Goal: Task Accomplishment & Management: Complete application form

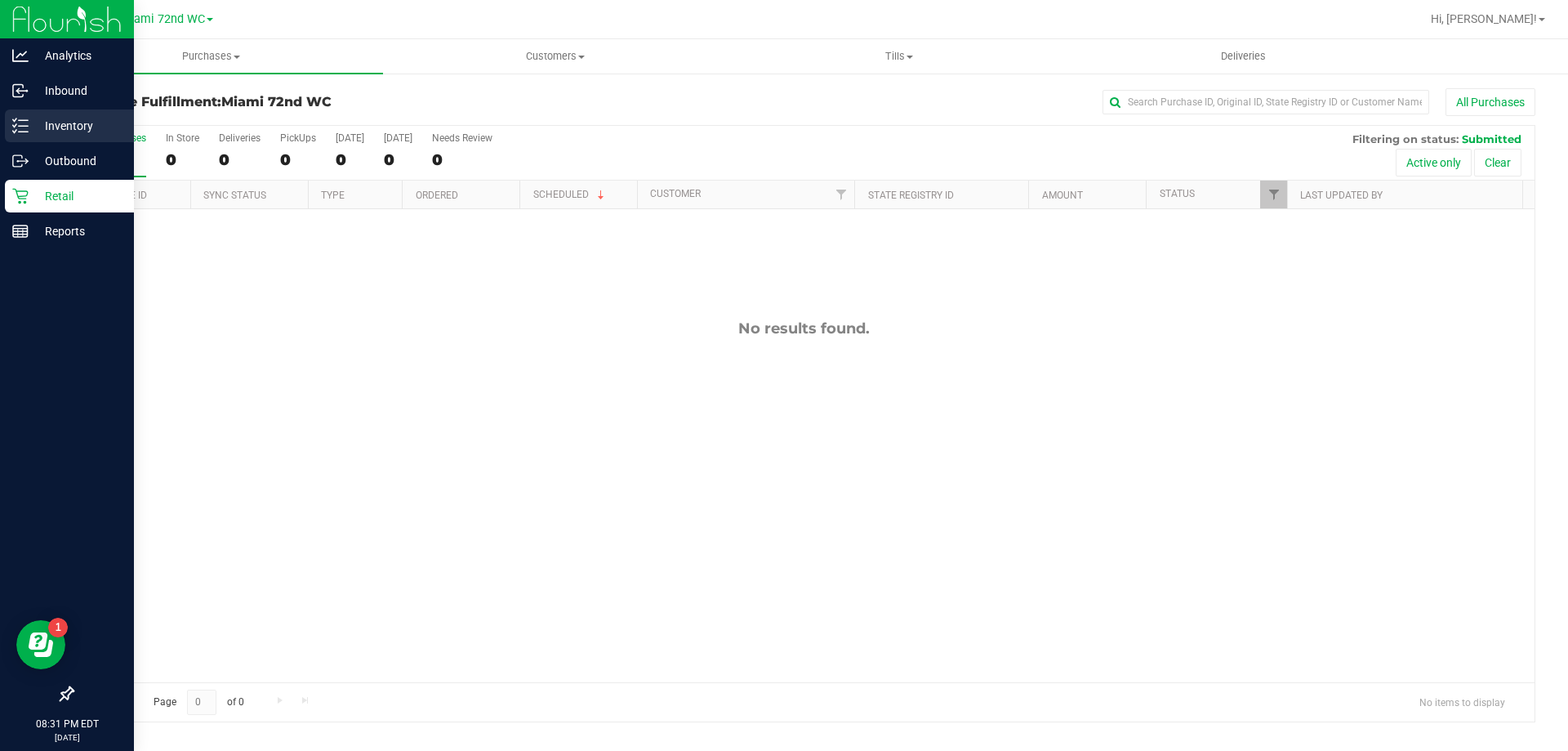
click at [63, 135] on p "Inventory" at bounding box center [77, 126] width 98 height 20
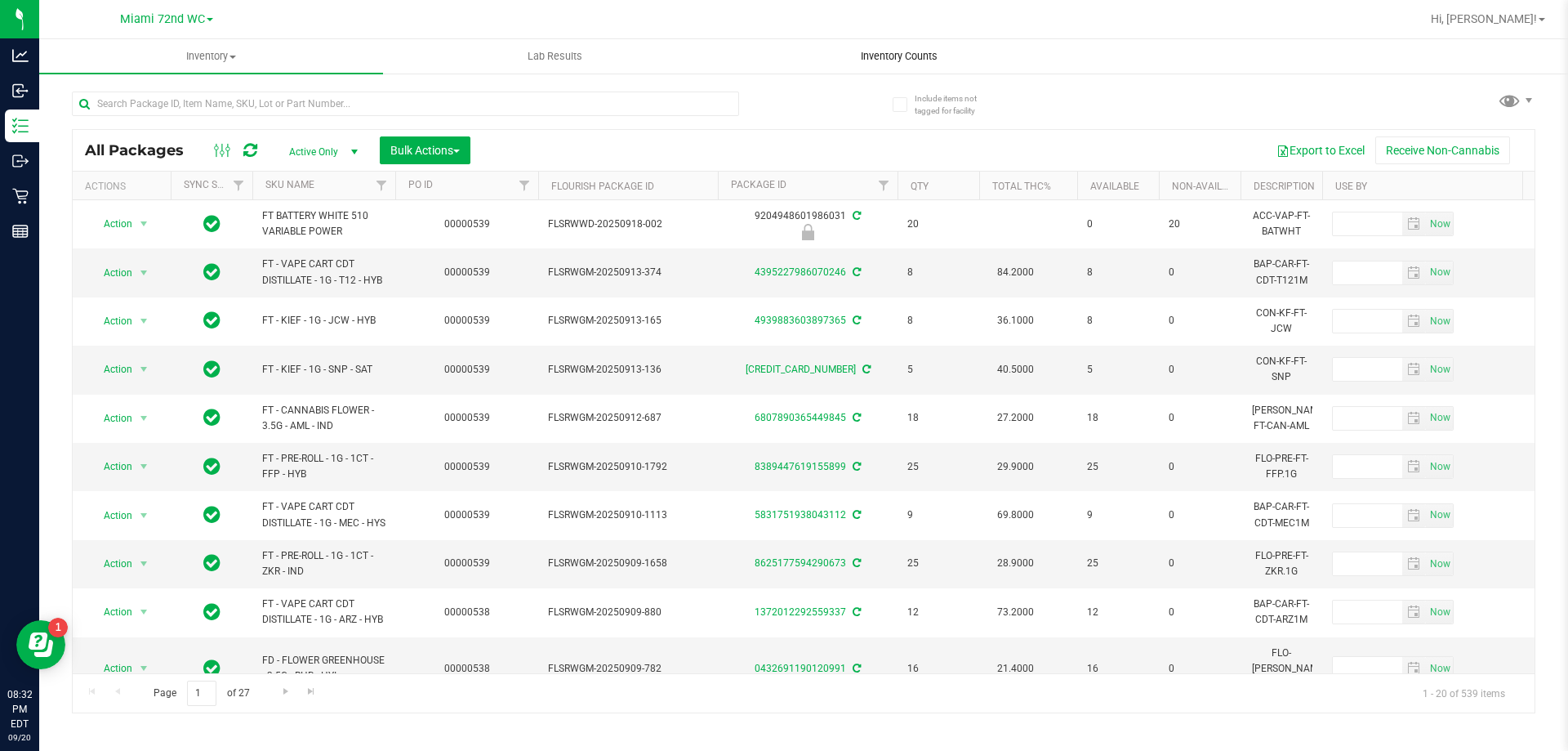
click at [931, 61] on span "Inventory Counts" at bounding box center [899, 55] width 121 height 14
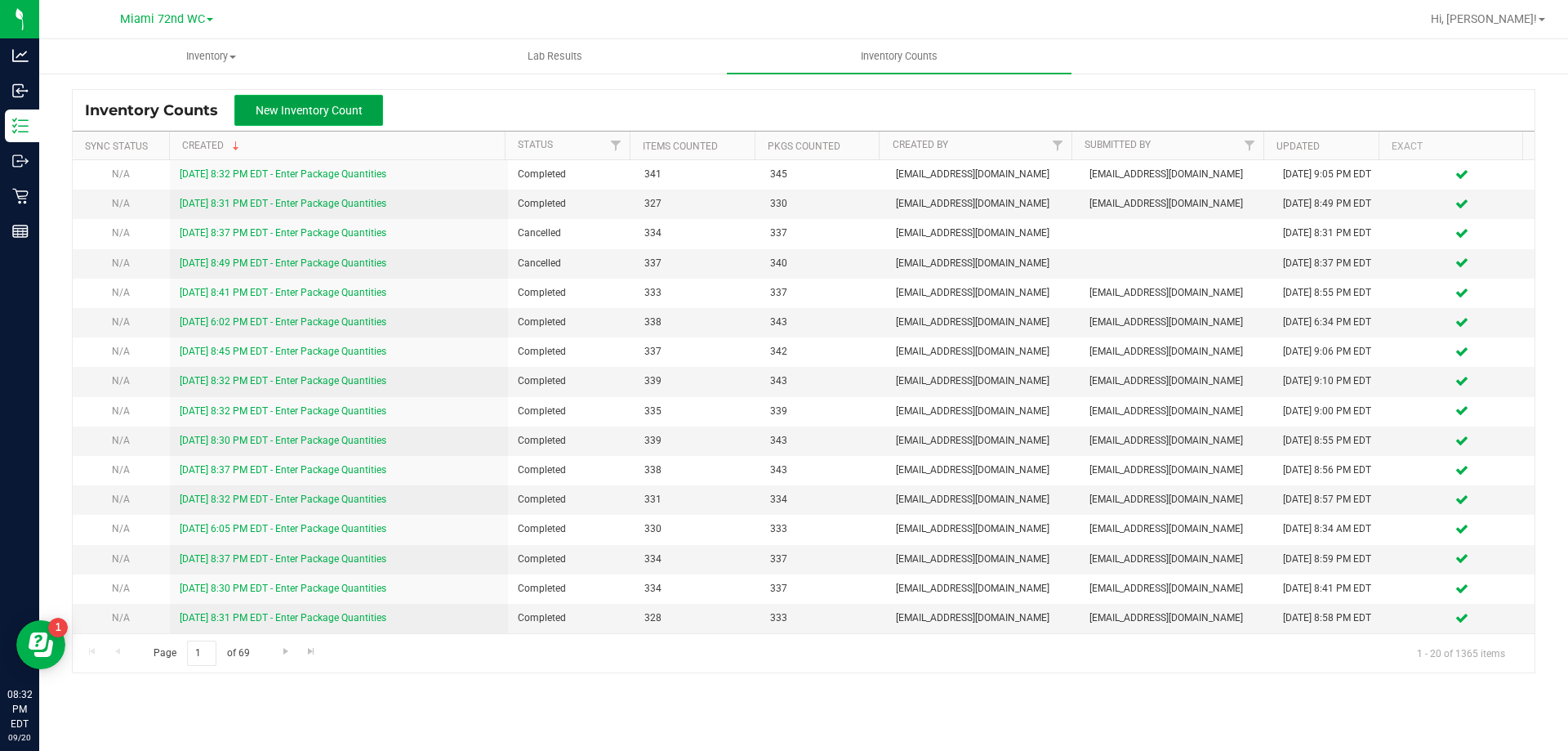
click at [338, 111] on span "New Inventory Count" at bounding box center [309, 111] width 107 height 13
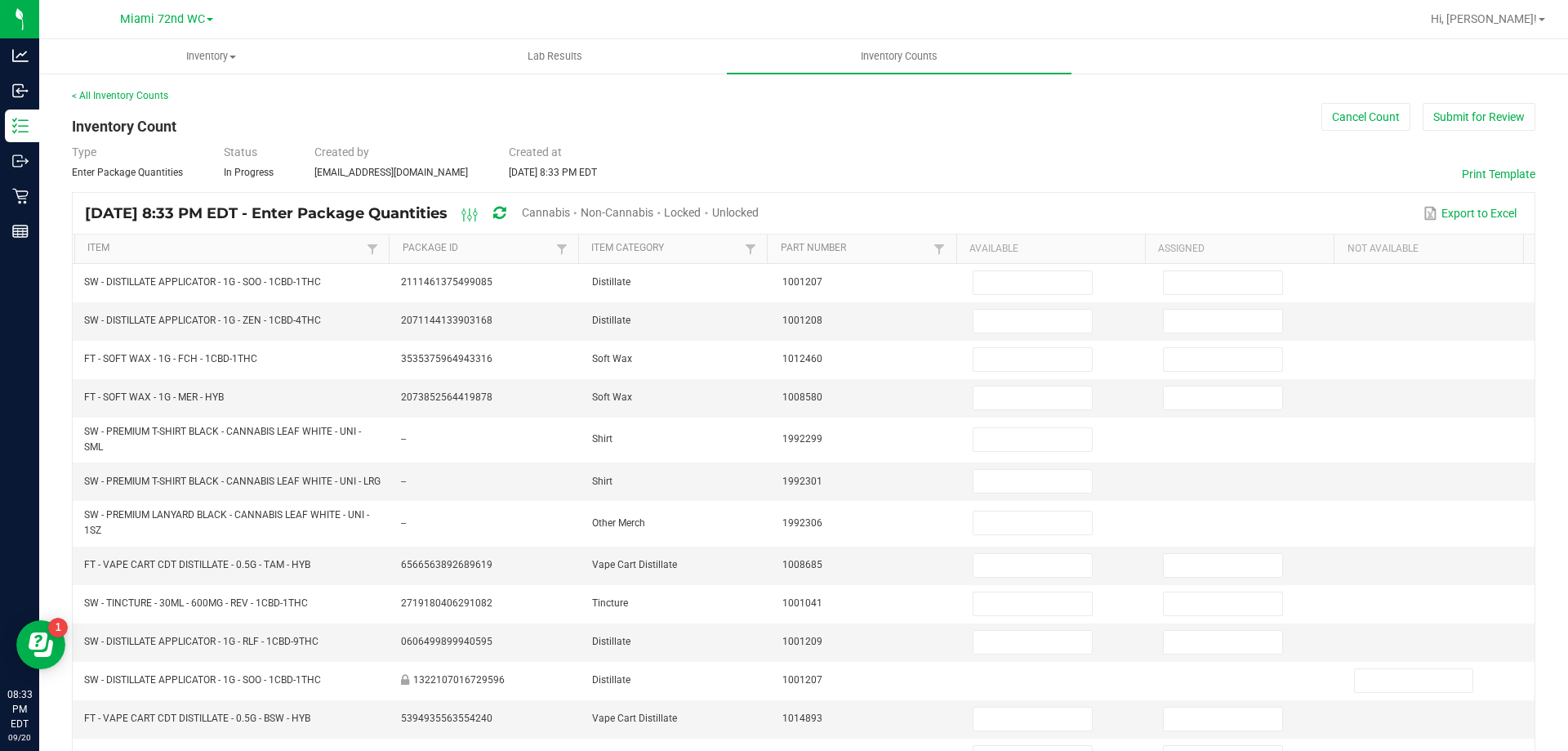
click at [570, 207] on span "Cannabis" at bounding box center [546, 213] width 49 height 13
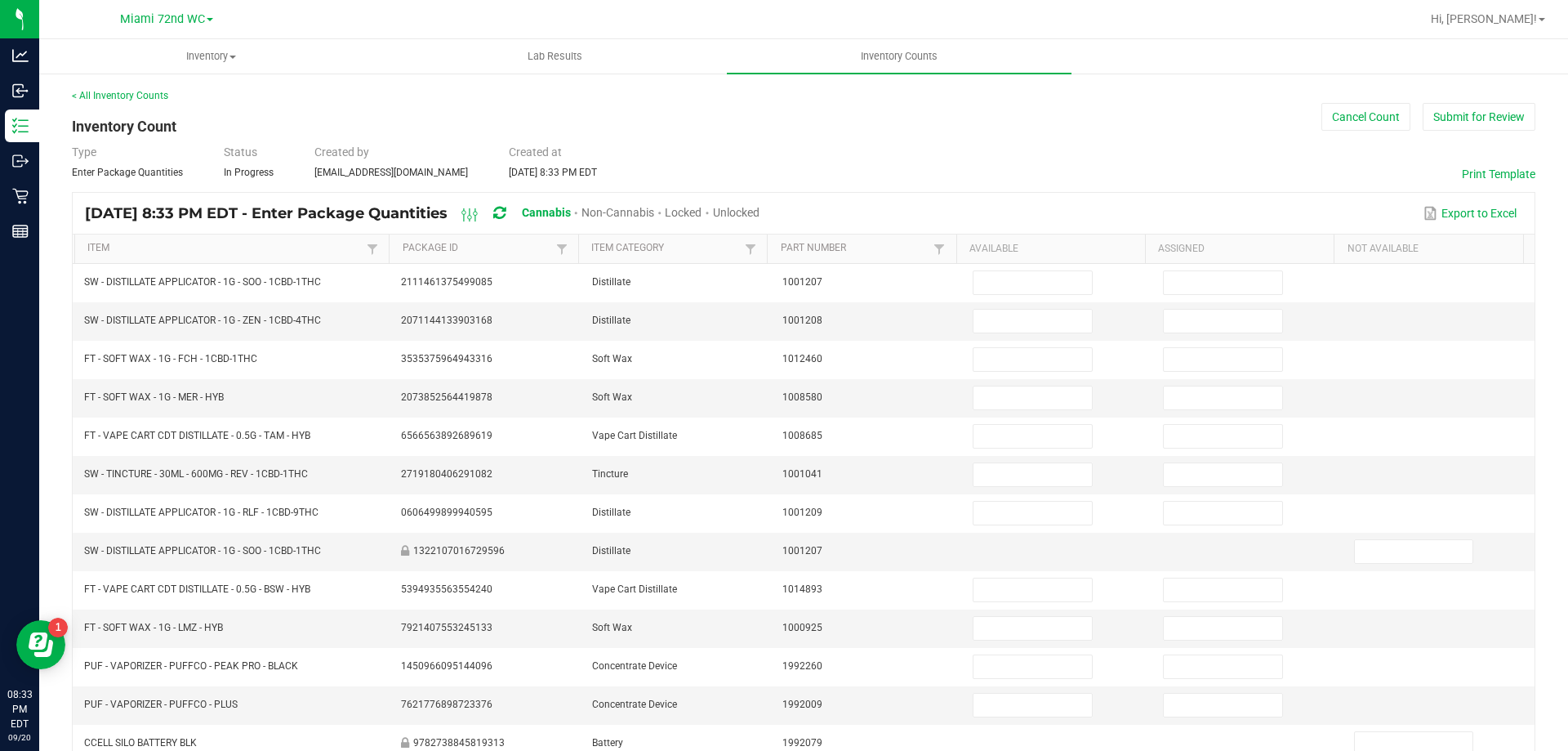
click at [760, 208] on span "Unlocked" at bounding box center [736, 213] width 47 height 13
click at [133, 249] on link "Item" at bounding box center [225, 248] width 275 height 13
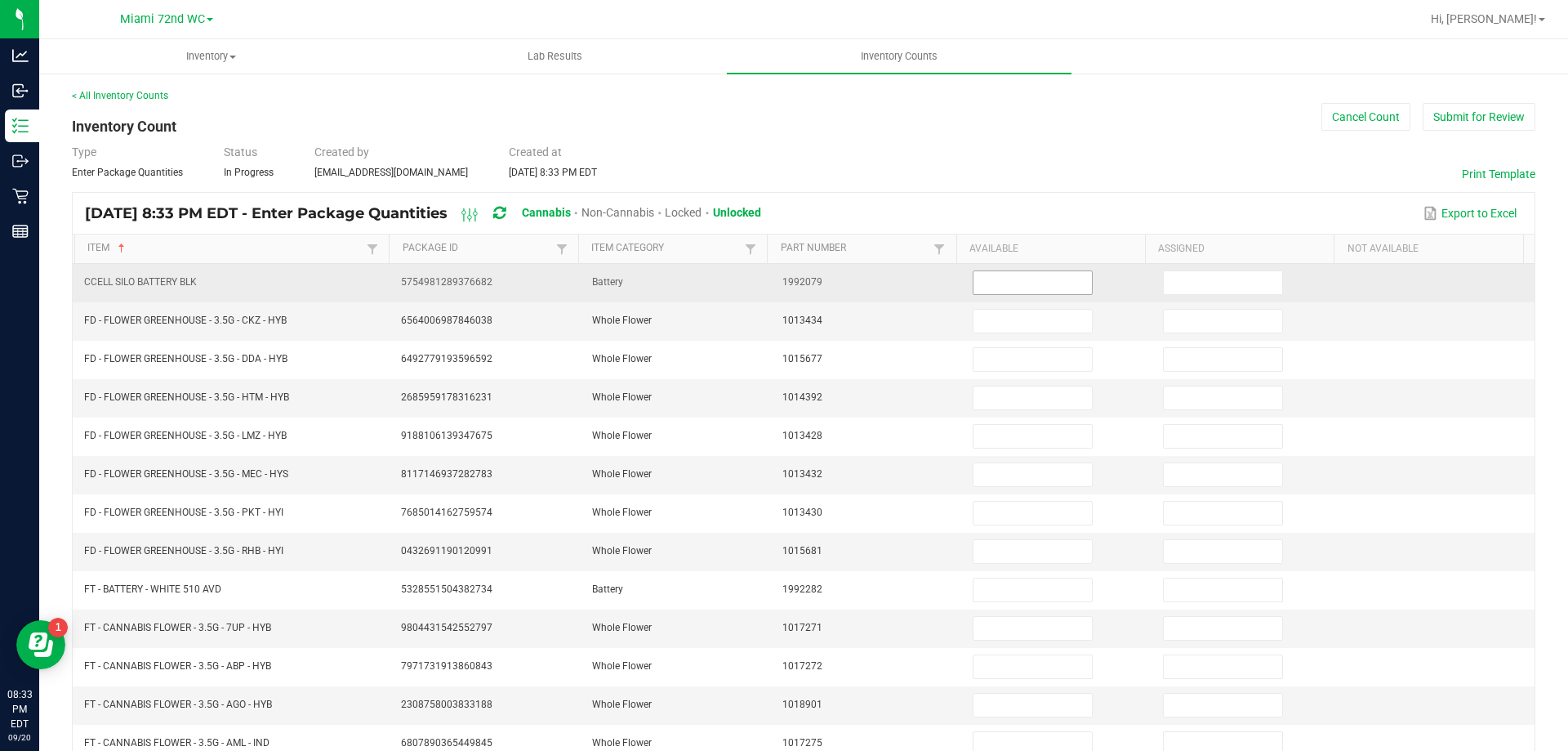
click at [1046, 281] on input at bounding box center [1032, 282] width 117 height 23
type input "1"
type input "11"
type input "8"
type input "16"
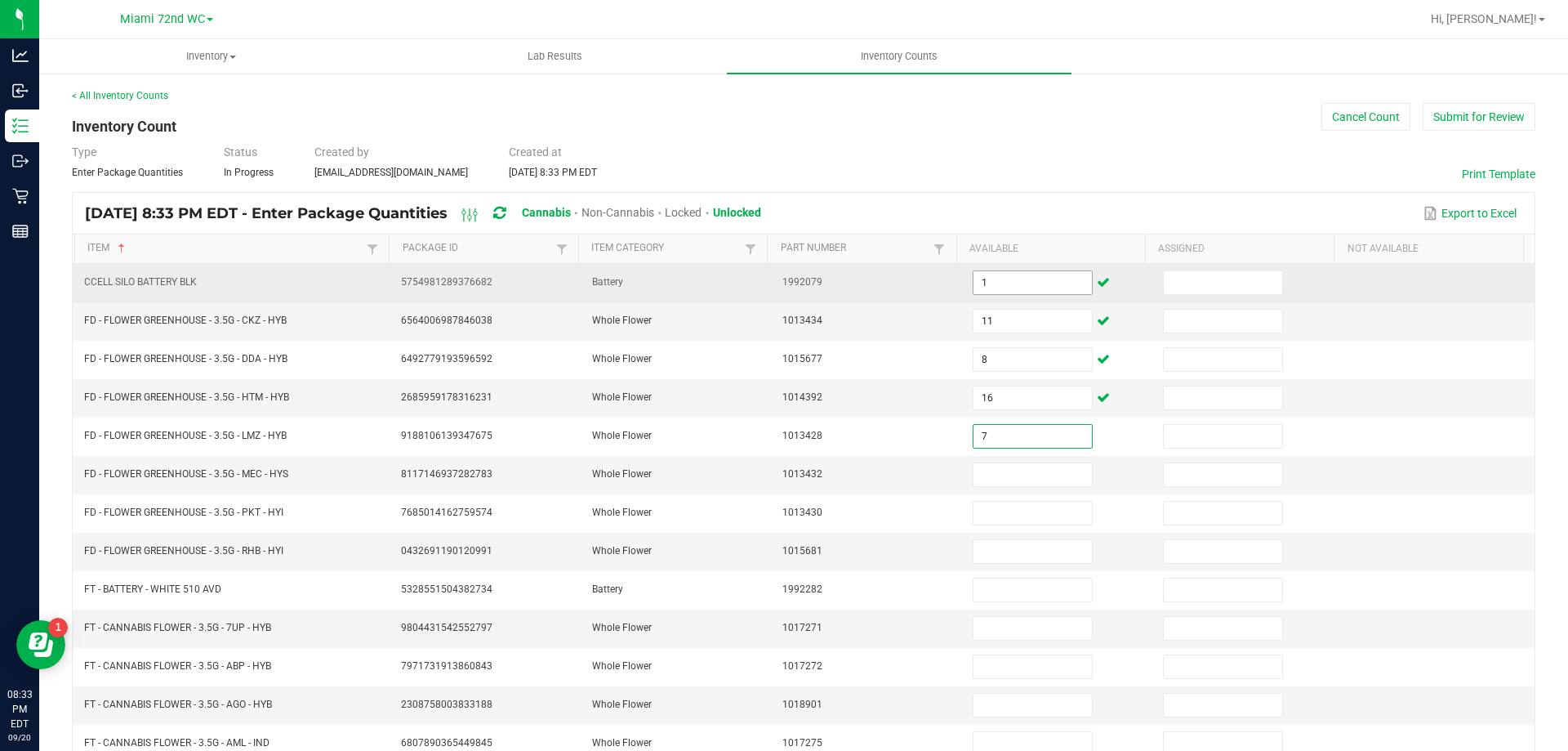
type input "7"
type input "8"
type input "16"
type input "7"
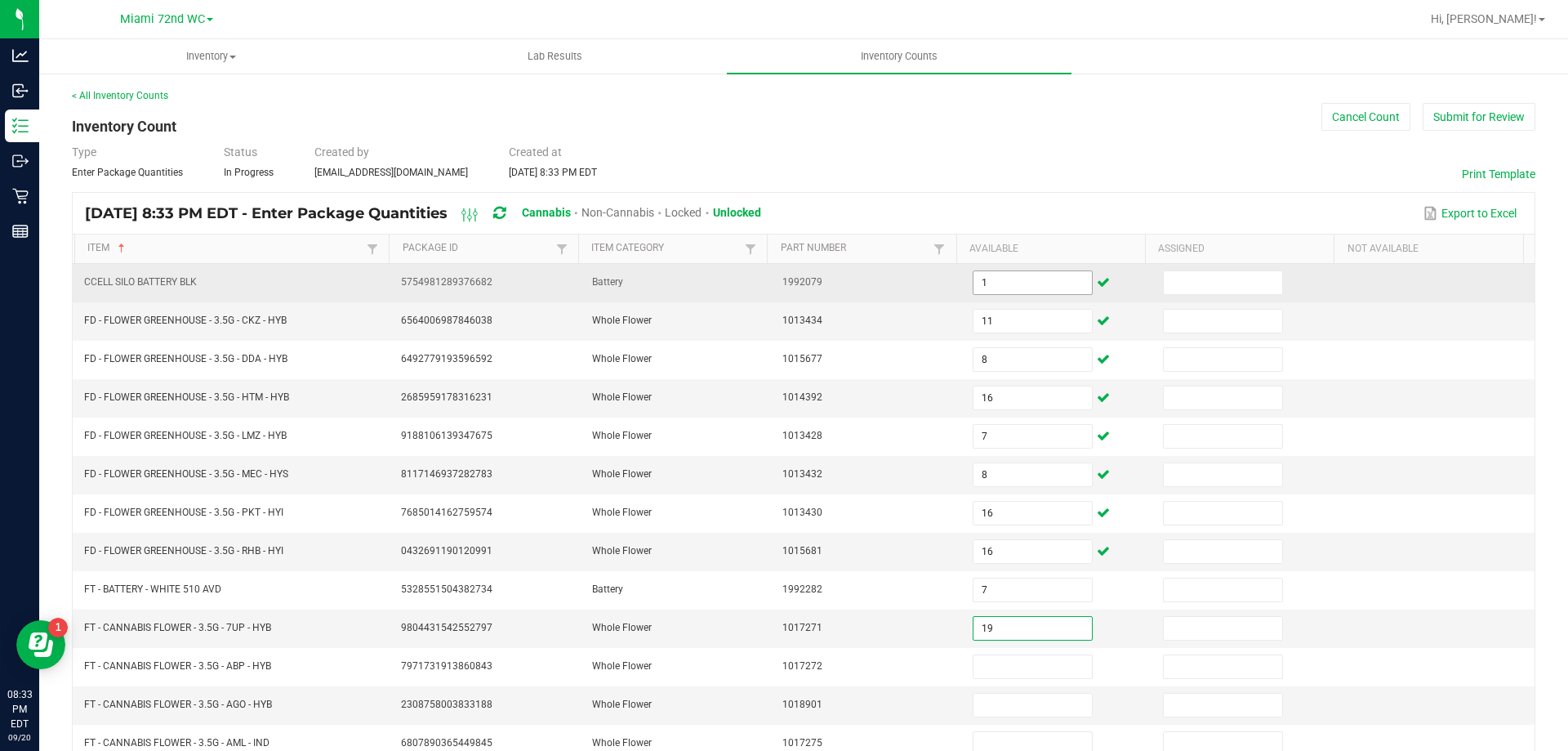
type input "19"
type input "17"
type input "1"
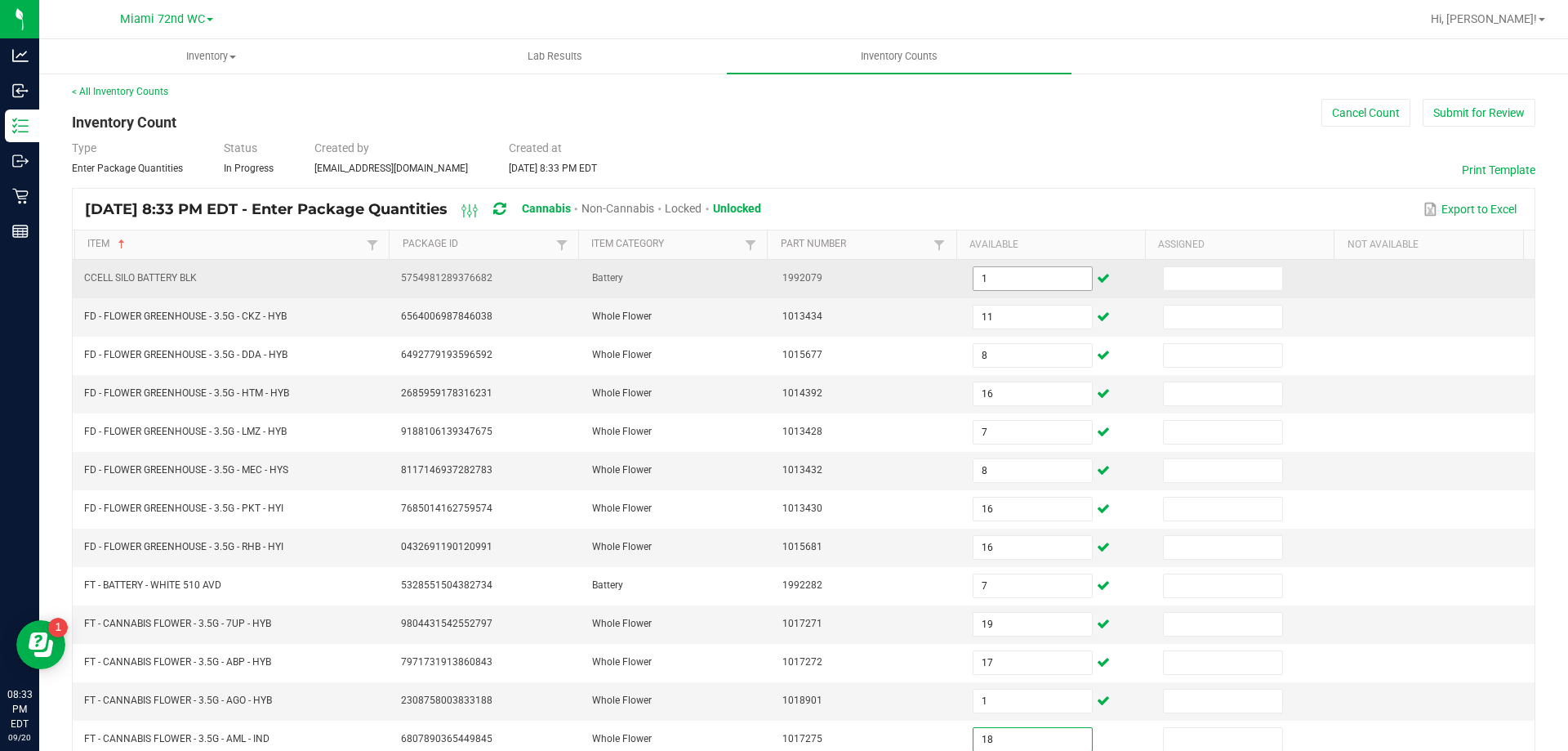
type input "18"
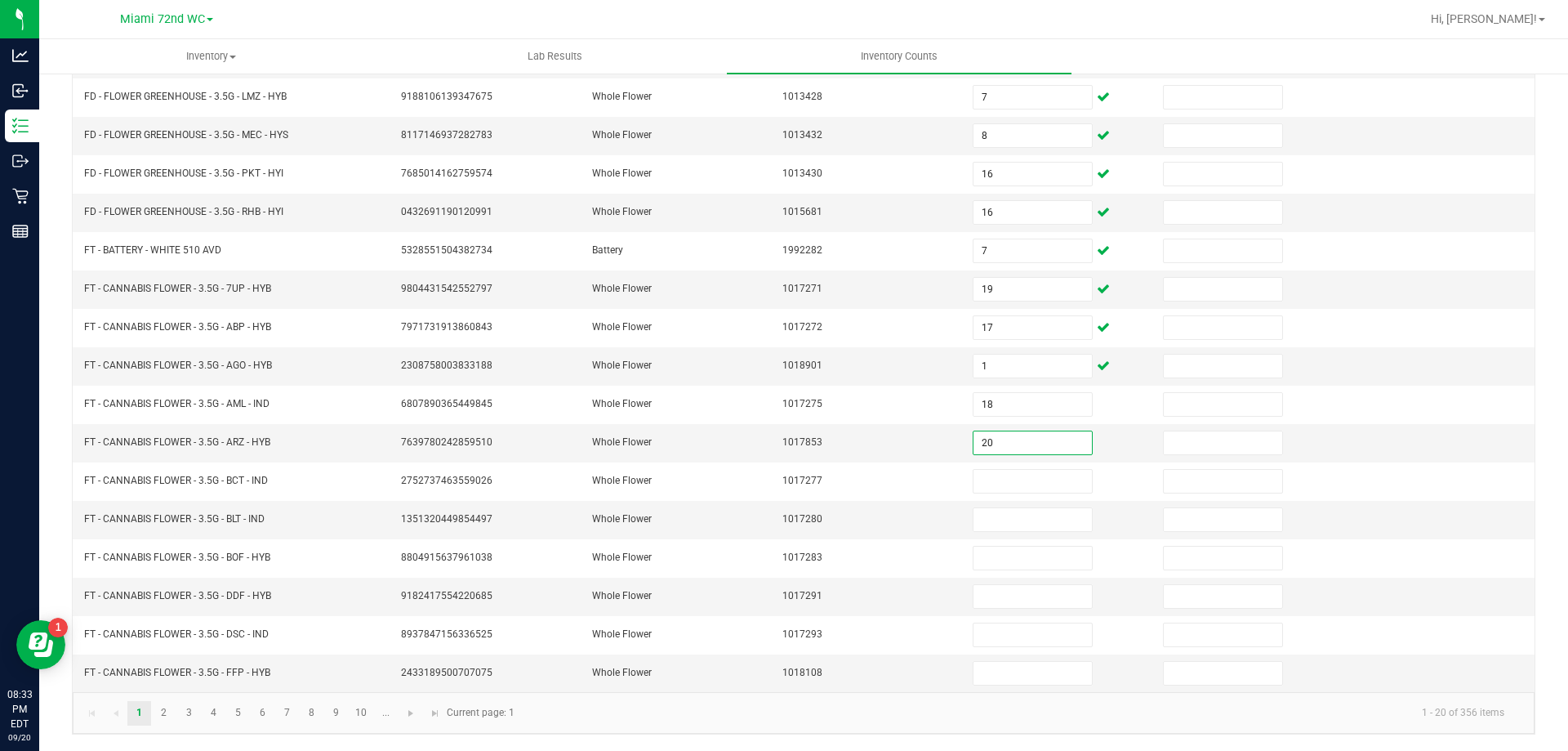
type input "20"
type input "17"
type input "18"
type input "13"
type input "4"
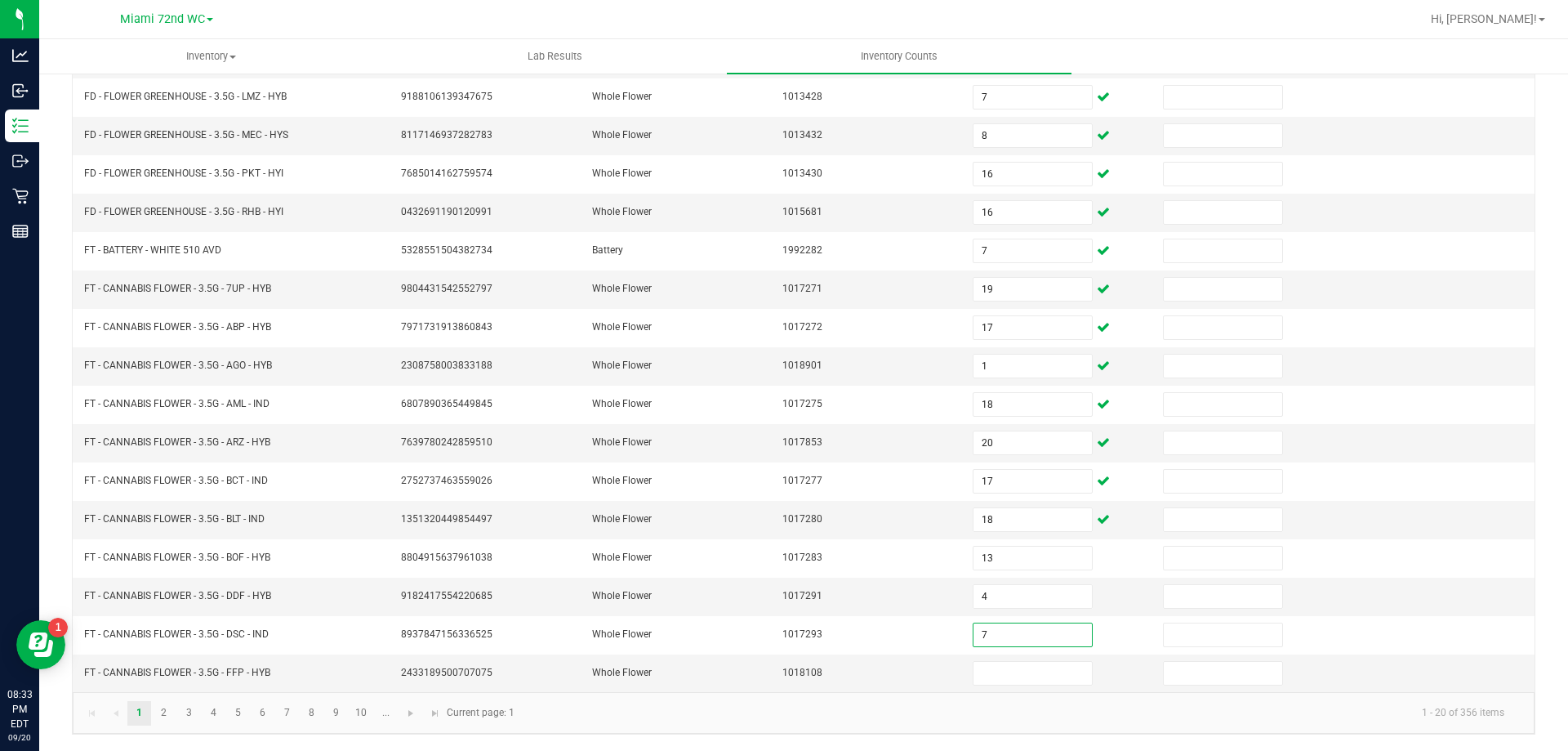
type input "7"
type input "11"
click at [152, 707] on link "2" at bounding box center [163, 713] width 24 height 25
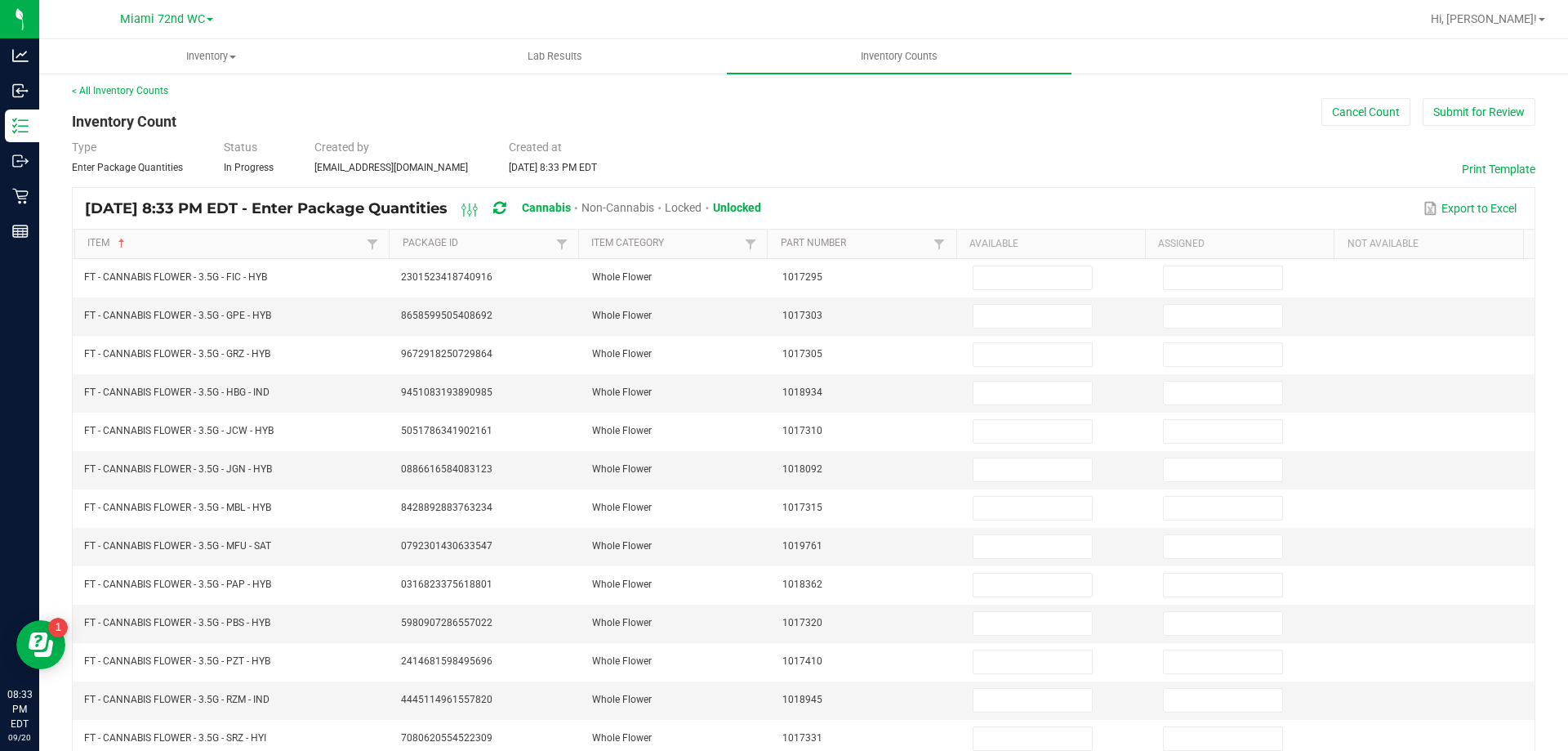
scroll to position [0, 0]
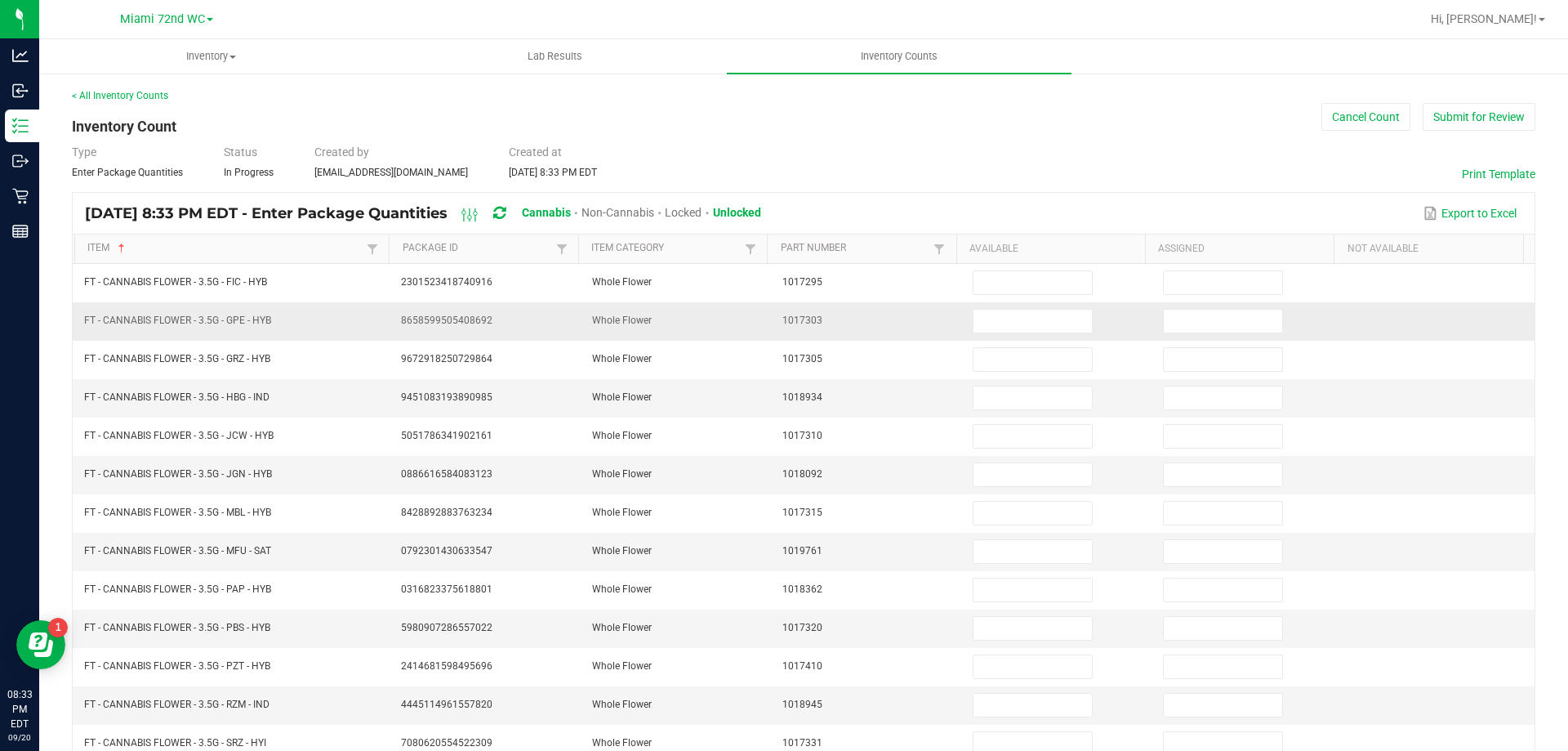
click at [1059, 302] on td at bounding box center [1057, 322] width 190 height 38
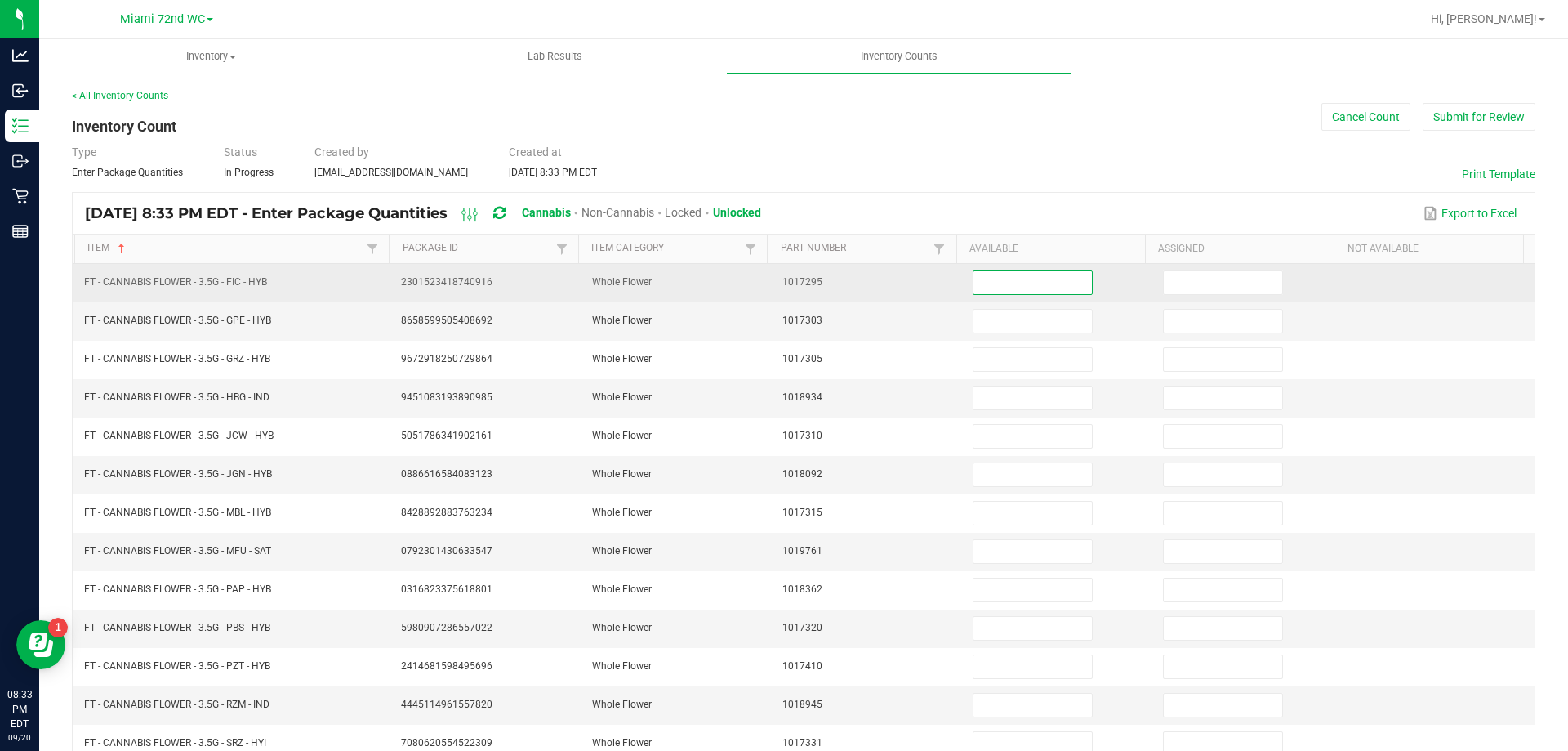
click at [1053, 286] on input at bounding box center [1032, 282] width 117 height 23
type input "2"
type input "5"
type input "16"
type input "14"
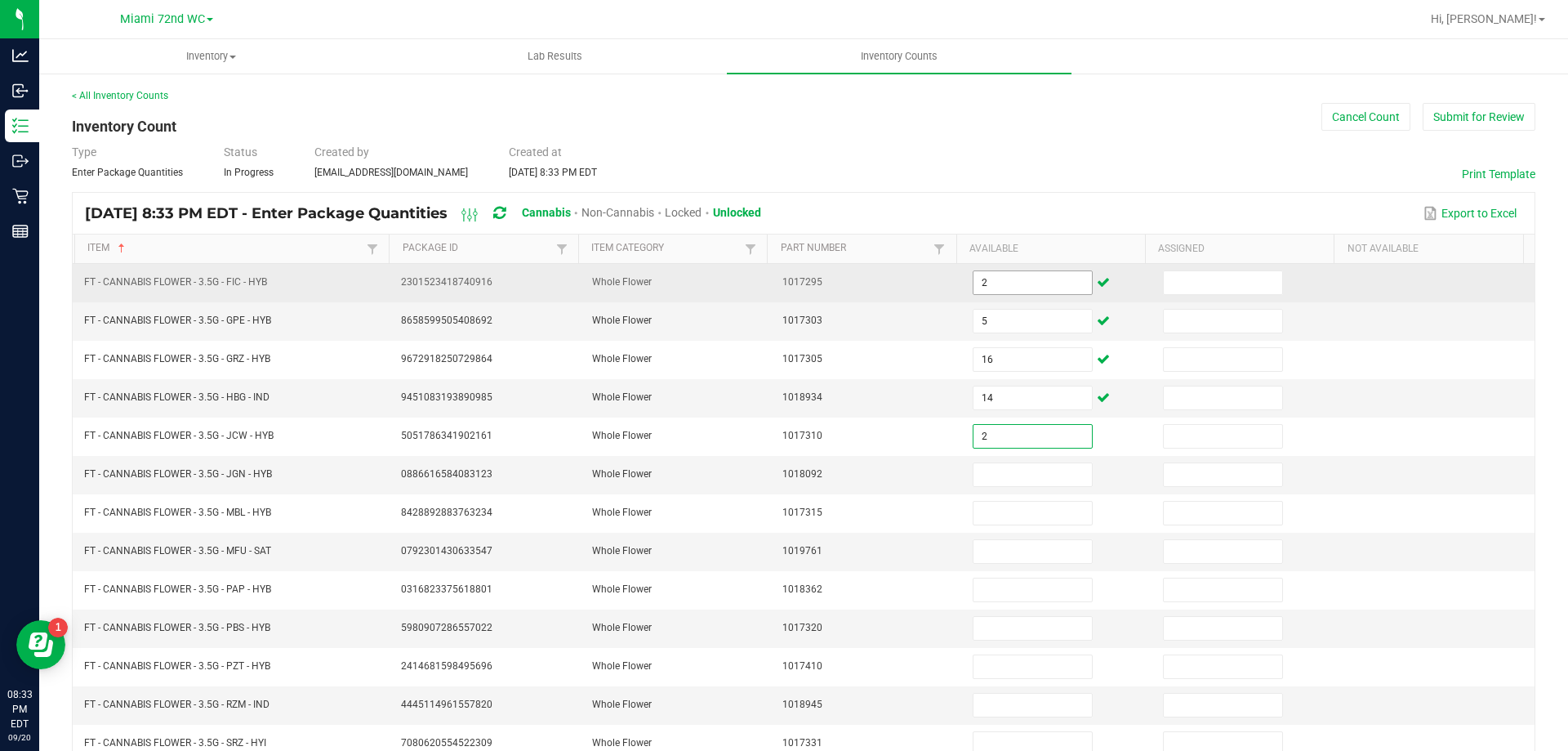
type input "2"
type input "17"
type input "9"
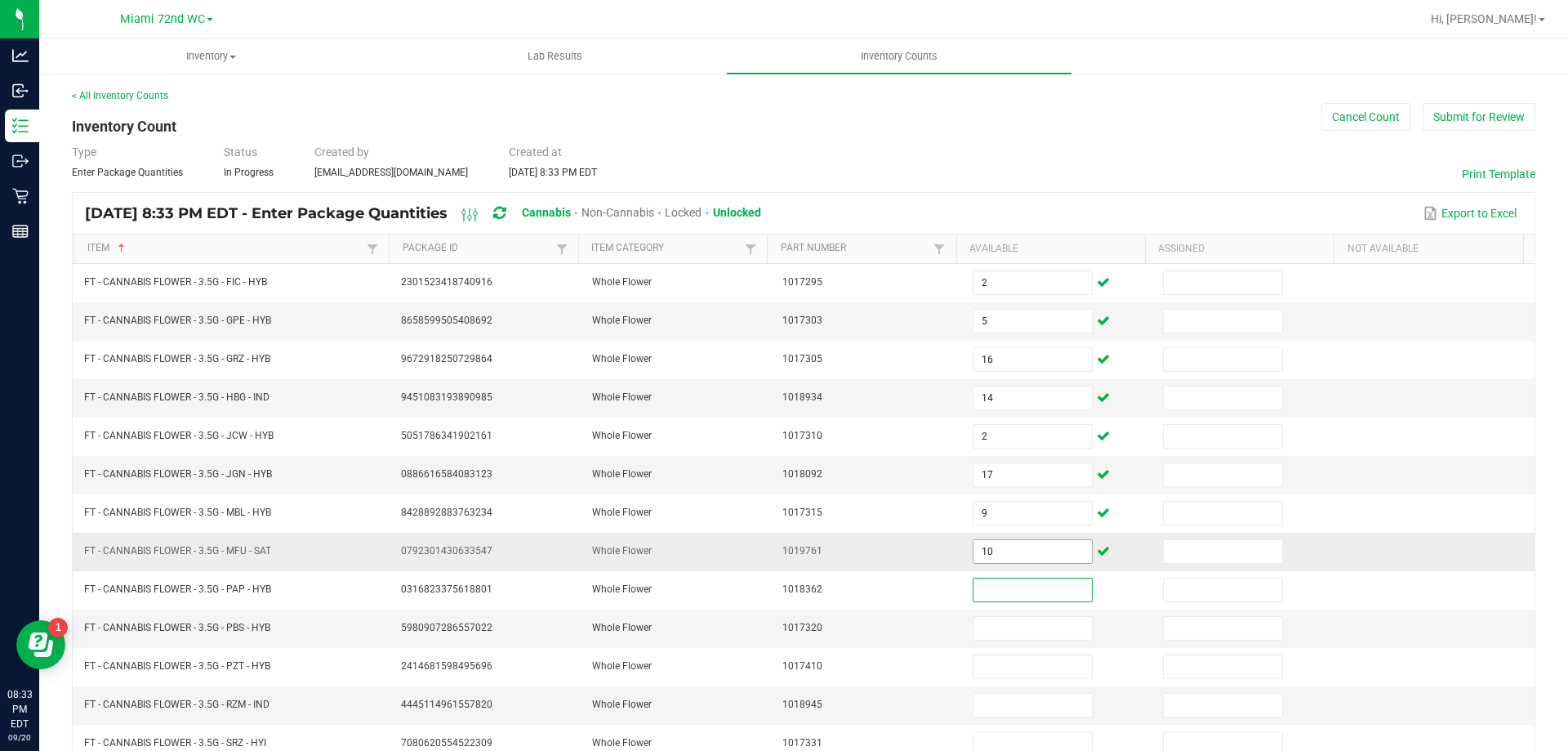
click at [985, 555] on input "10" at bounding box center [1032, 552] width 117 height 23
type input "19"
type input "15"
type input "8"
type input "2"
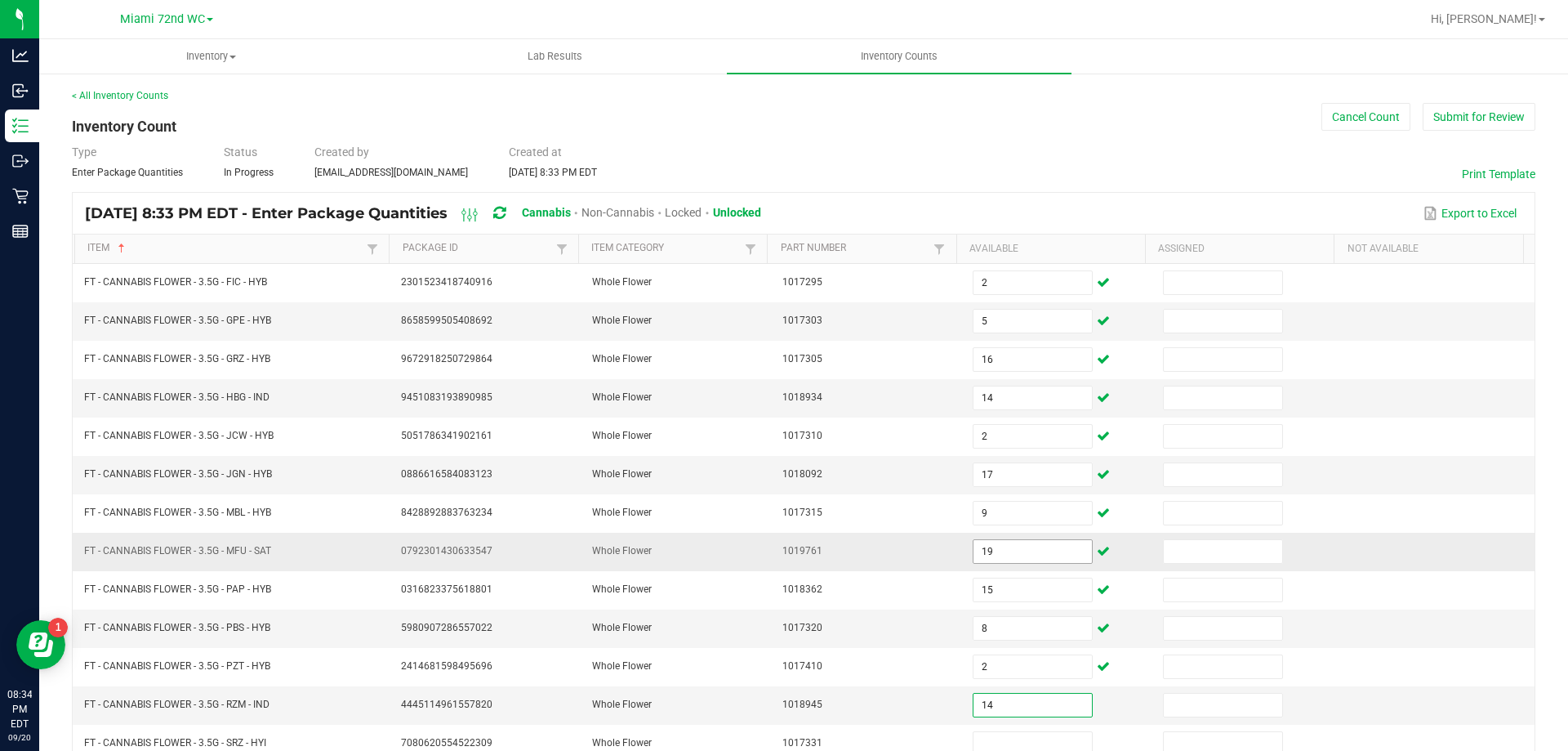
type input "14"
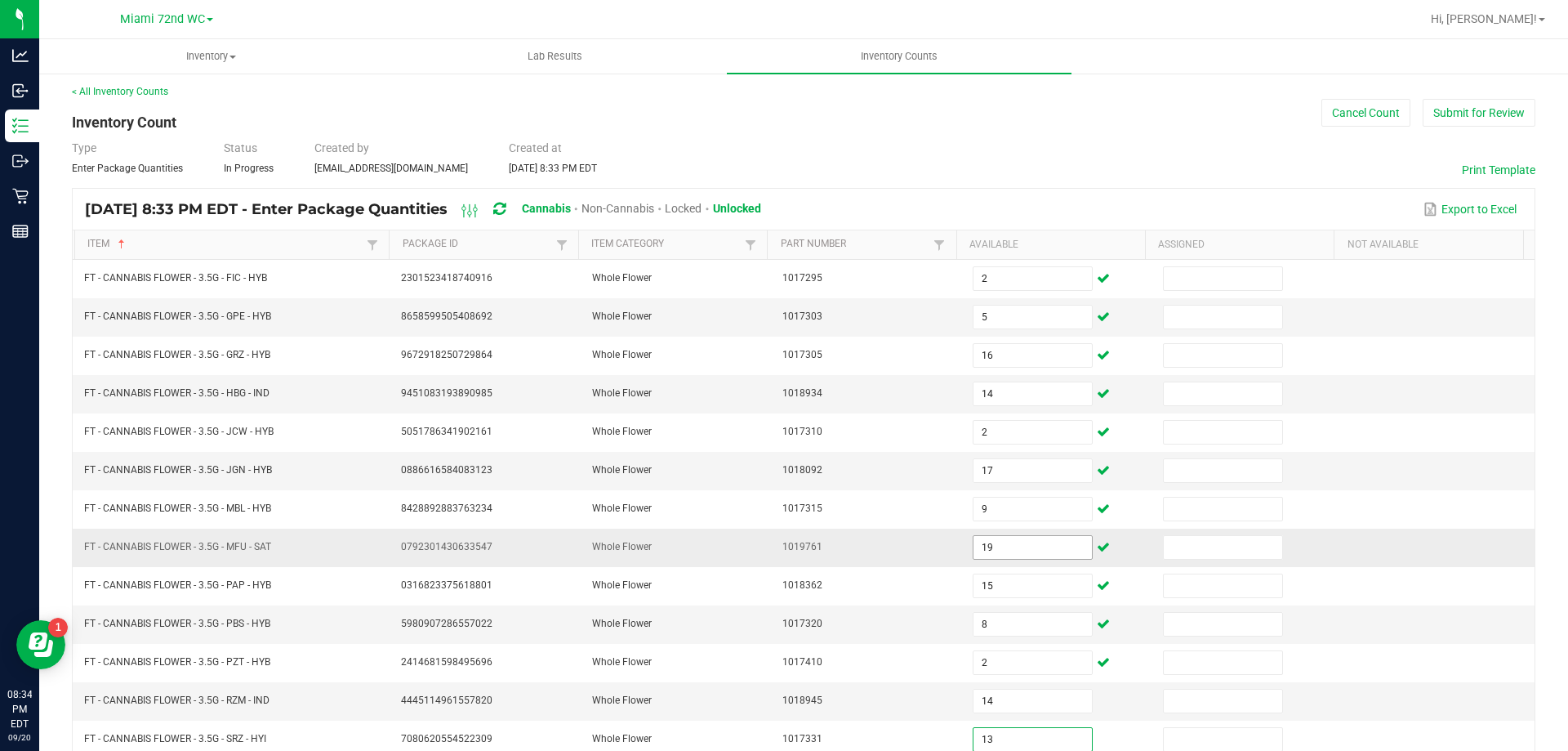
type input "13"
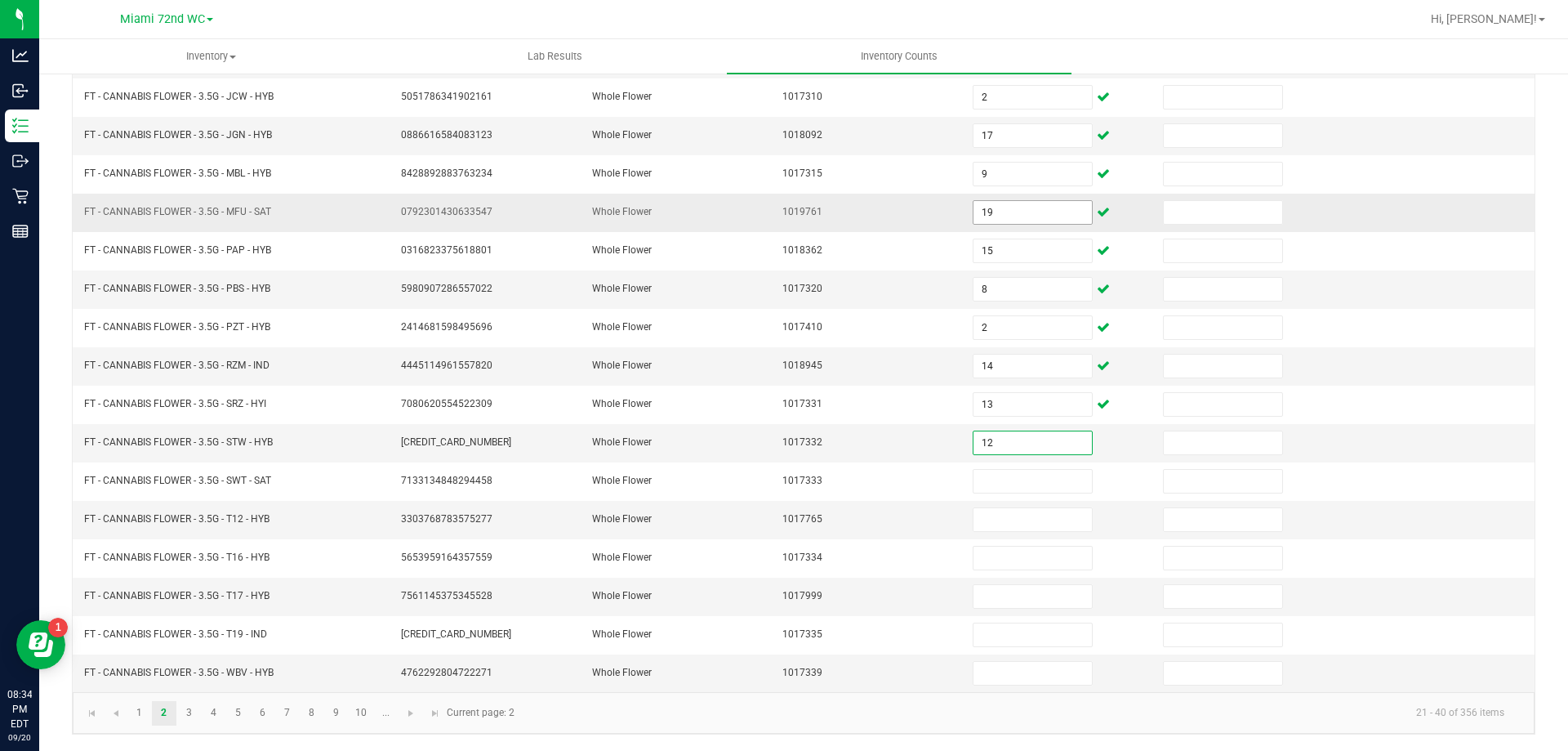
type input "12"
type input "5"
type input "29"
type input "6"
type input "15"
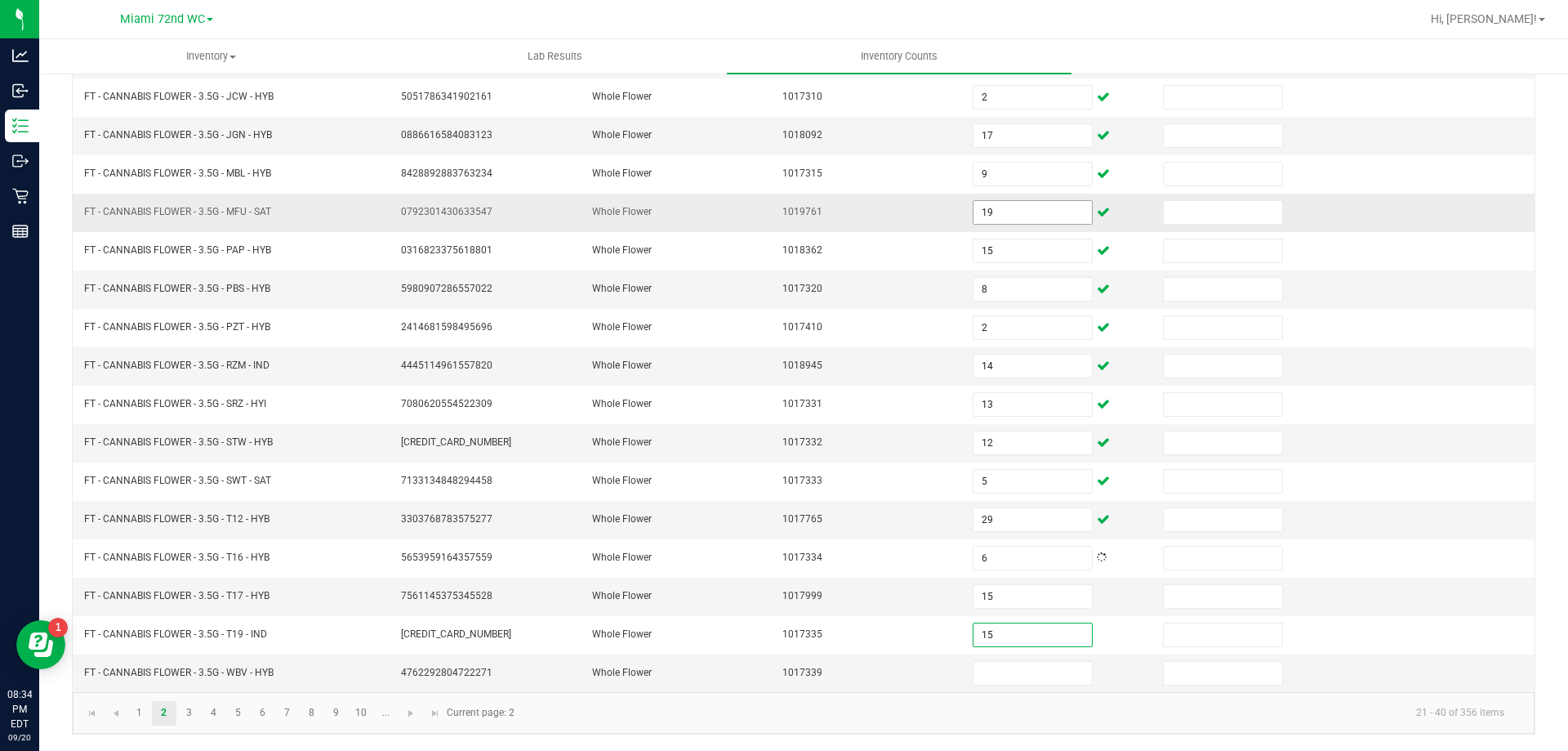
type input "15"
type input "13"
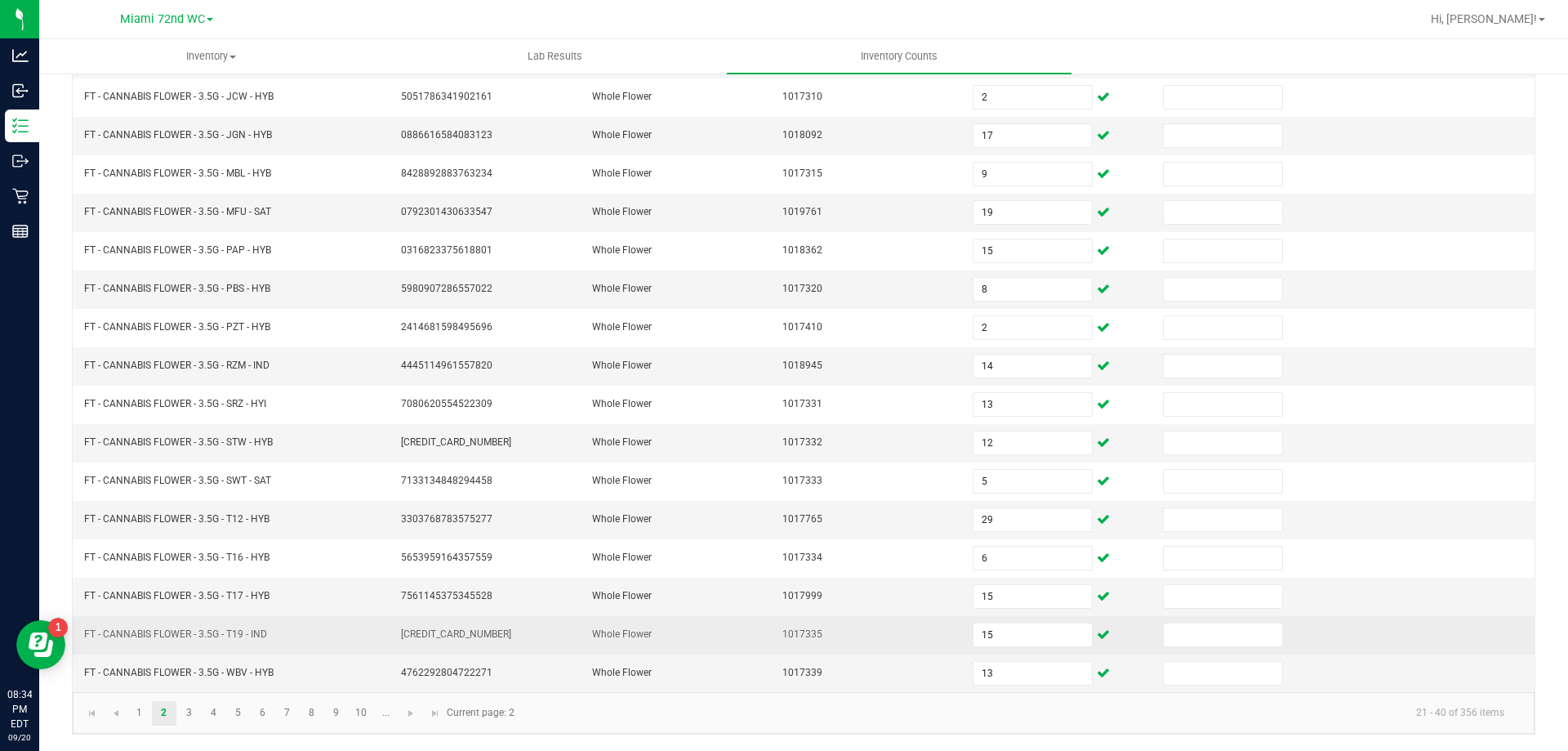
click at [903, 622] on td "1017335" at bounding box center [868, 635] width 190 height 38
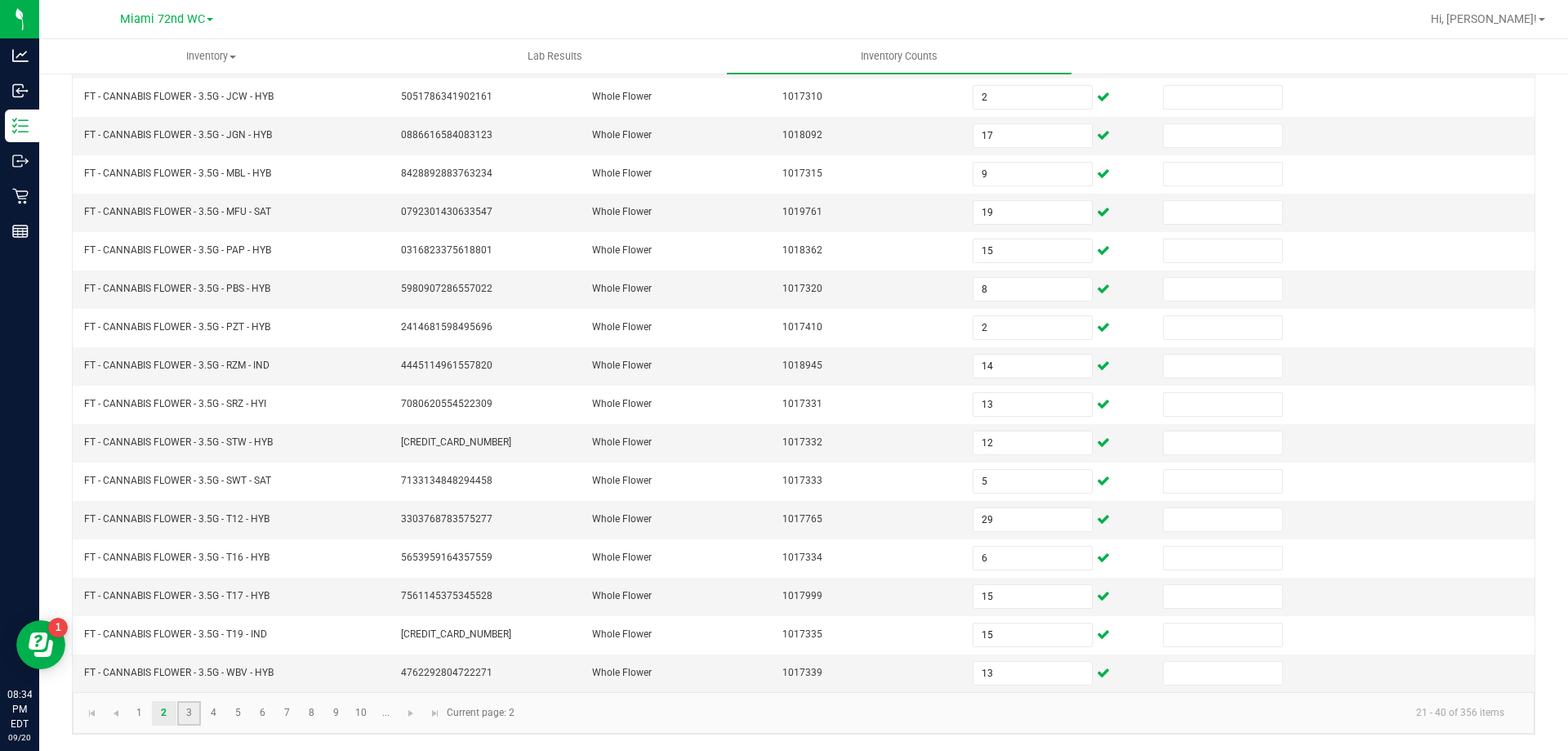
click at [190, 707] on link "3" at bounding box center [189, 713] width 24 height 25
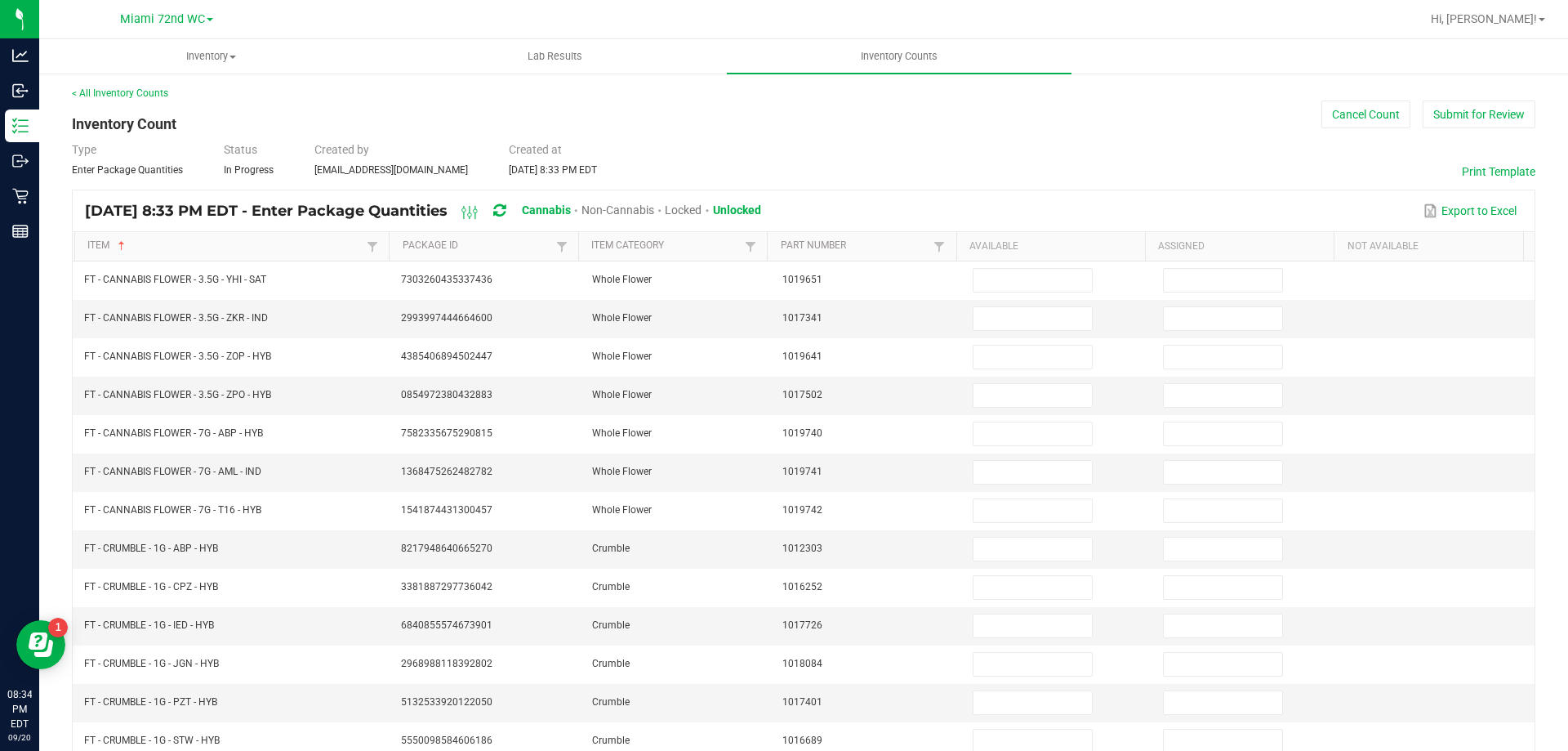
scroll to position [0, 0]
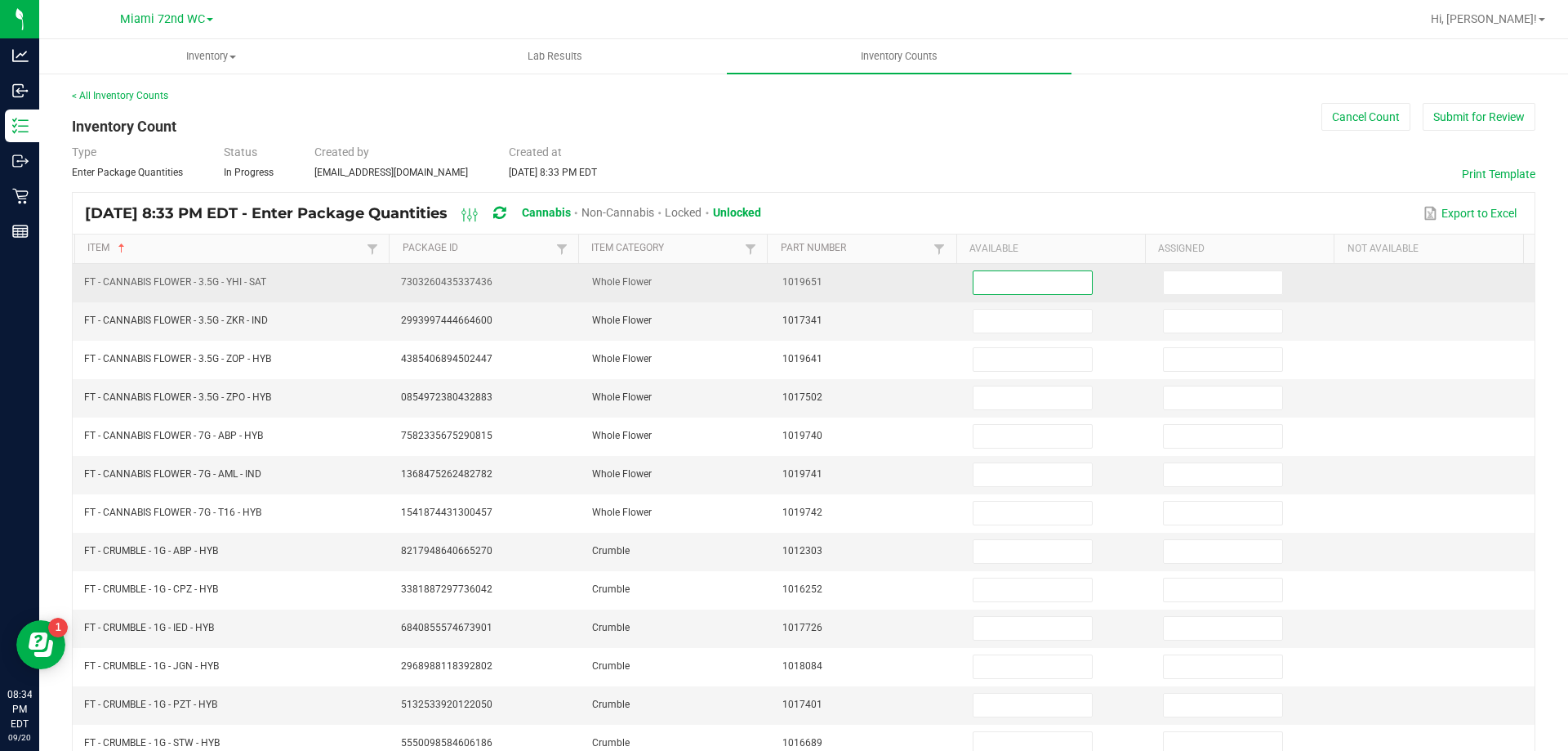
click at [993, 284] on input at bounding box center [1032, 282] width 117 height 23
type input "12"
type input "21"
type input "16"
type input "20"
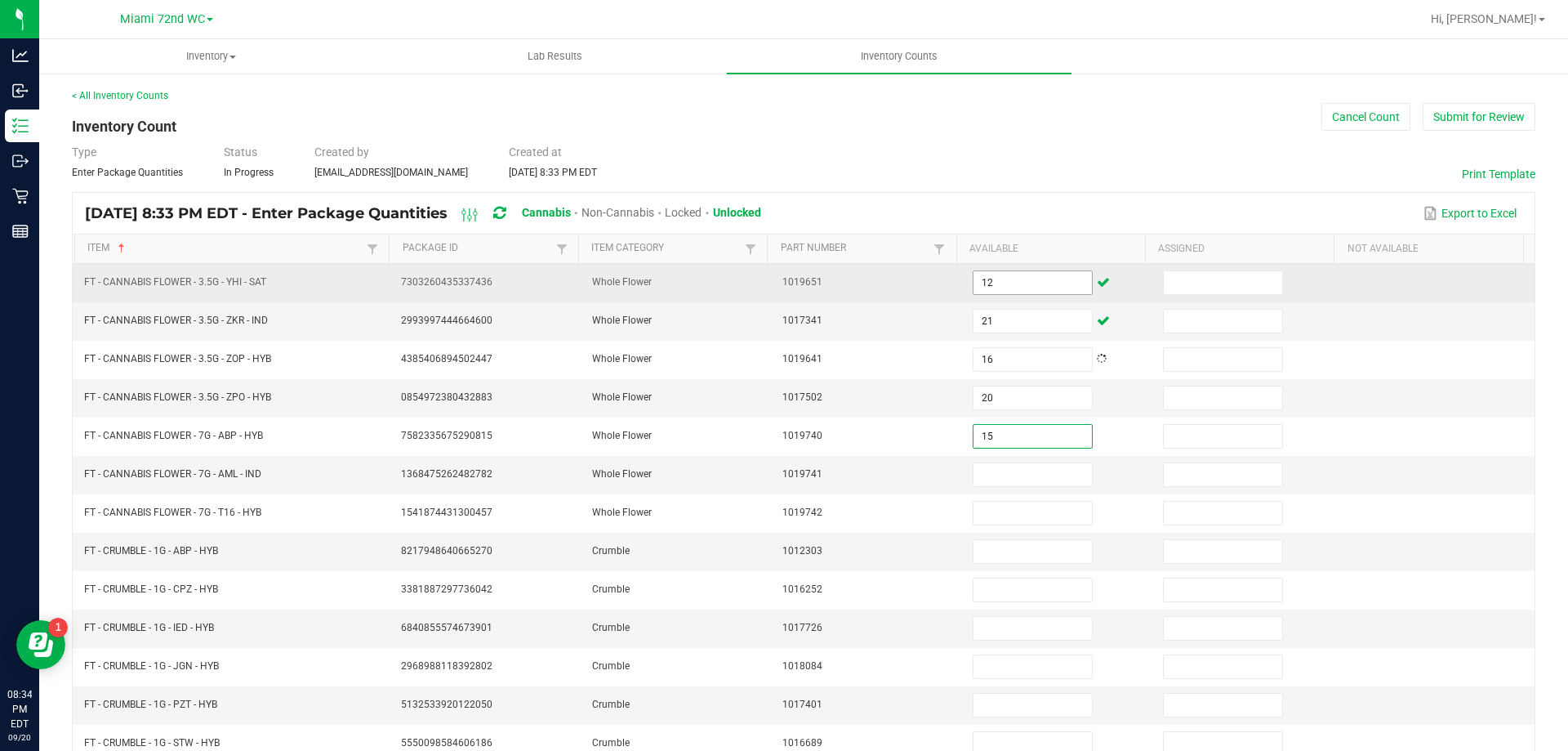
type input "15"
type input "20"
type input "12"
type input "1"
type input "2"
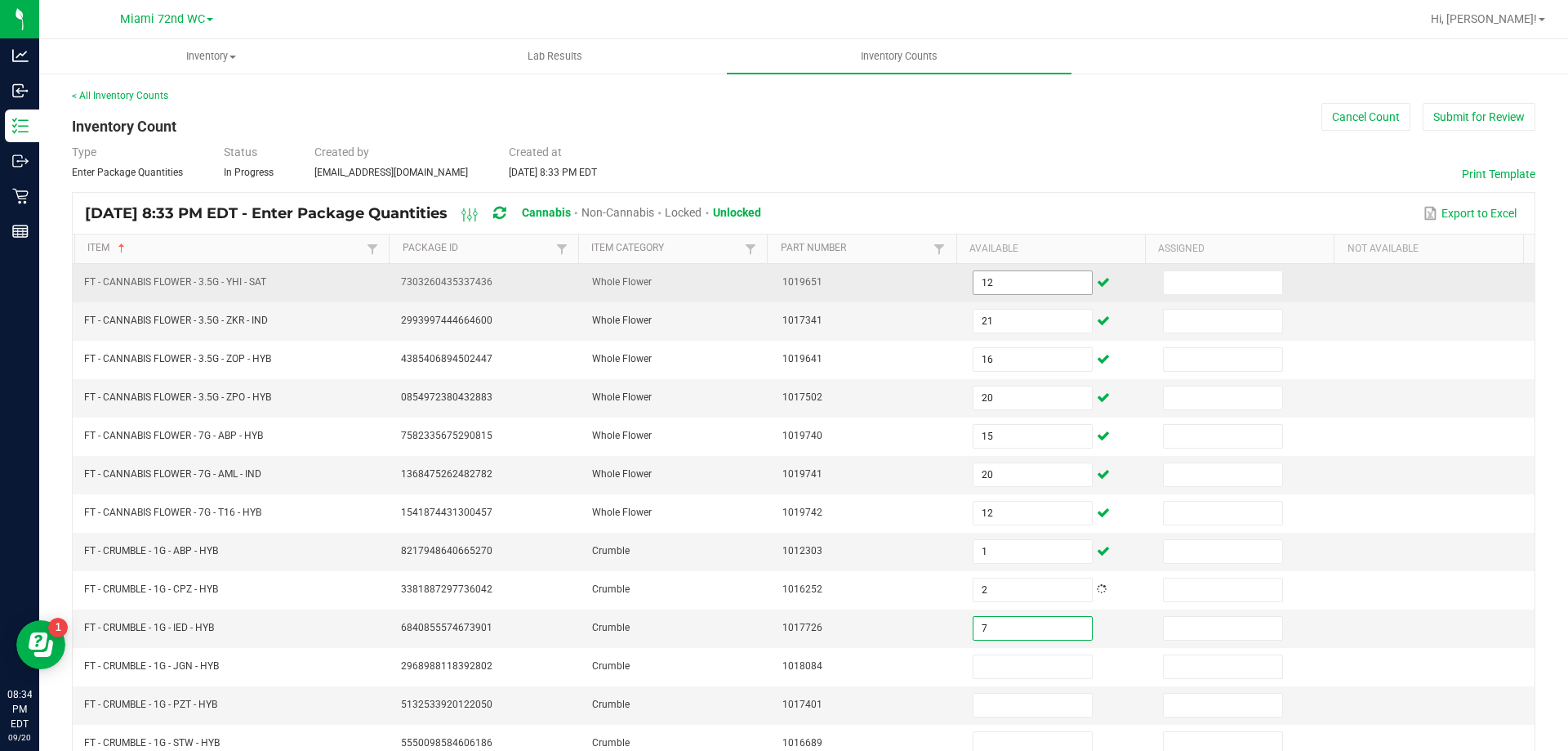
type input "7"
type input "5"
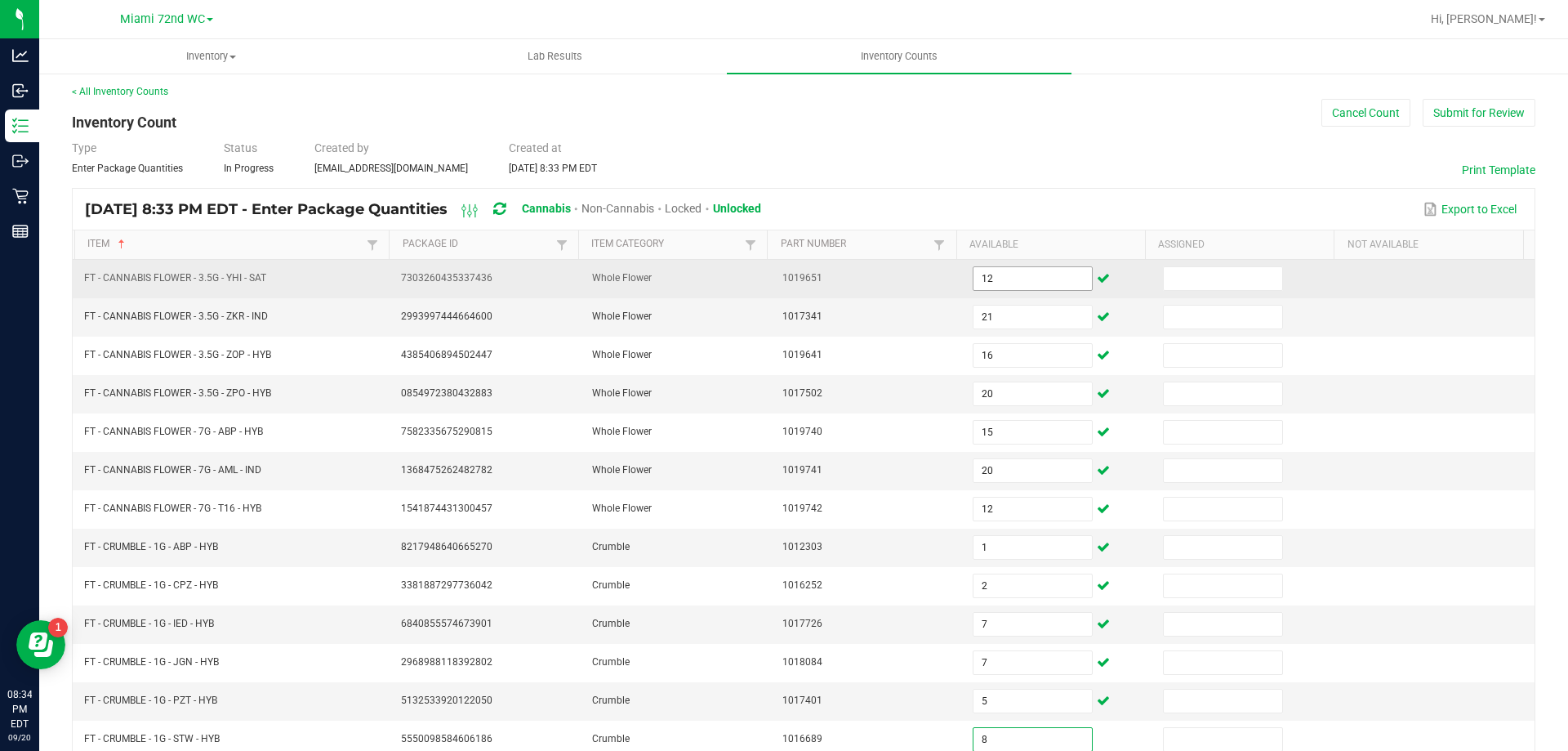
type input "8"
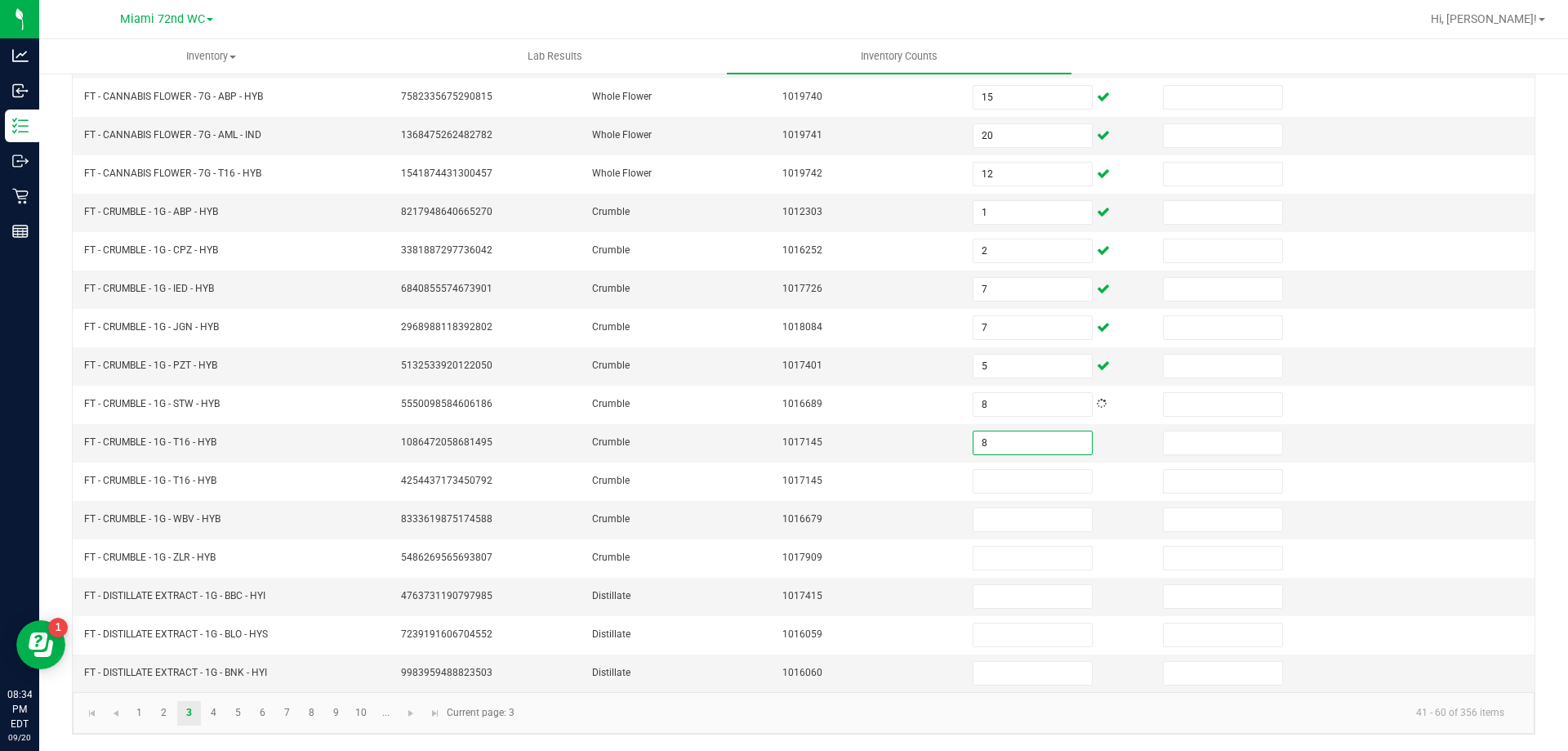
type input "8"
type input "3"
type input "4"
type input "8"
type input "1"
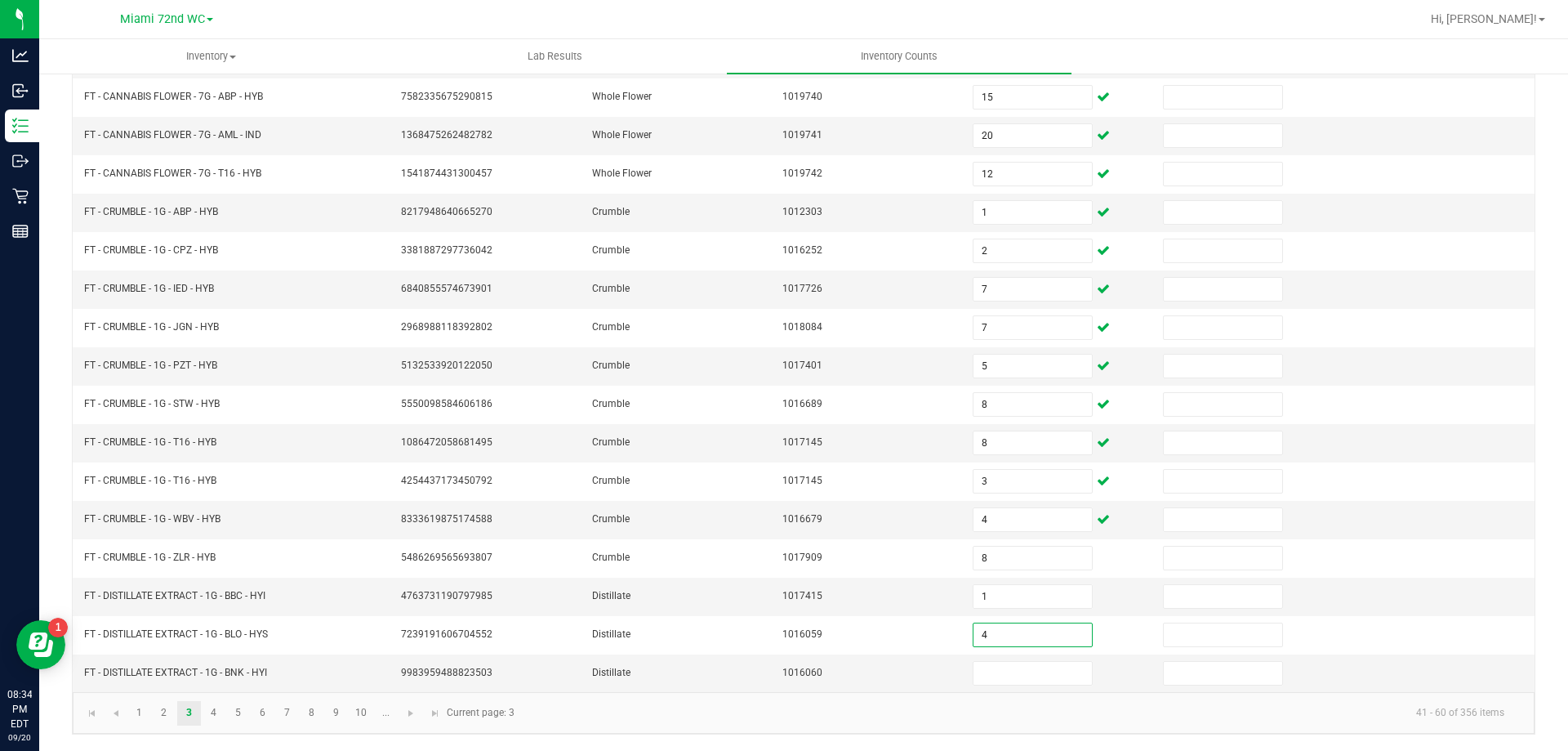
type input "4"
type input "7"
click at [223, 720] on link "4" at bounding box center [213, 713] width 24 height 25
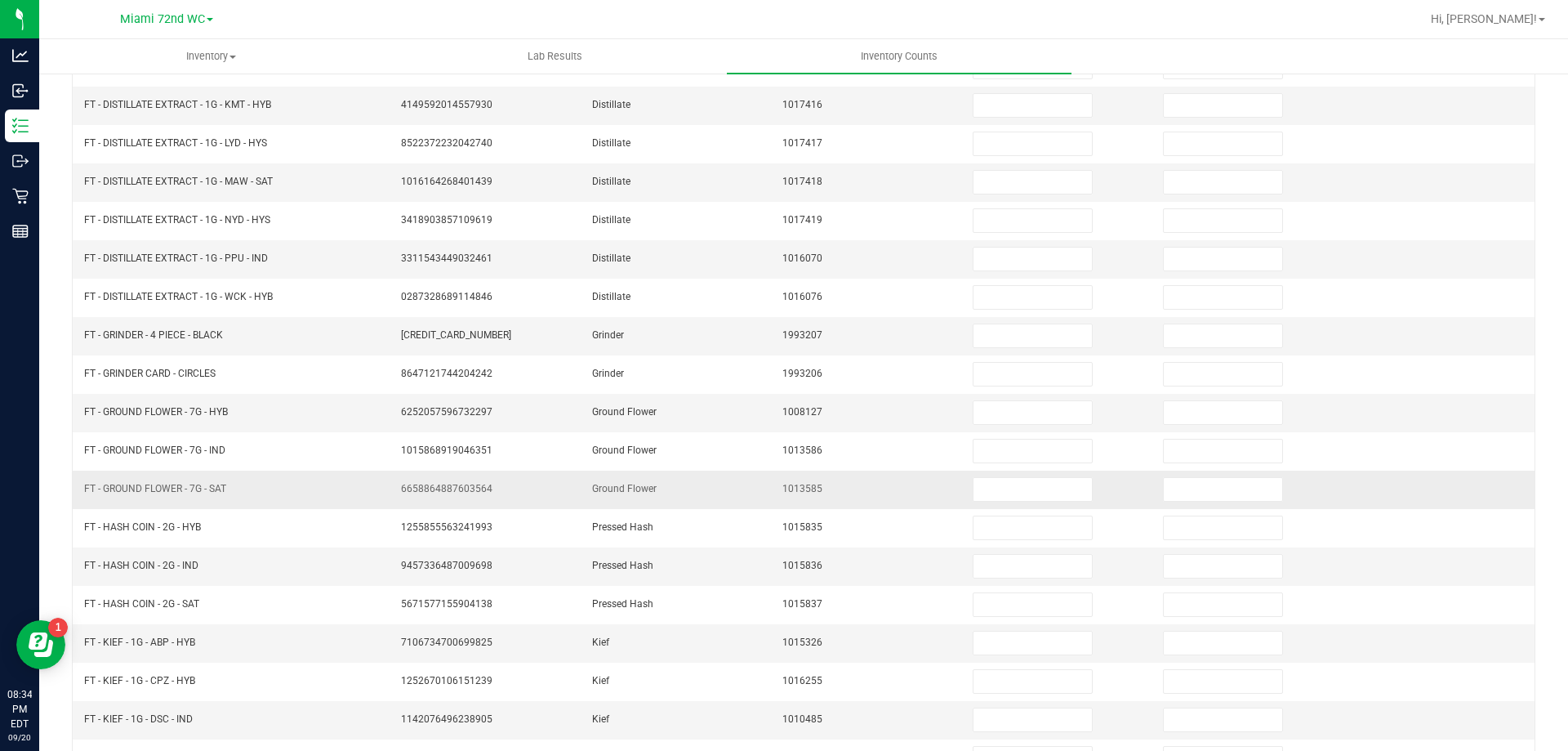
scroll to position [12, 0]
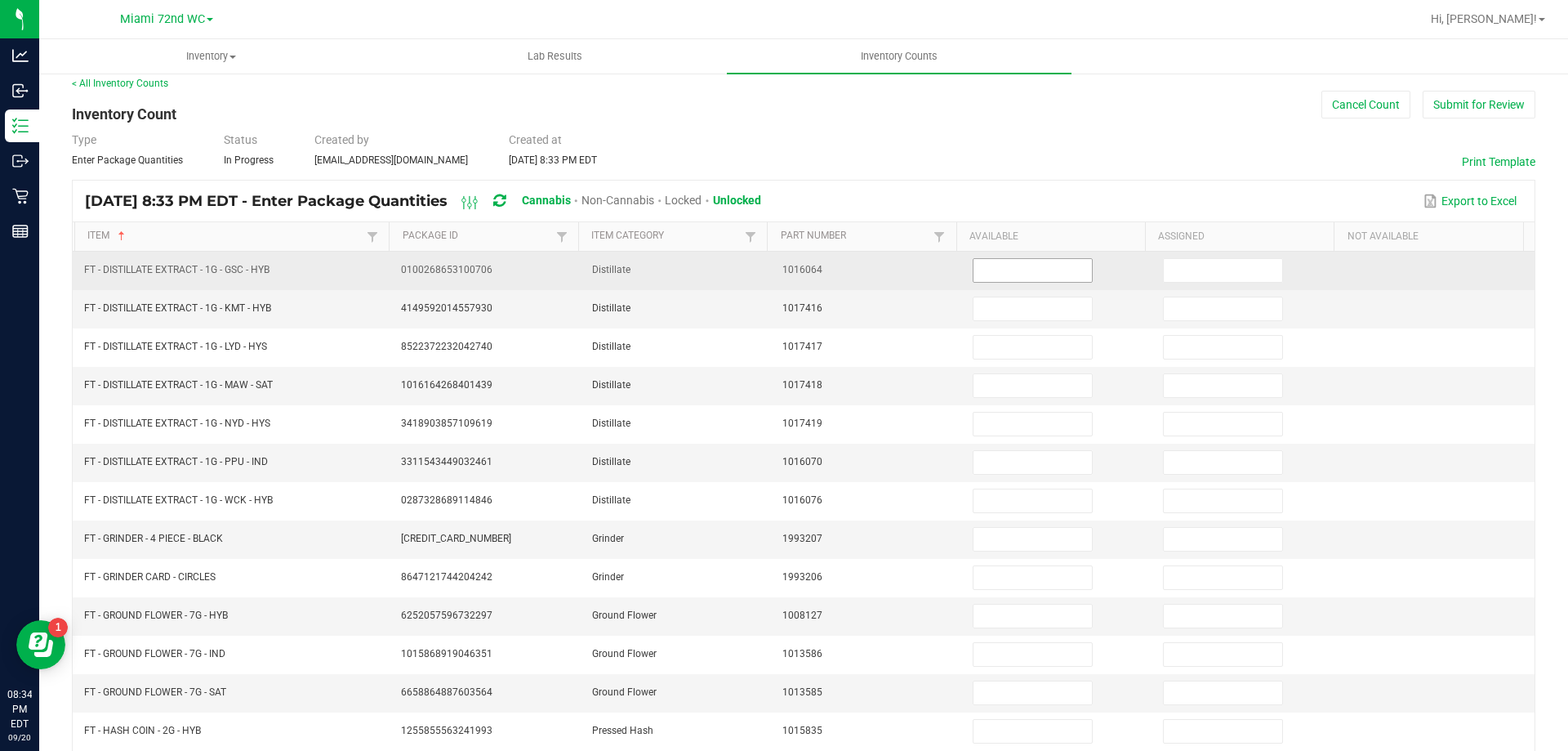
click at [1063, 265] on input at bounding box center [1032, 270] width 117 height 23
type input "2"
type input "5"
type input "1"
type input "9"
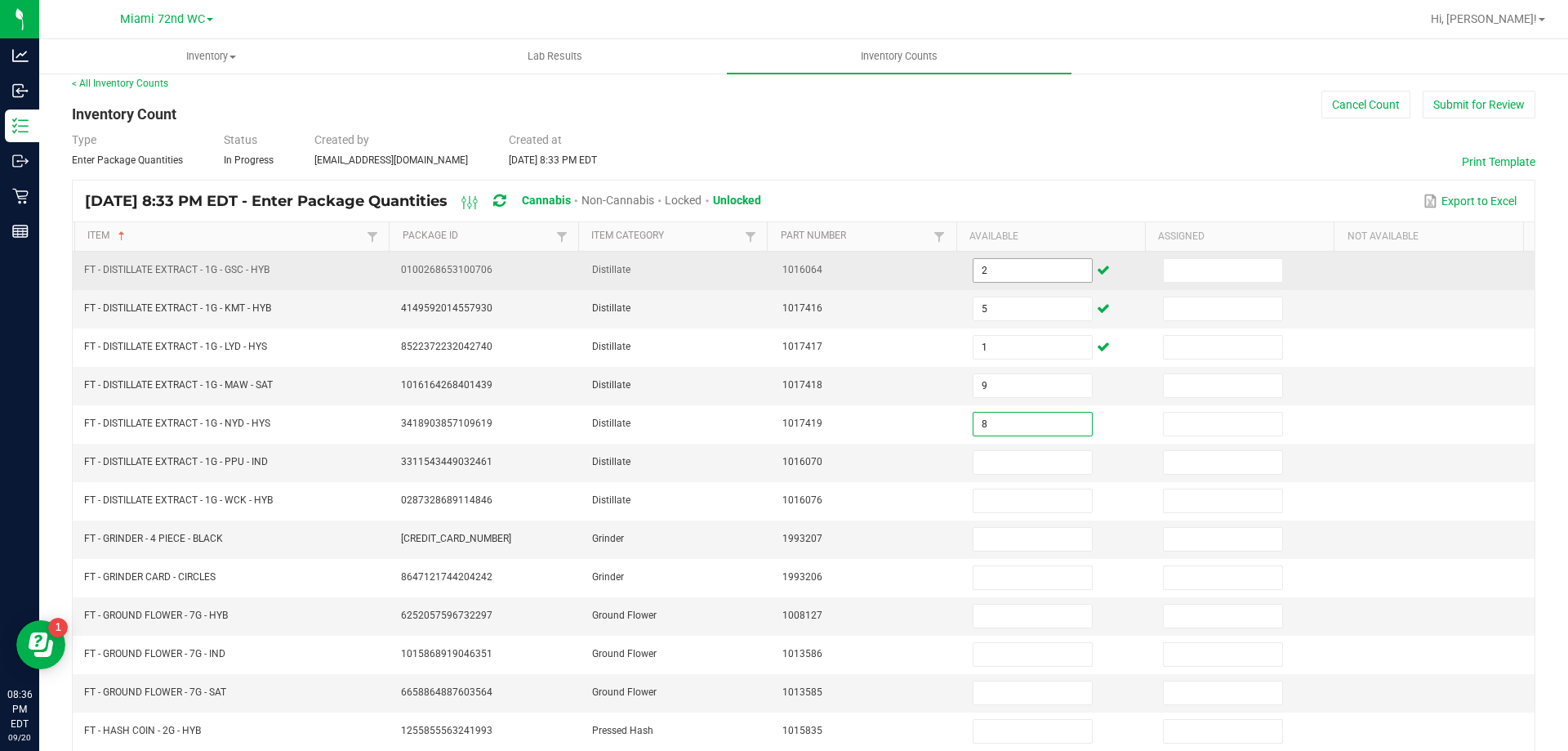
type input "8"
type input "5"
type input "3"
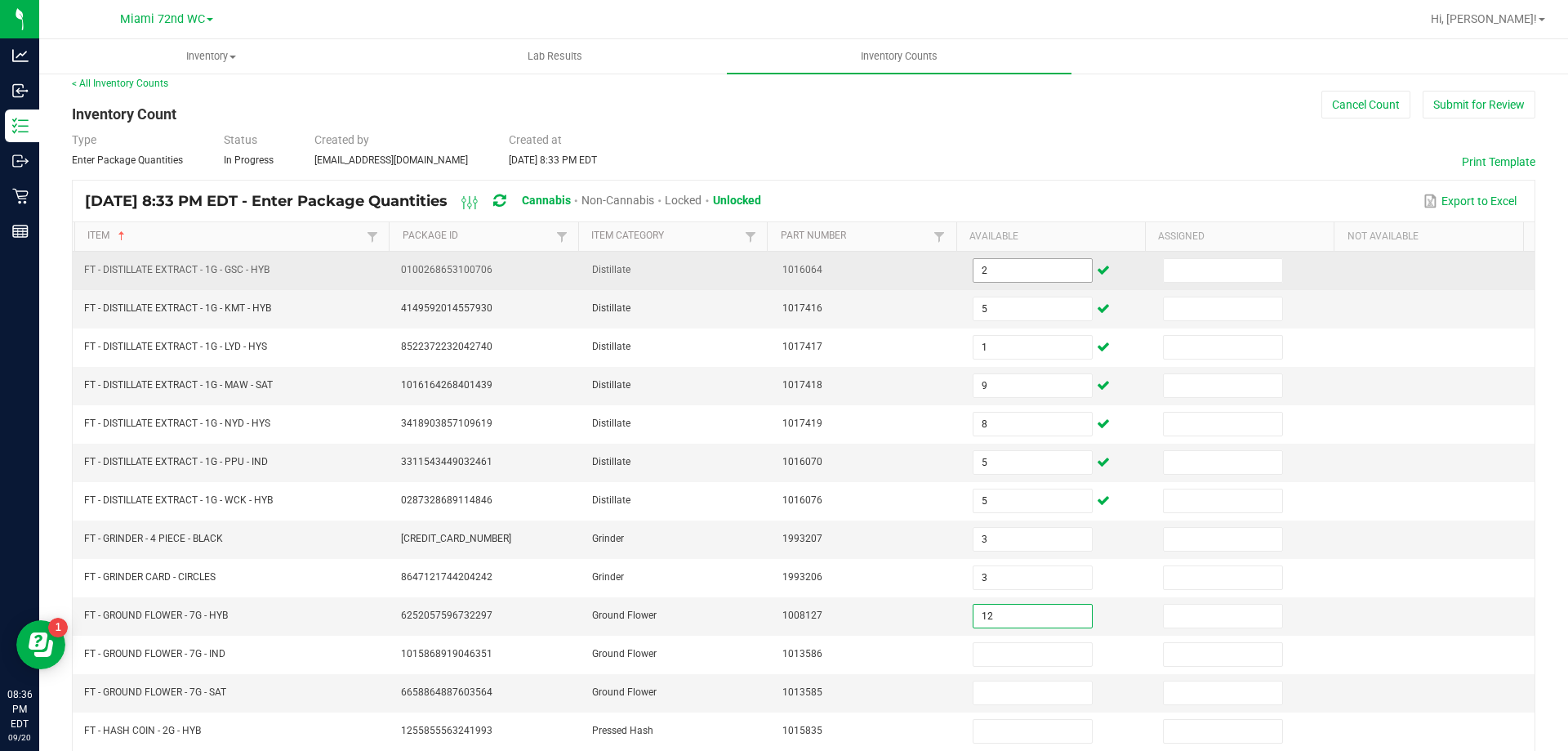
type input "12"
type input "17"
type input "9"
type input "1"
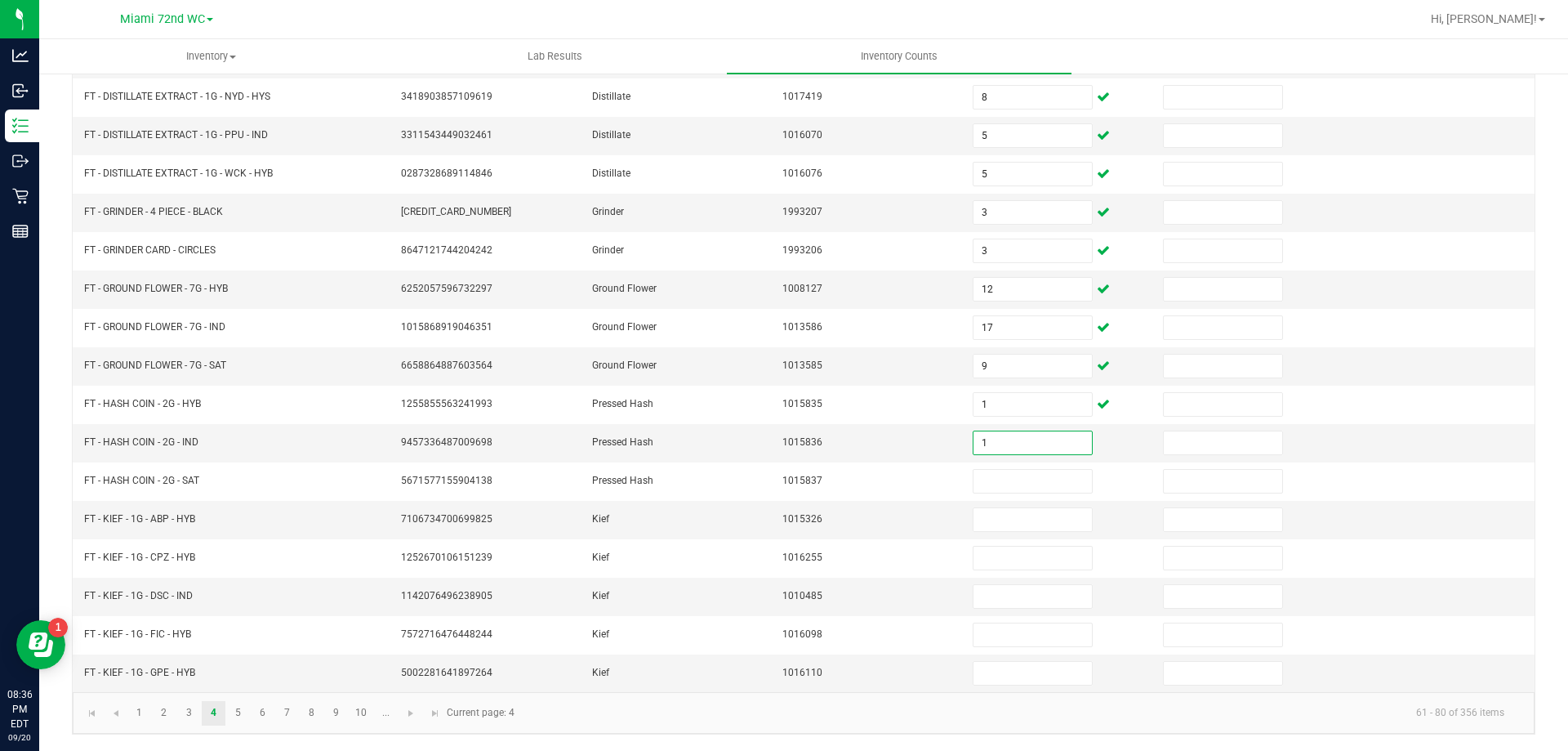
type input "1"
type input "4"
type input "7"
type input "1"
type input "5"
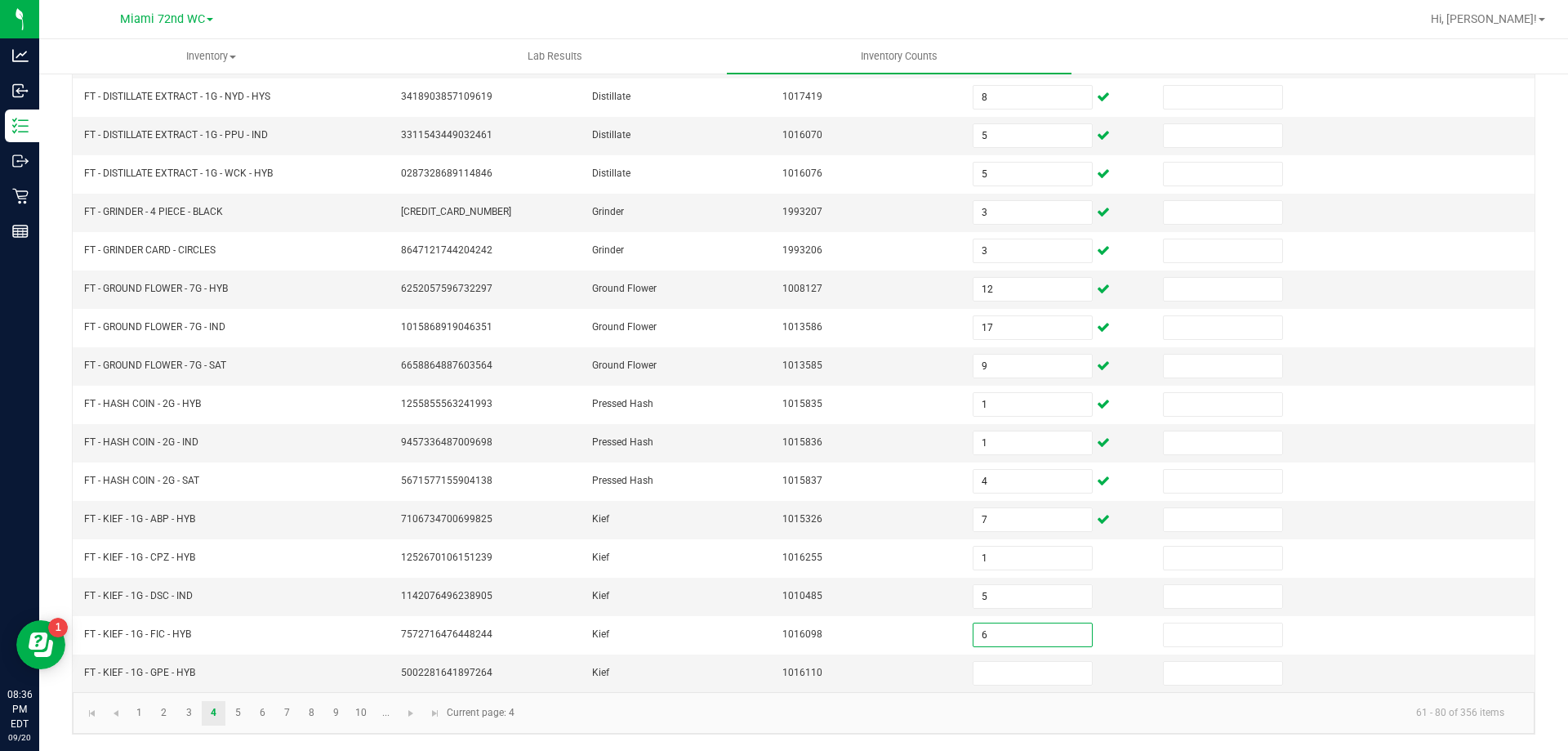
type input "6"
type input "2"
click at [240, 709] on link "5" at bounding box center [238, 713] width 24 height 25
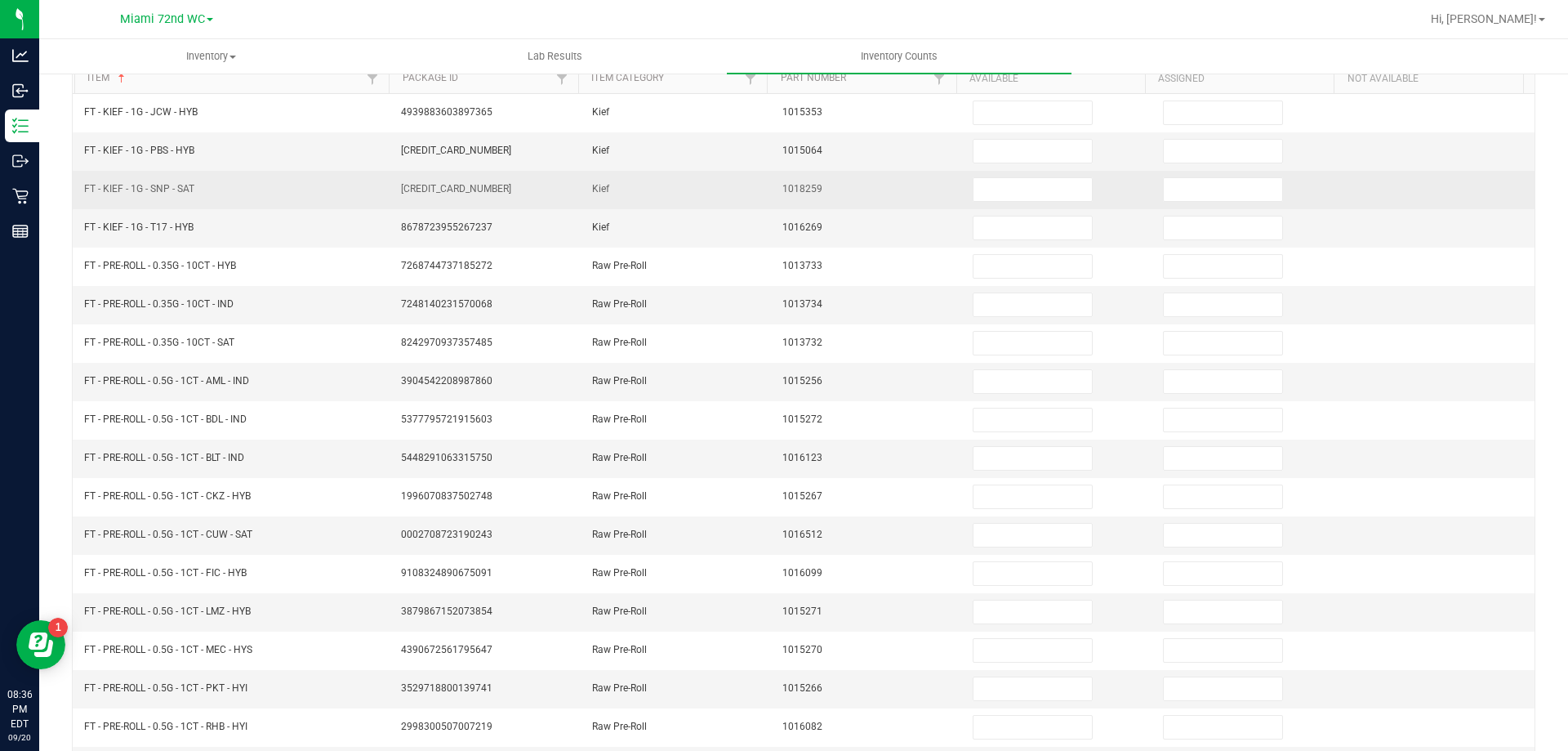
scroll to position [0, 0]
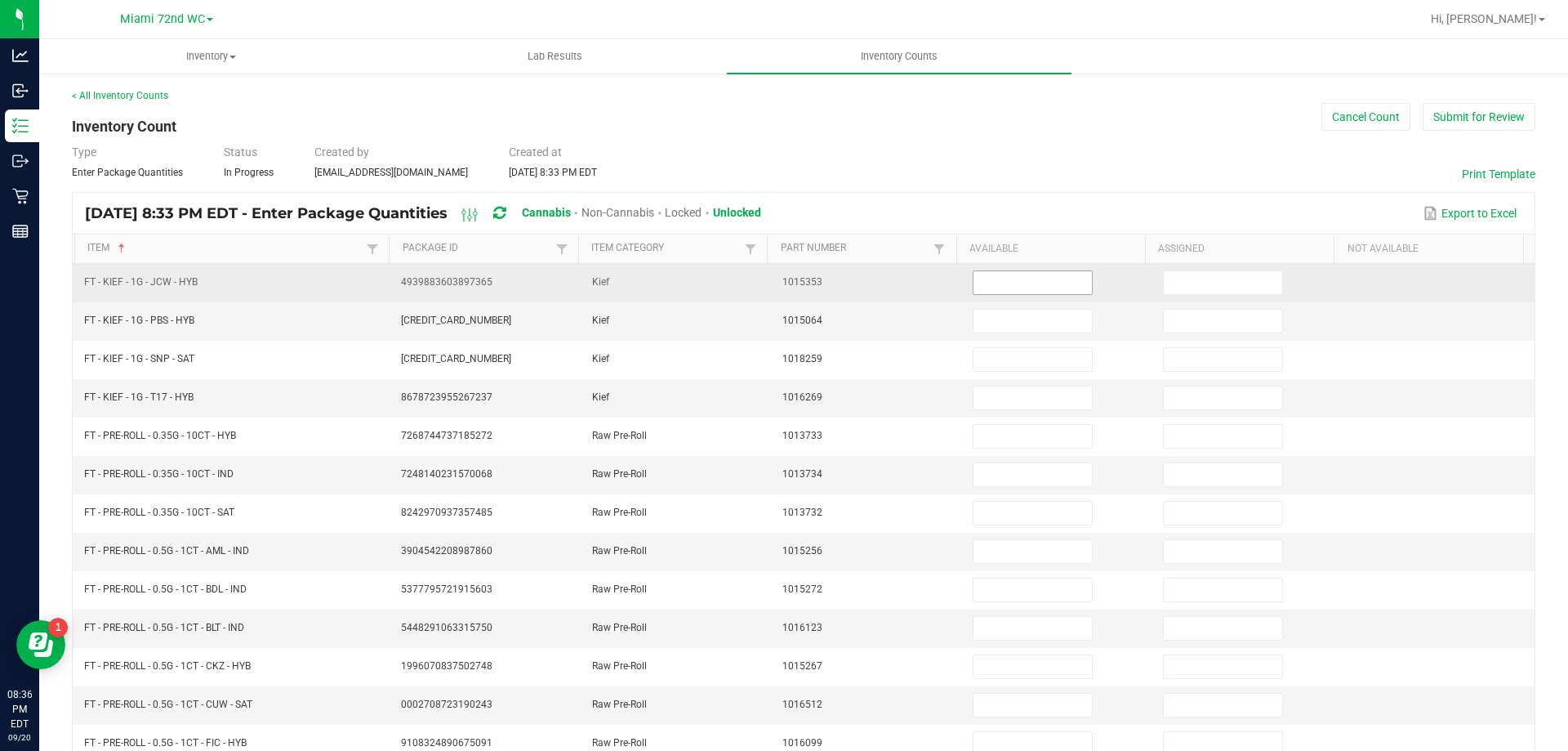
click at [1023, 279] on input at bounding box center [1032, 282] width 117 height 23
type input "8"
type input "7"
type input "5"
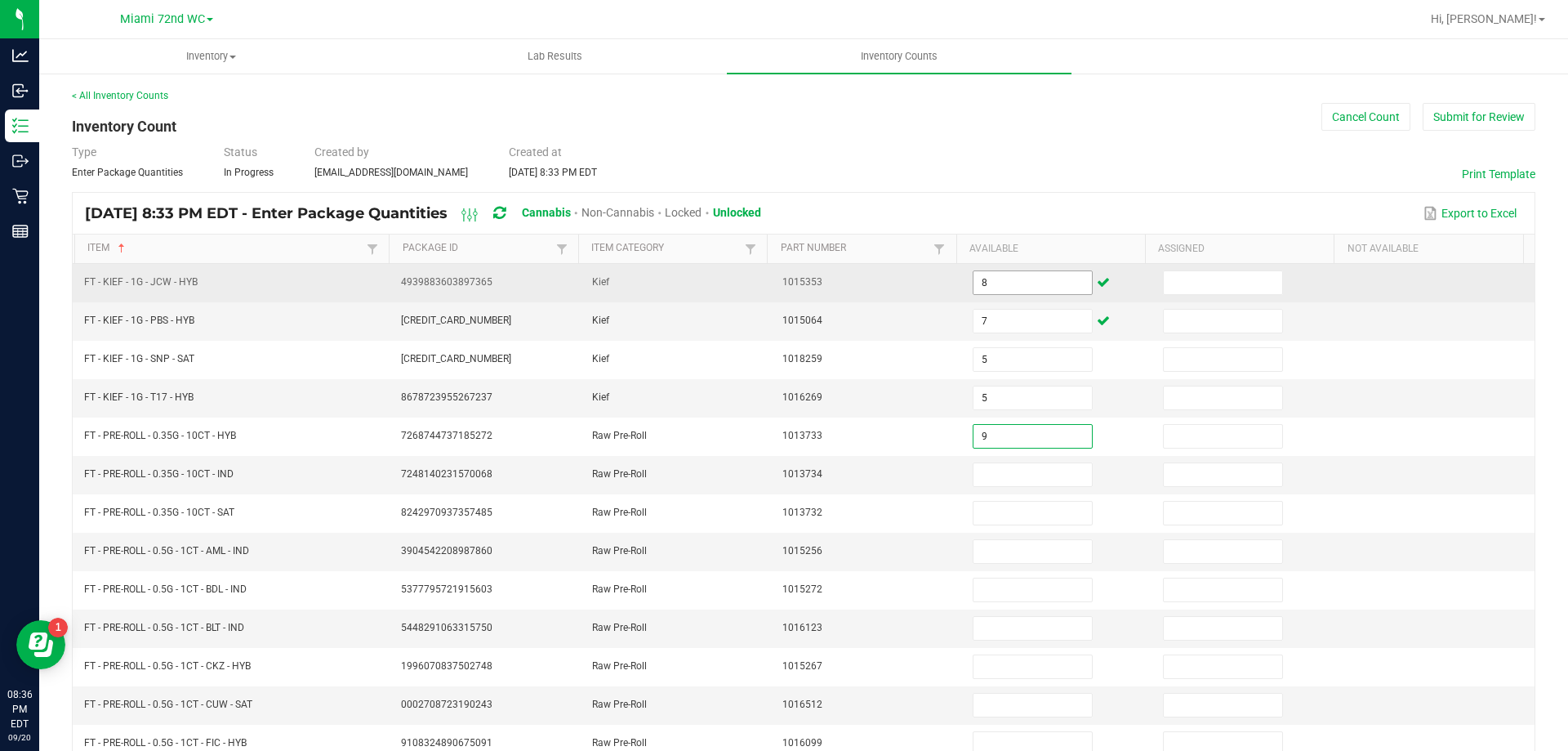
type input "9"
type input "19"
type input "18"
type input "22"
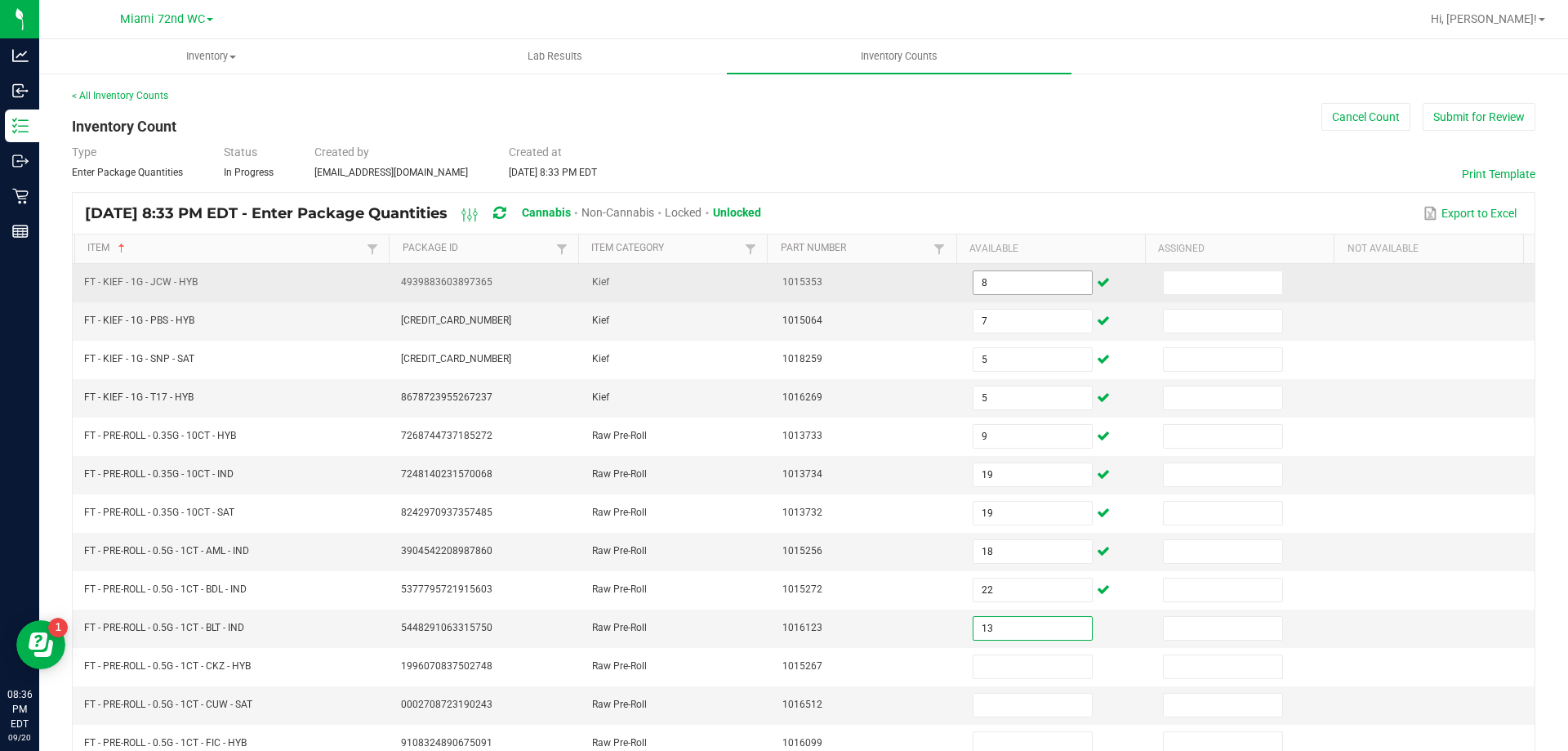
type input "13"
type input "24"
type input "9"
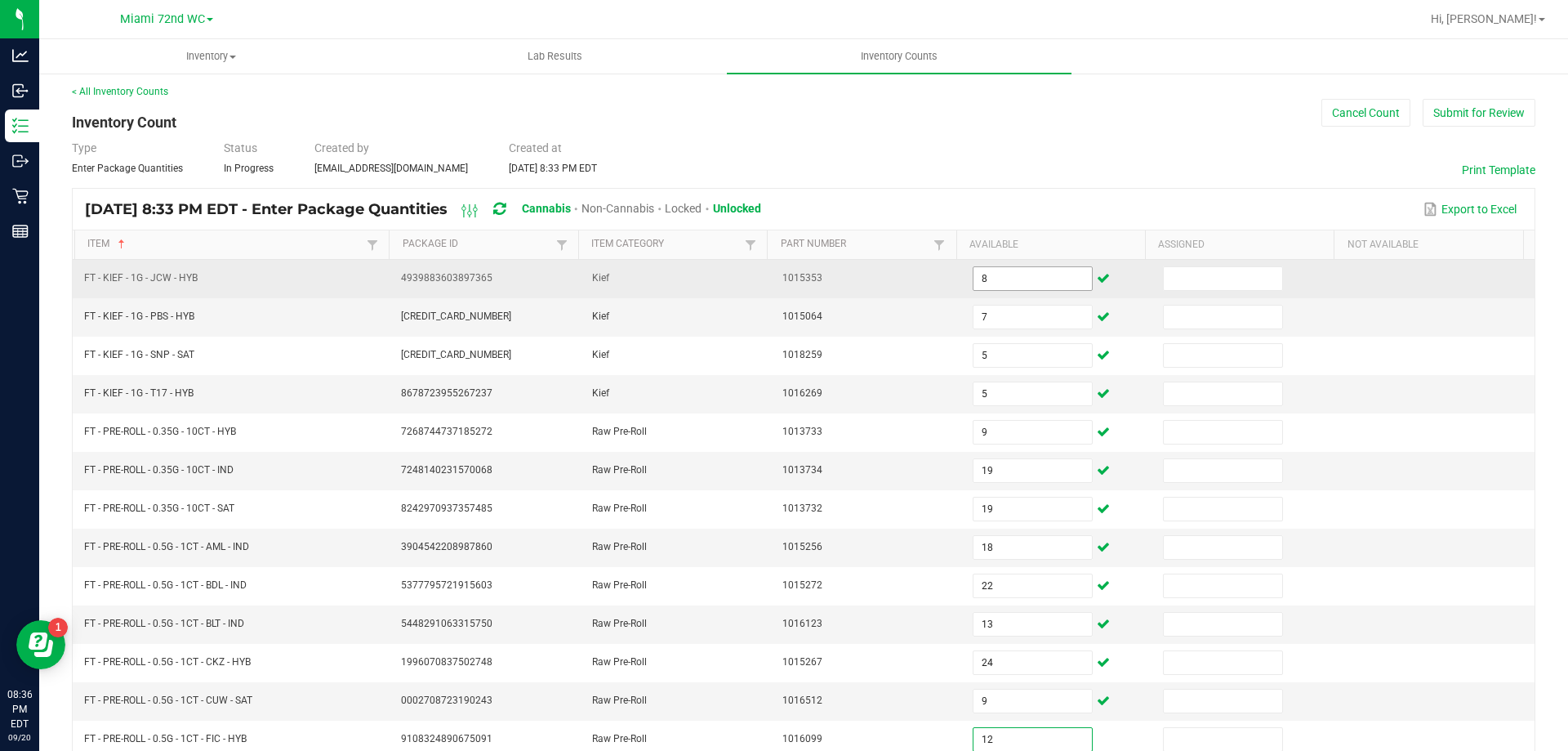
type input "12"
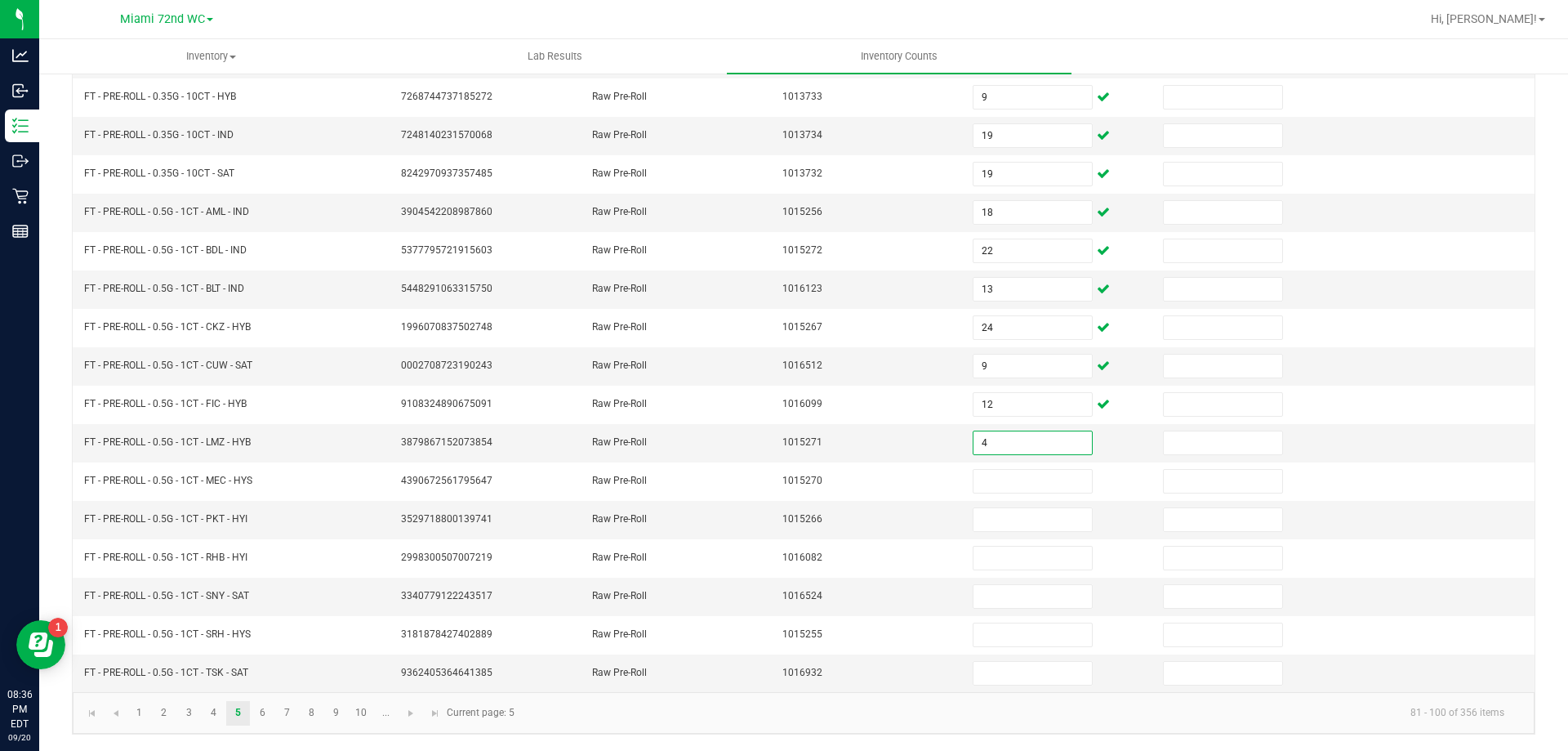
type input "4"
type input "6"
type input "18"
type input "12"
type input "19"
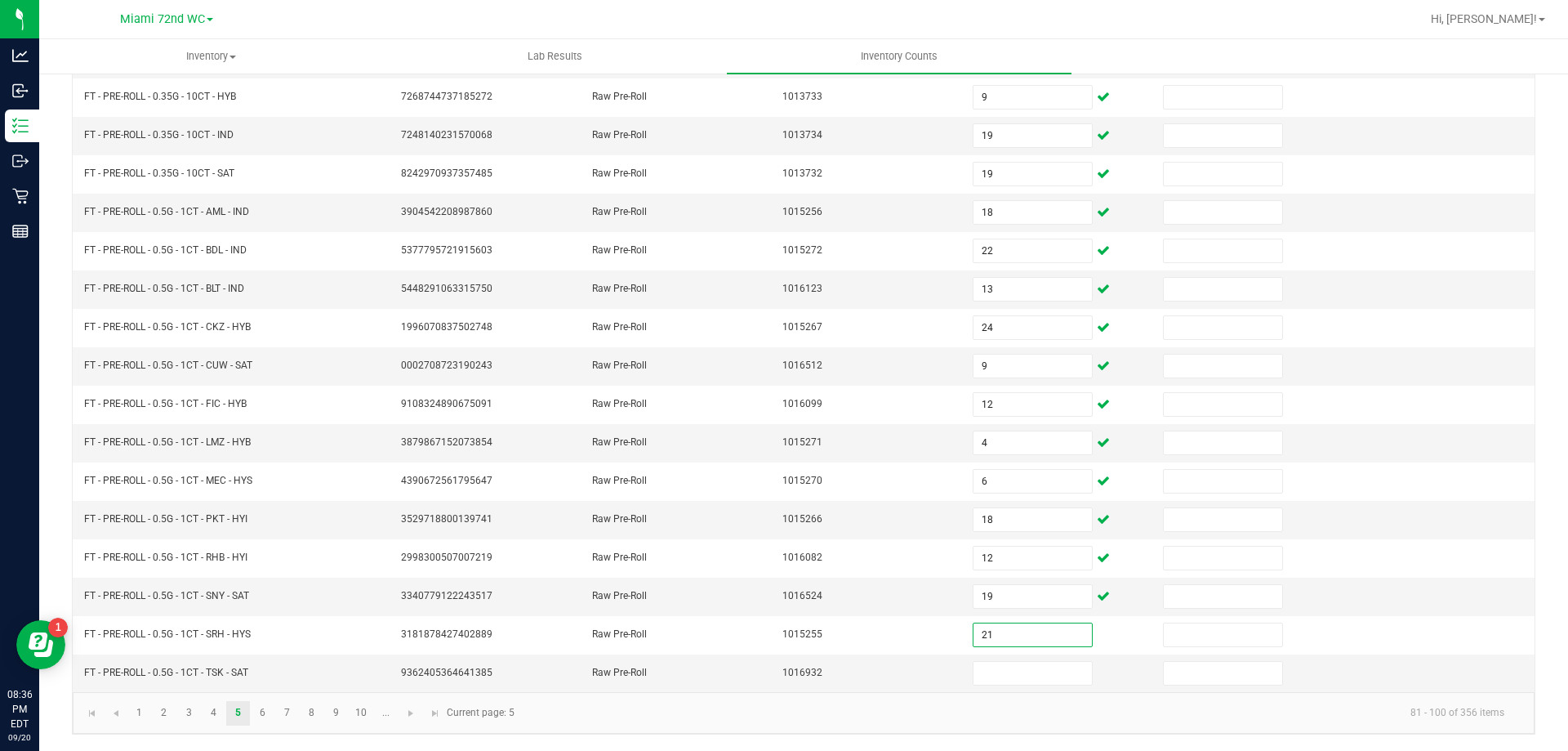
type input "21"
type input "3"
click at [267, 720] on link "6" at bounding box center [262, 713] width 24 height 25
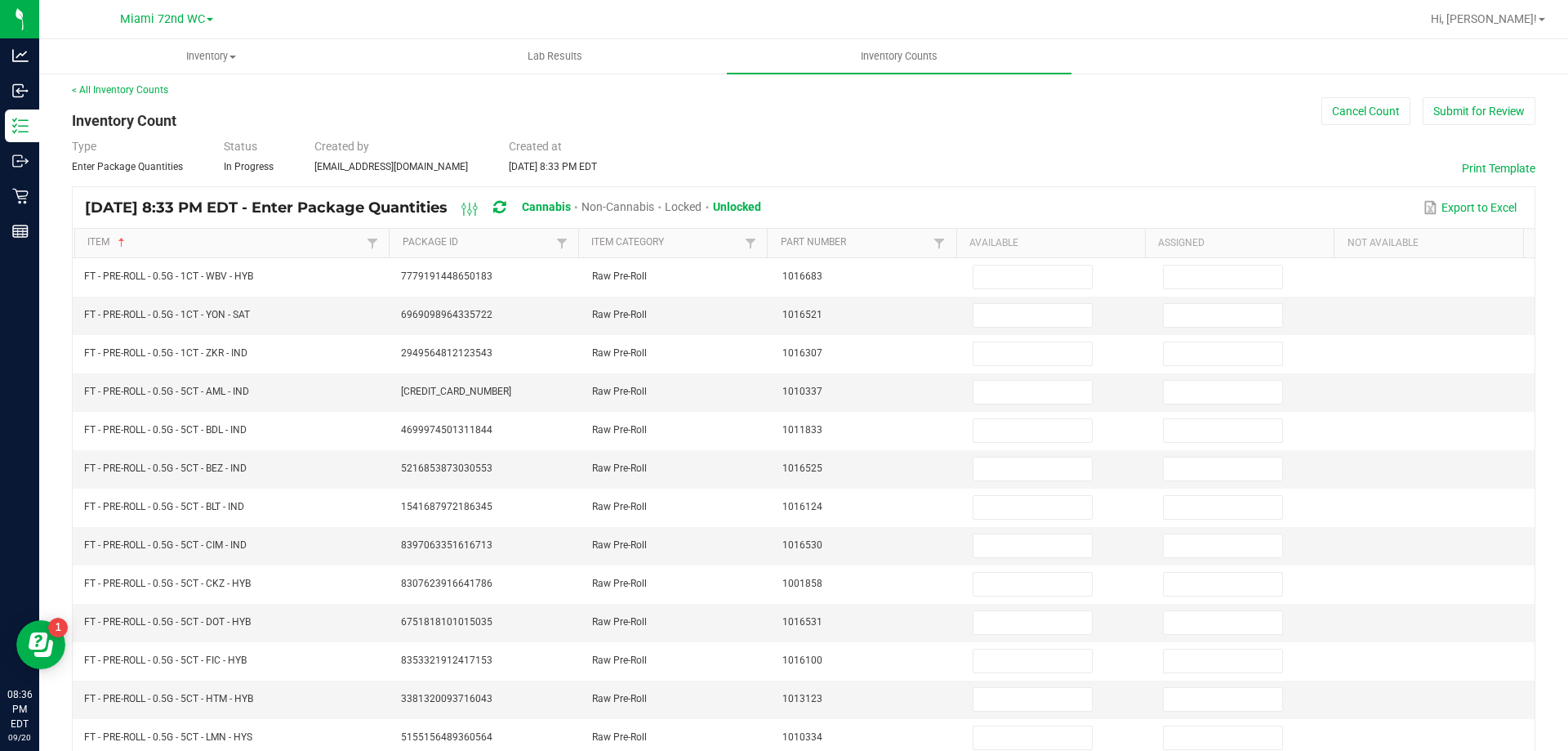
scroll to position [0, 0]
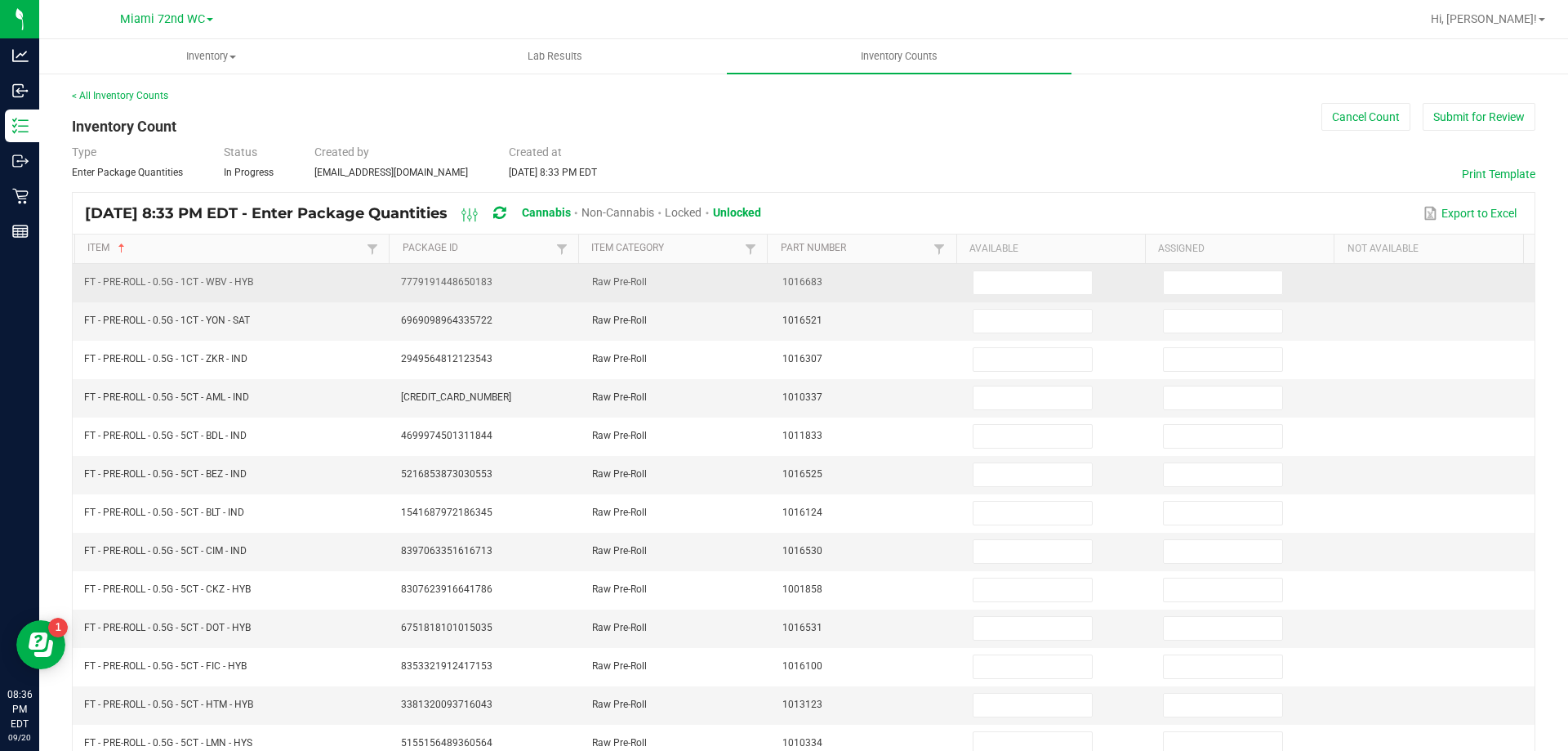
click at [1007, 263] on td at bounding box center [1057, 282] width 190 height 38
click at [993, 282] on input at bounding box center [1032, 282] width 117 height 23
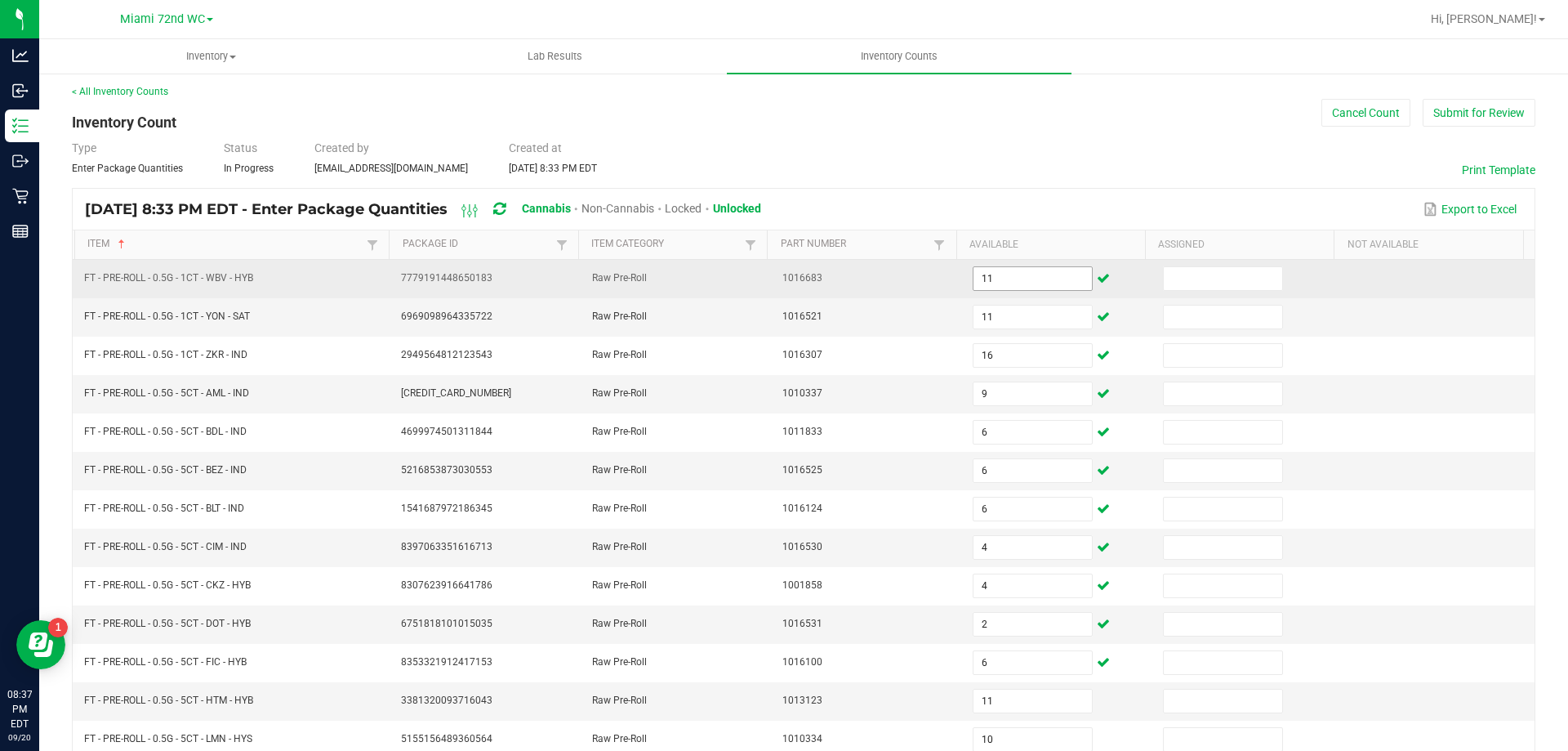
scroll to position [339, 0]
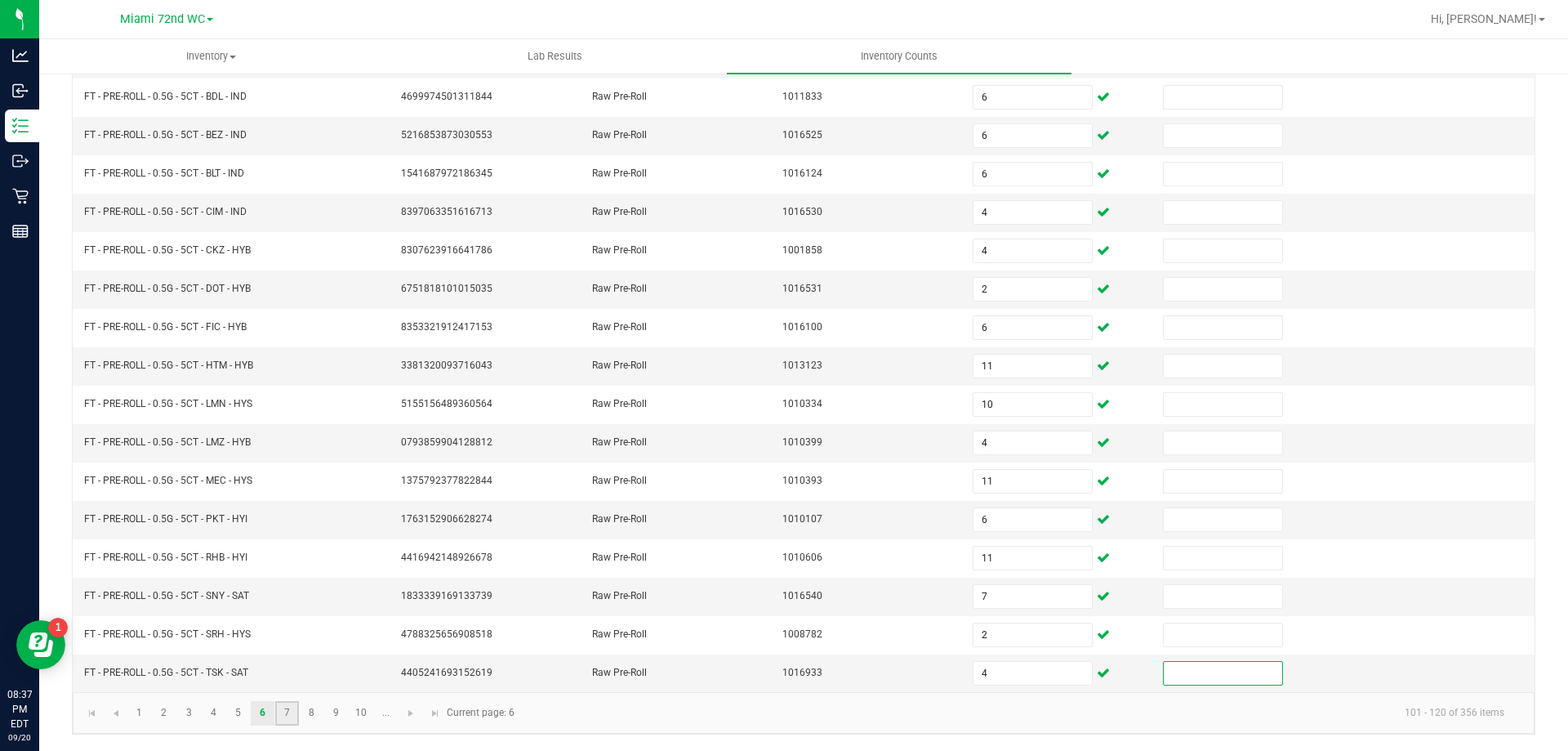
click at [291, 722] on link "7" at bounding box center [286, 713] width 24 height 25
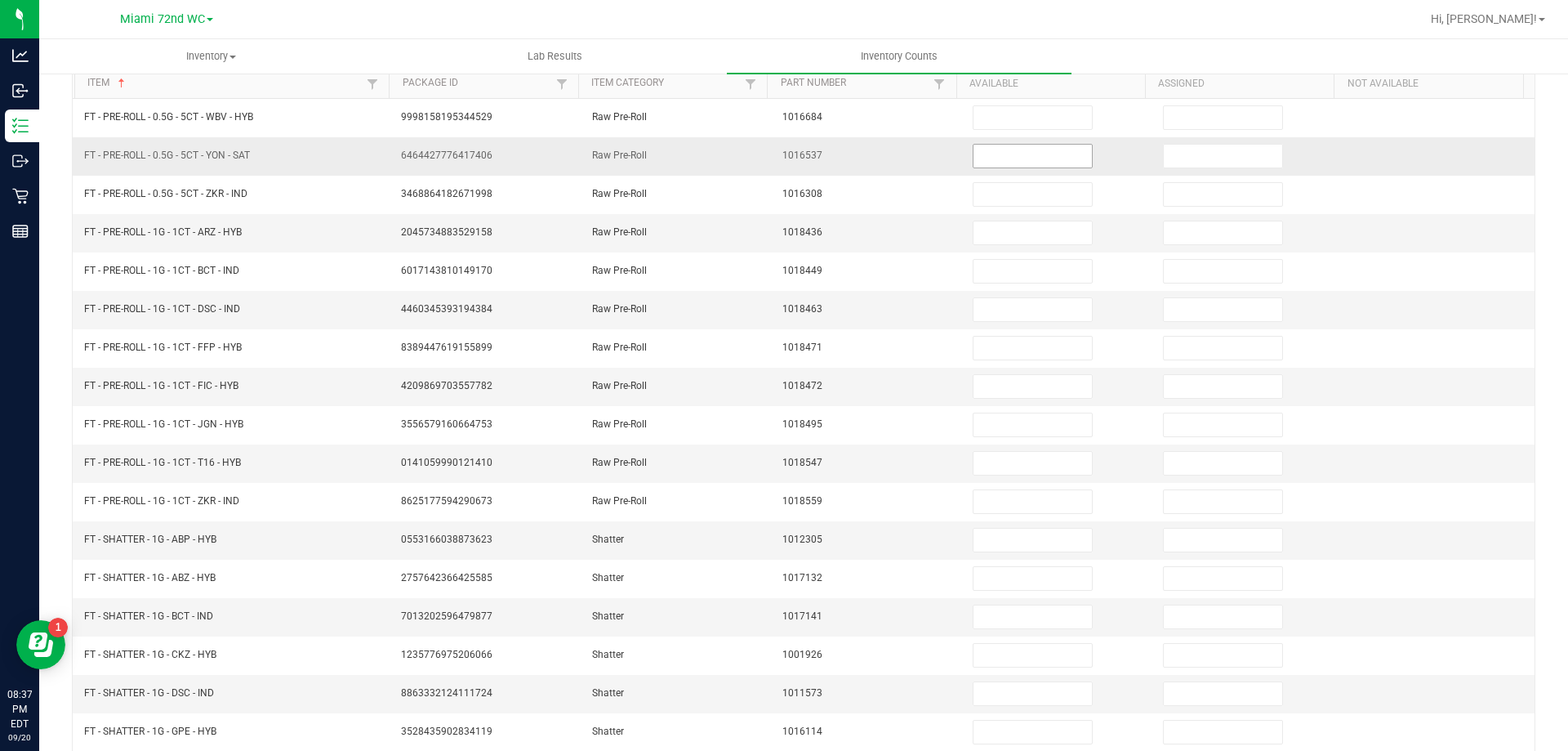
scroll to position [12, 0]
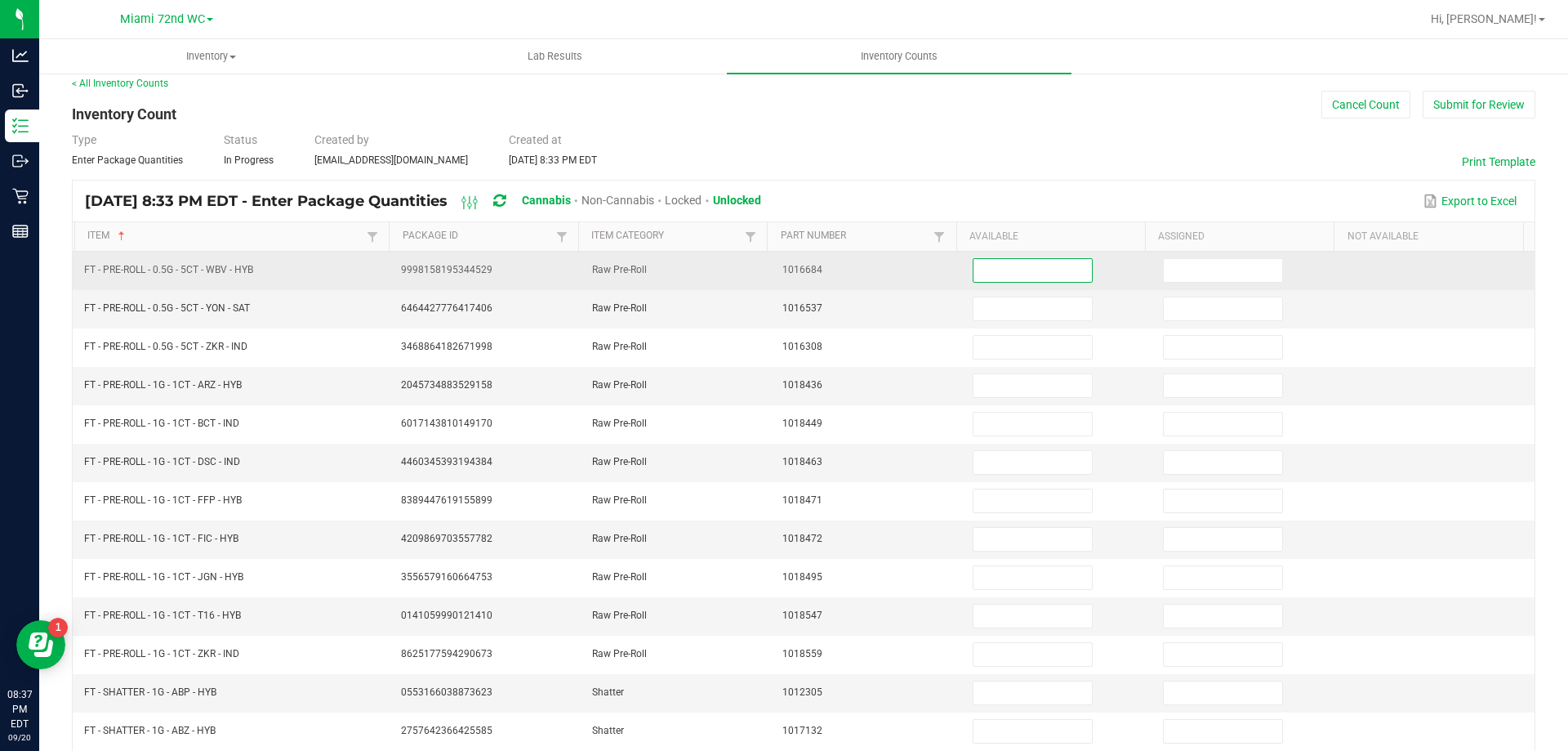
click at [1013, 264] on input at bounding box center [1032, 270] width 117 height 23
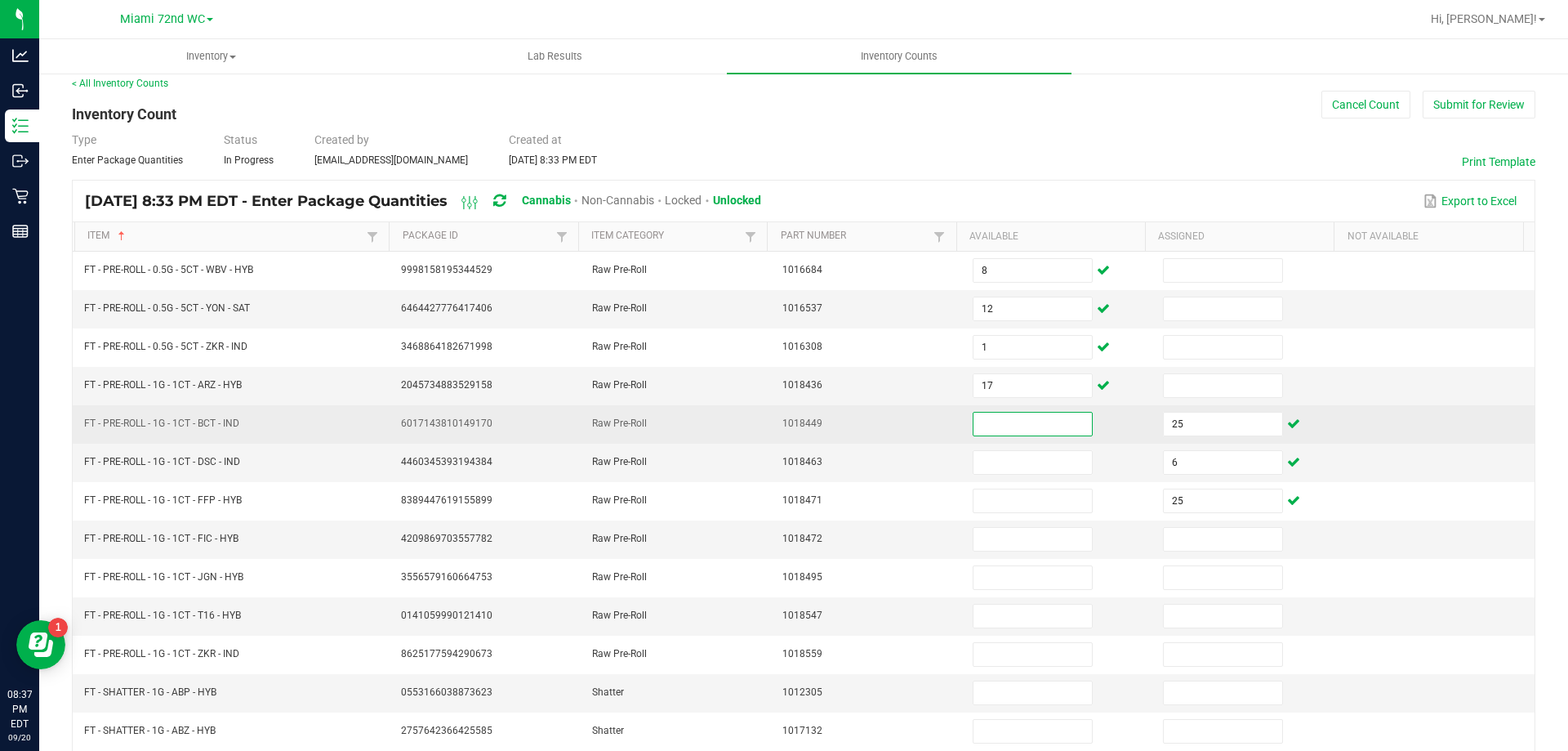
click at [974, 433] on input at bounding box center [1032, 424] width 117 height 23
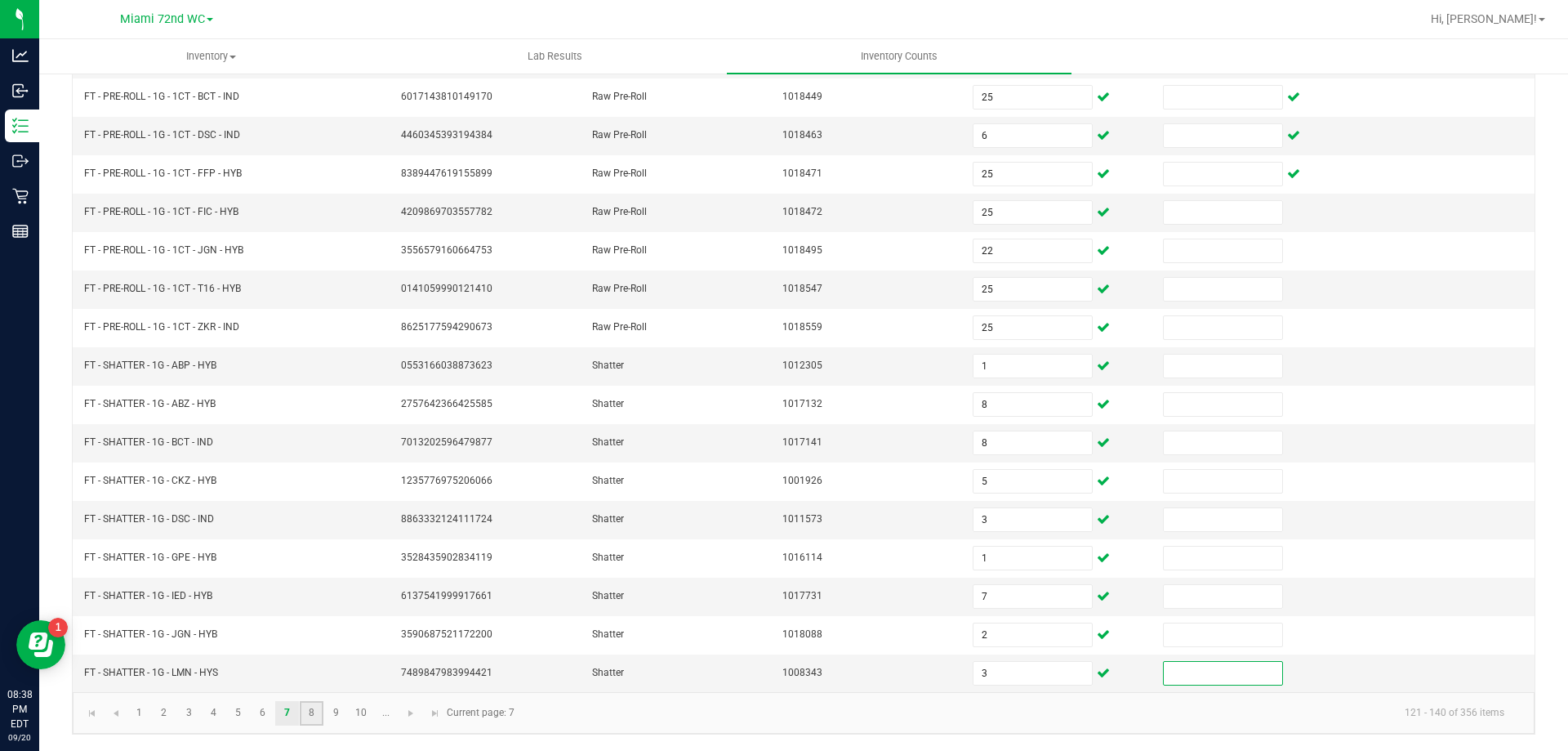
click at [311, 713] on link "8" at bounding box center [311, 713] width 24 height 25
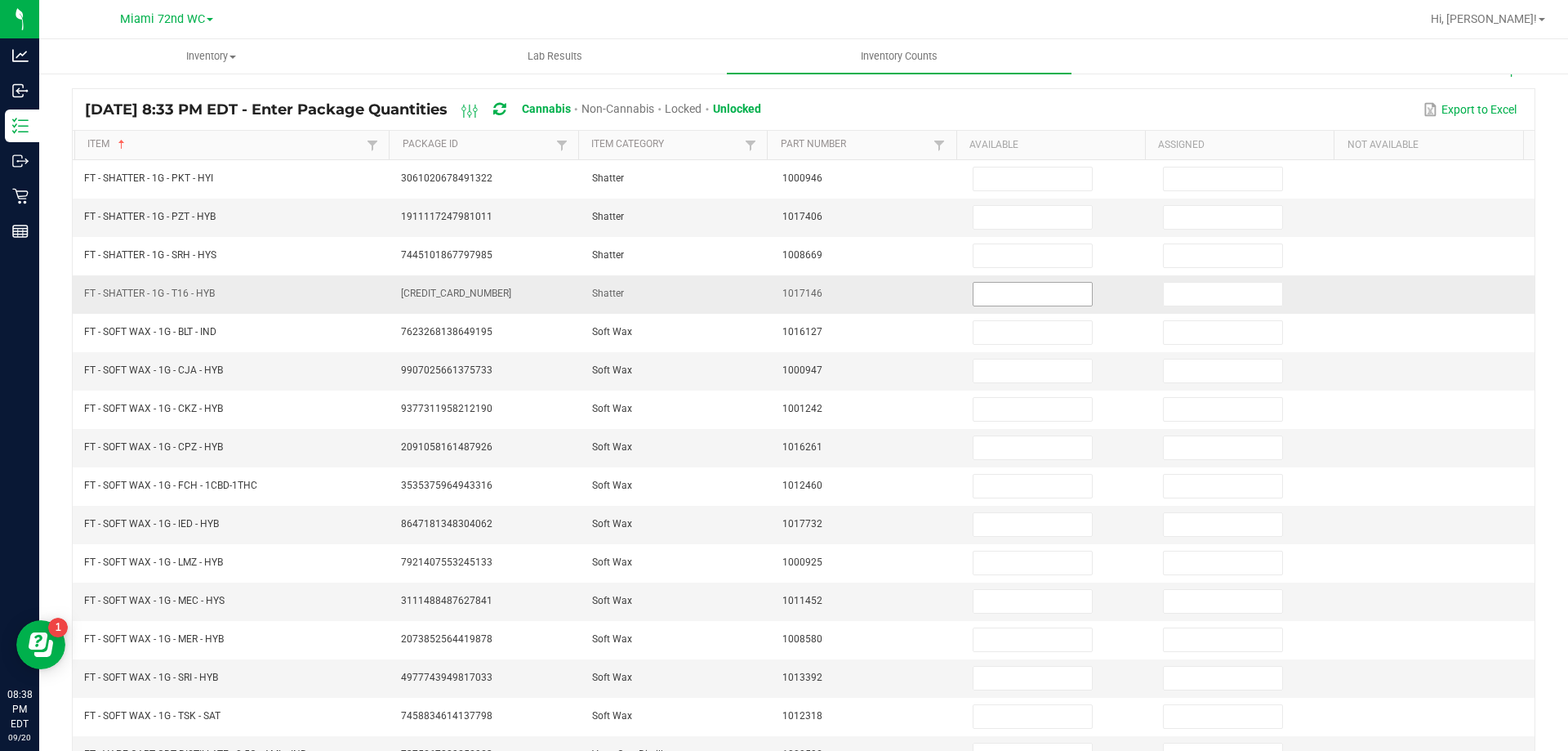
scroll to position [0, 0]
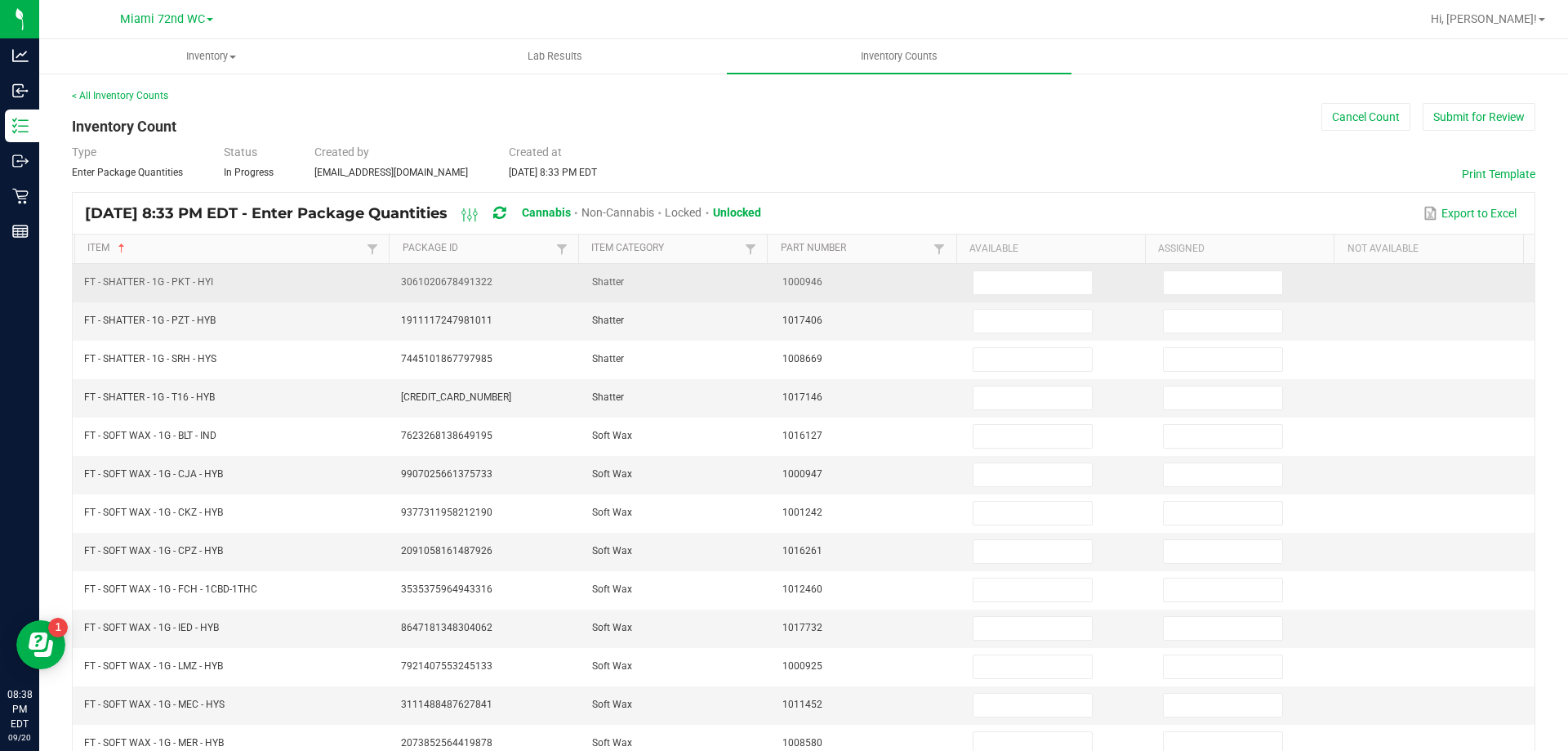
click at [1002, 266] on td at bounding box center [1057, 282] width 190 height 38
click at [1002, 271] on input at bounding box center [1032, 282] width 117 height 23
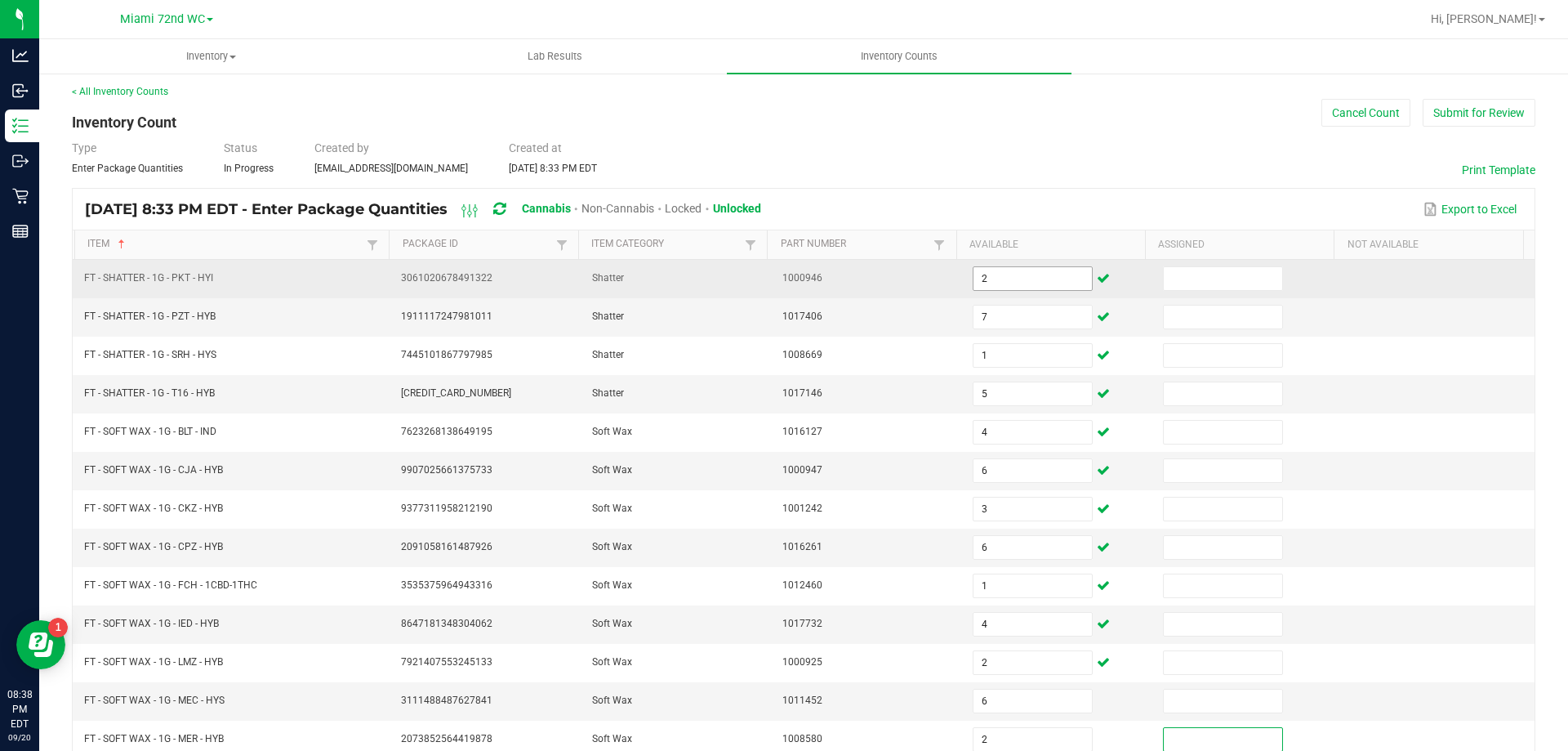
scroll to position [339, 0]
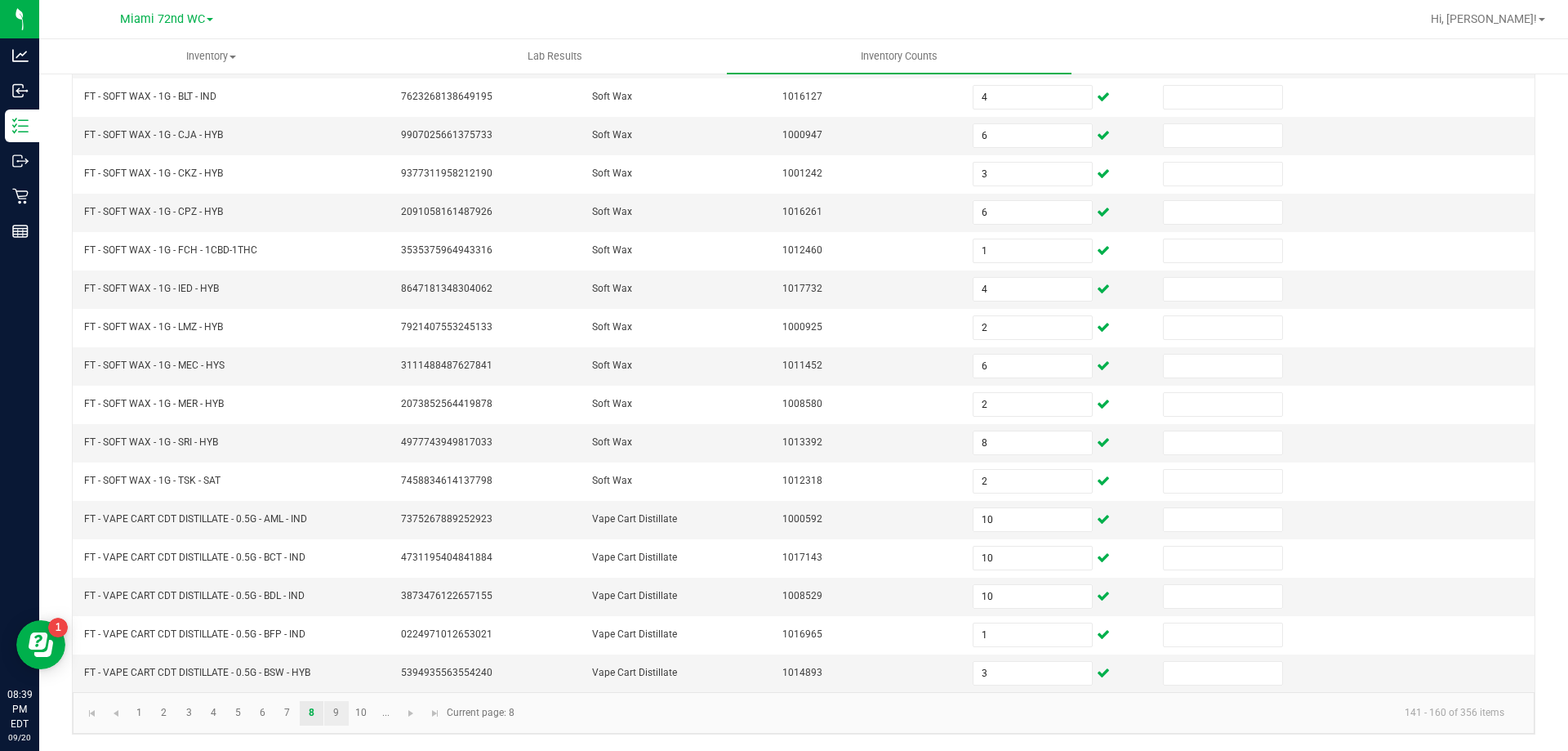
click at [338, 716] on link "9" at bounding box center [336, 713] width 24 height 25
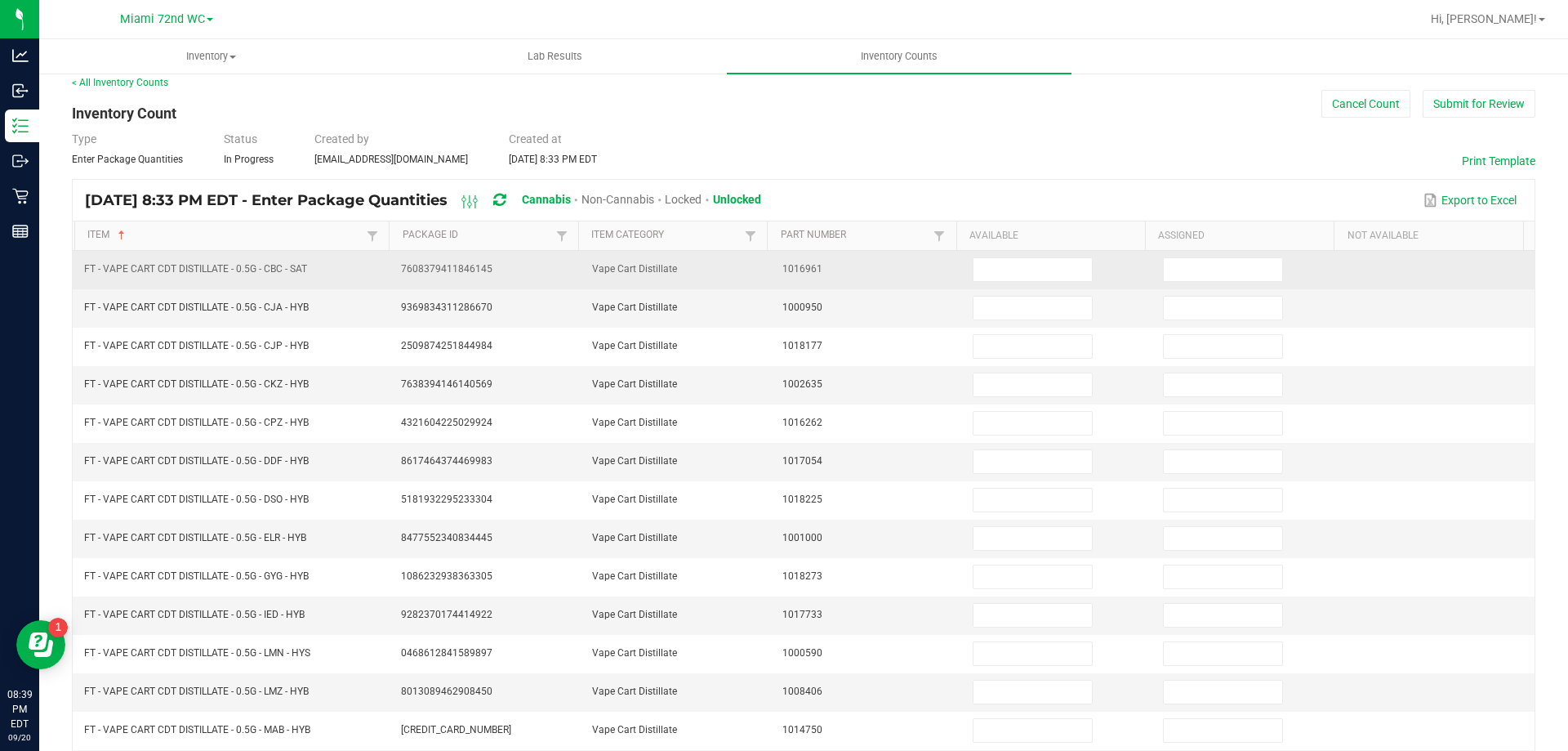
scroll to position [12, 0]
click at [998, 270] on input at bounding box center [1032, 270] width 117 height 23
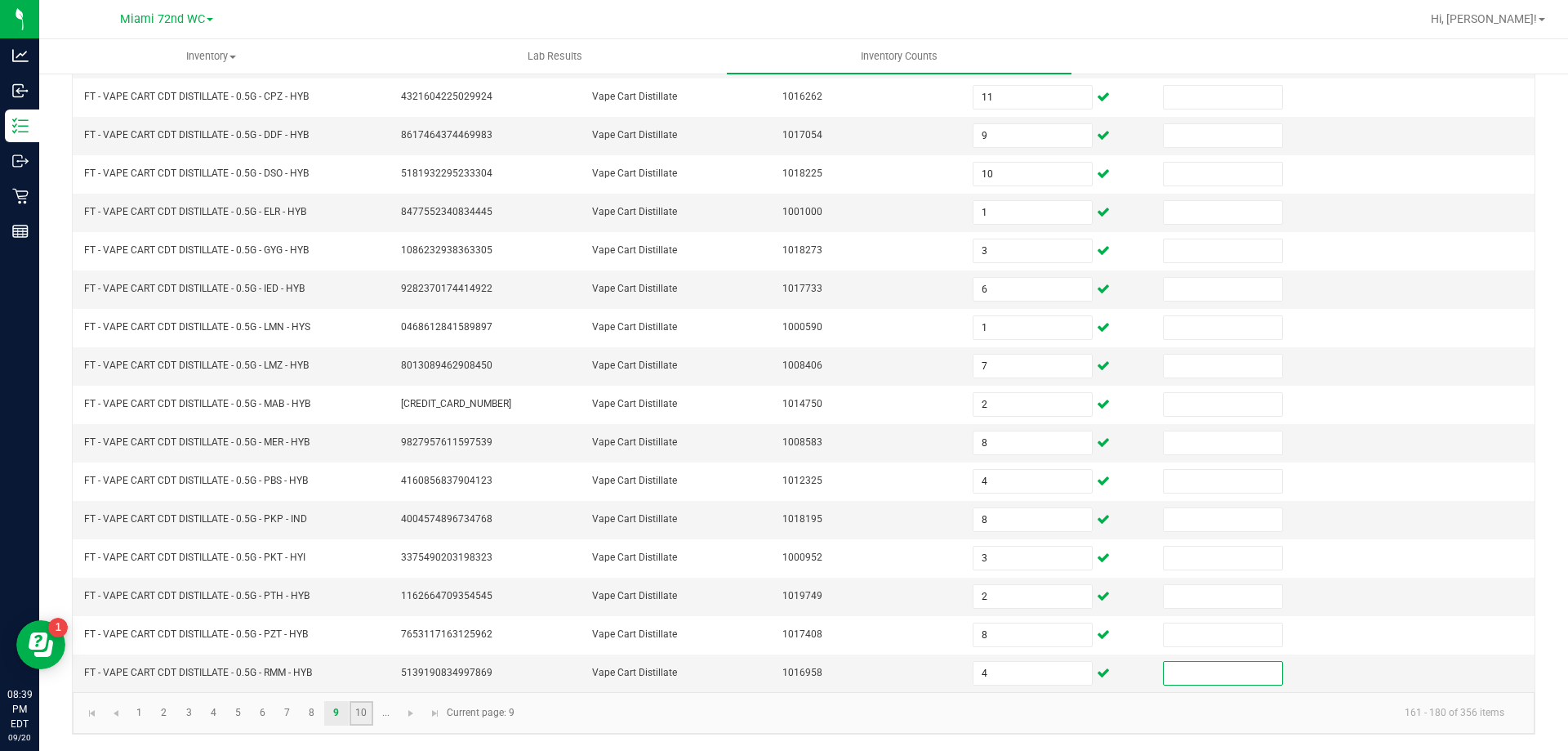
click at [353, 718] on link "10" at bounding box center [361, 713] width 24 height 25
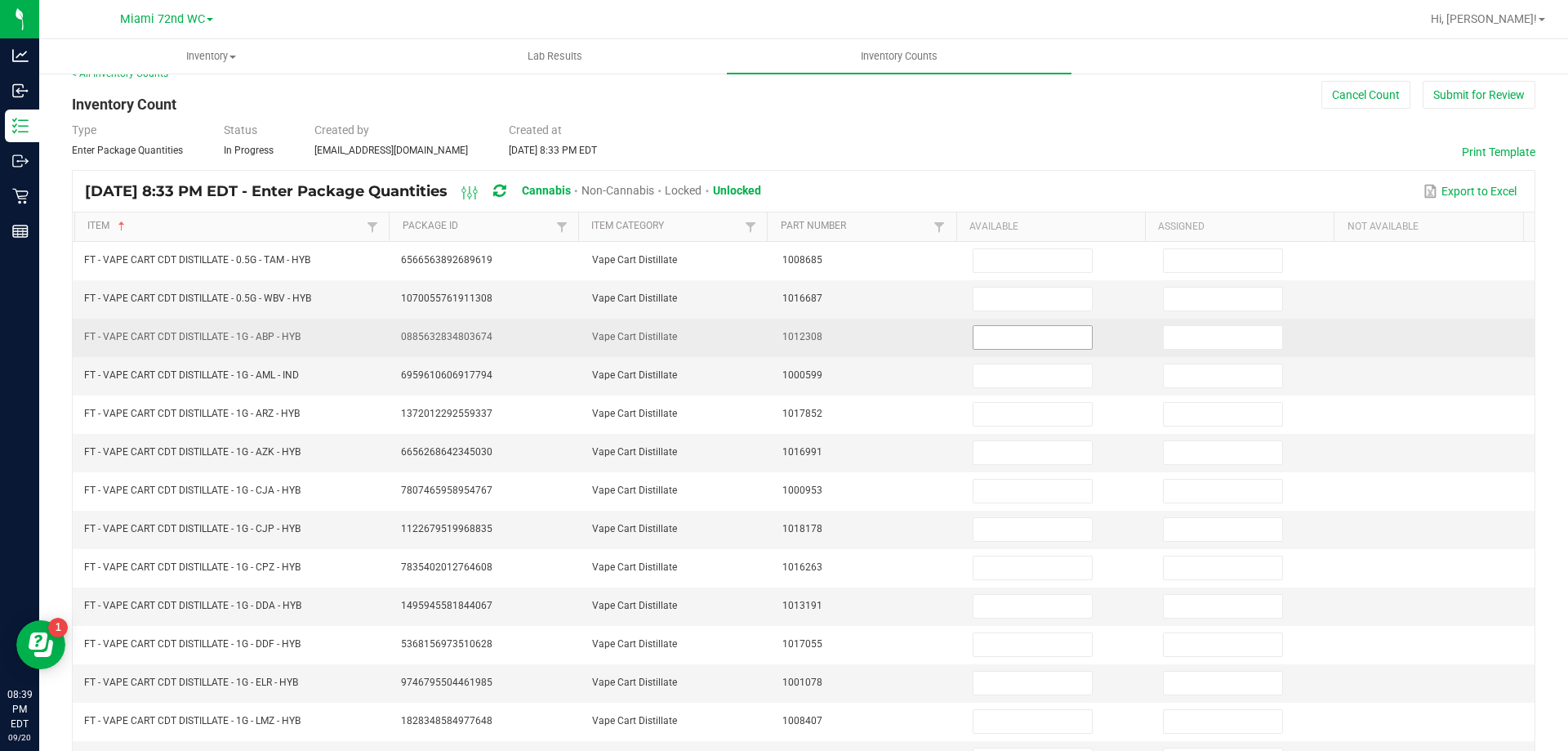
scroll to position [12, 0]
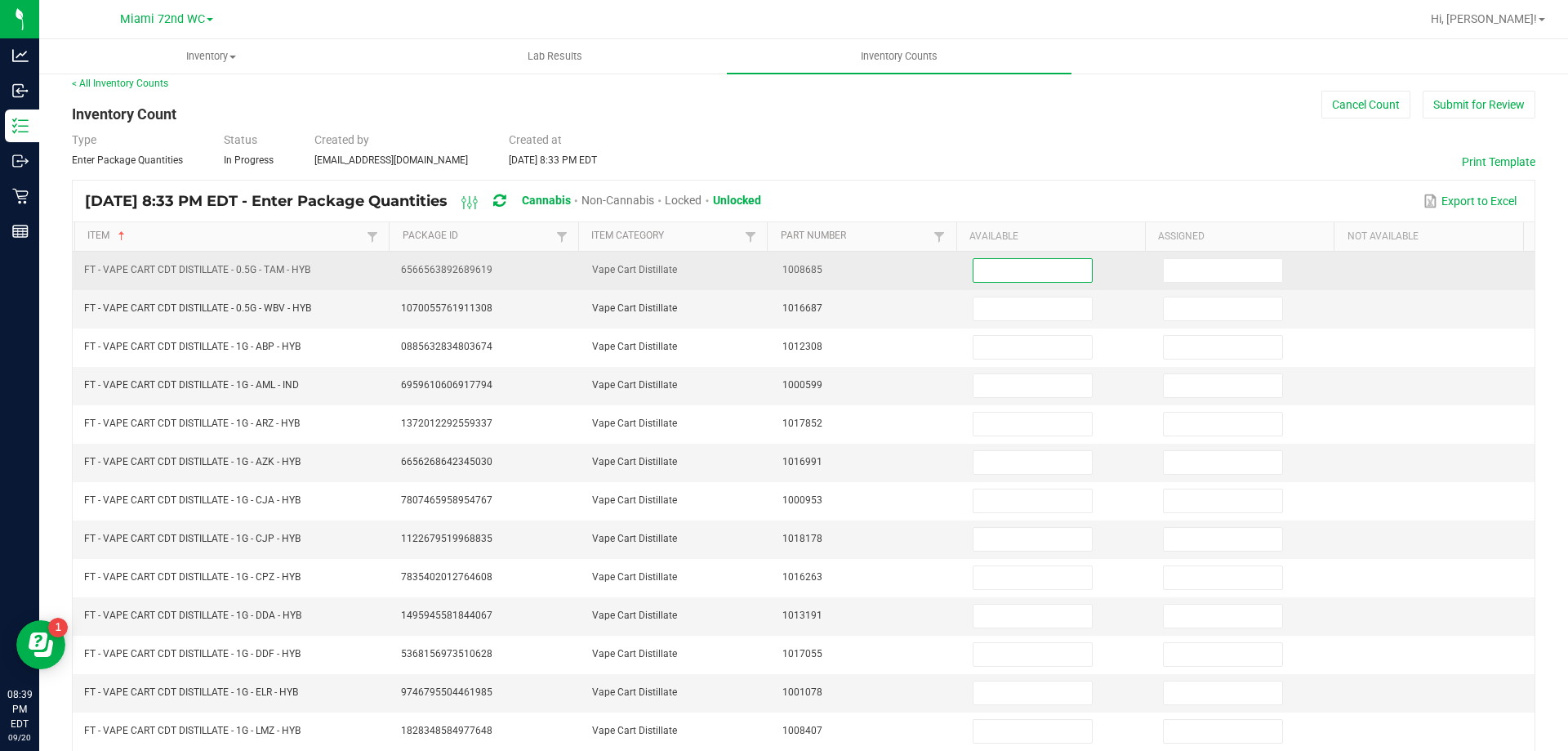
click at [981, 279] on input at bounding box center [1032, 270] width 117 height 23
click at [981, 279] on input "3" at bounding box center [1032, 270] width 117 height 23
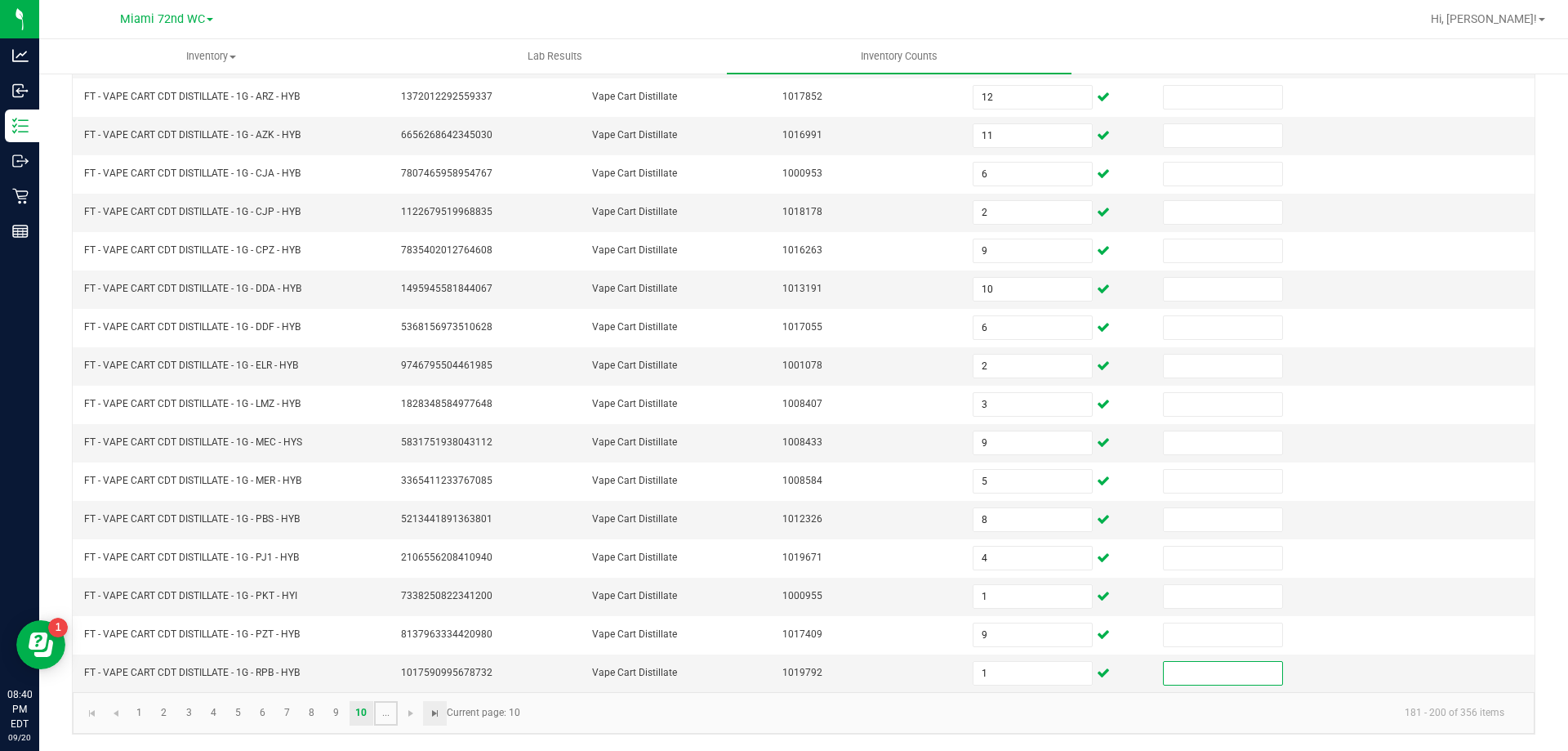
click at [386, 718] on link "..." at bounding box center [386, 713] width 24 height 25
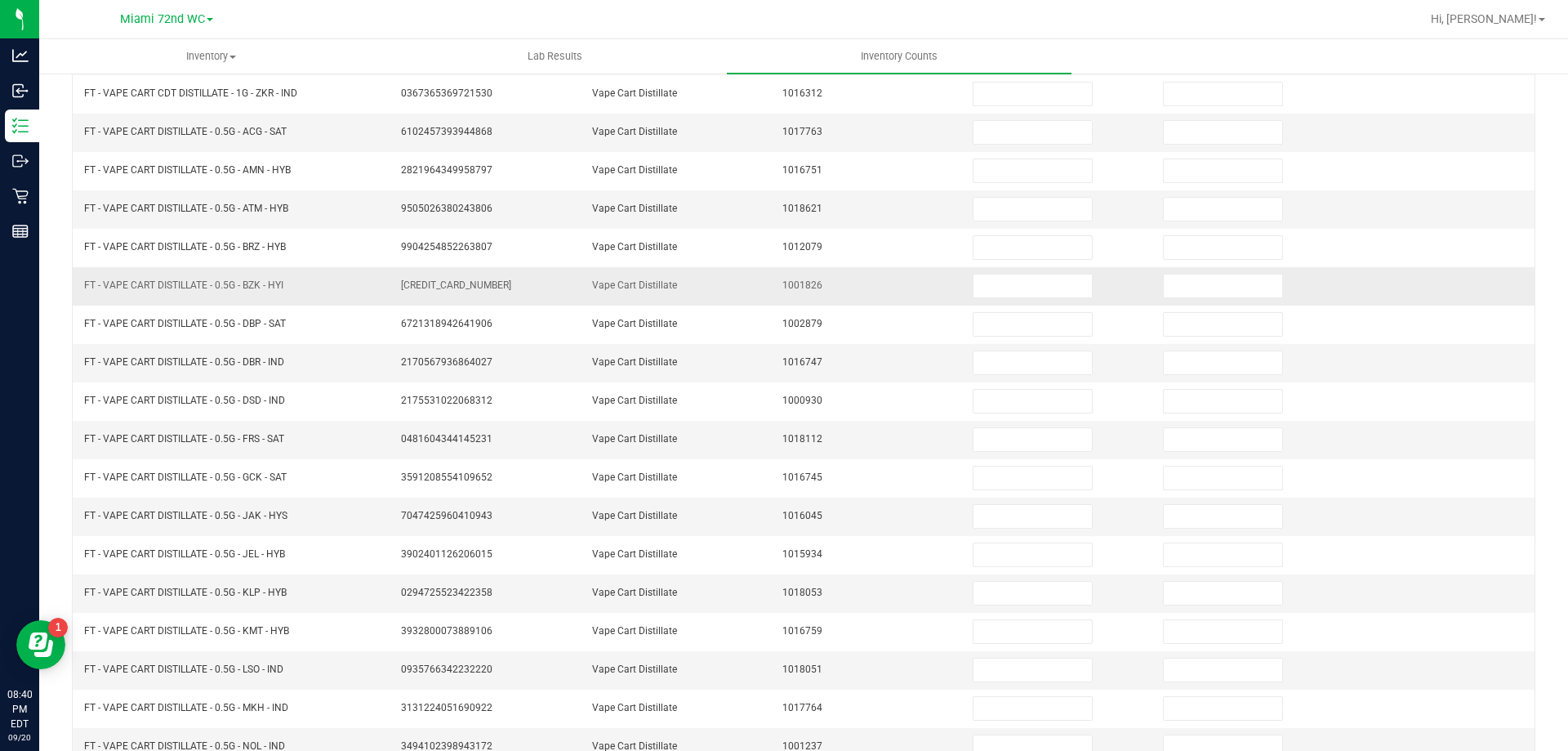
scroll to position [94, 0]
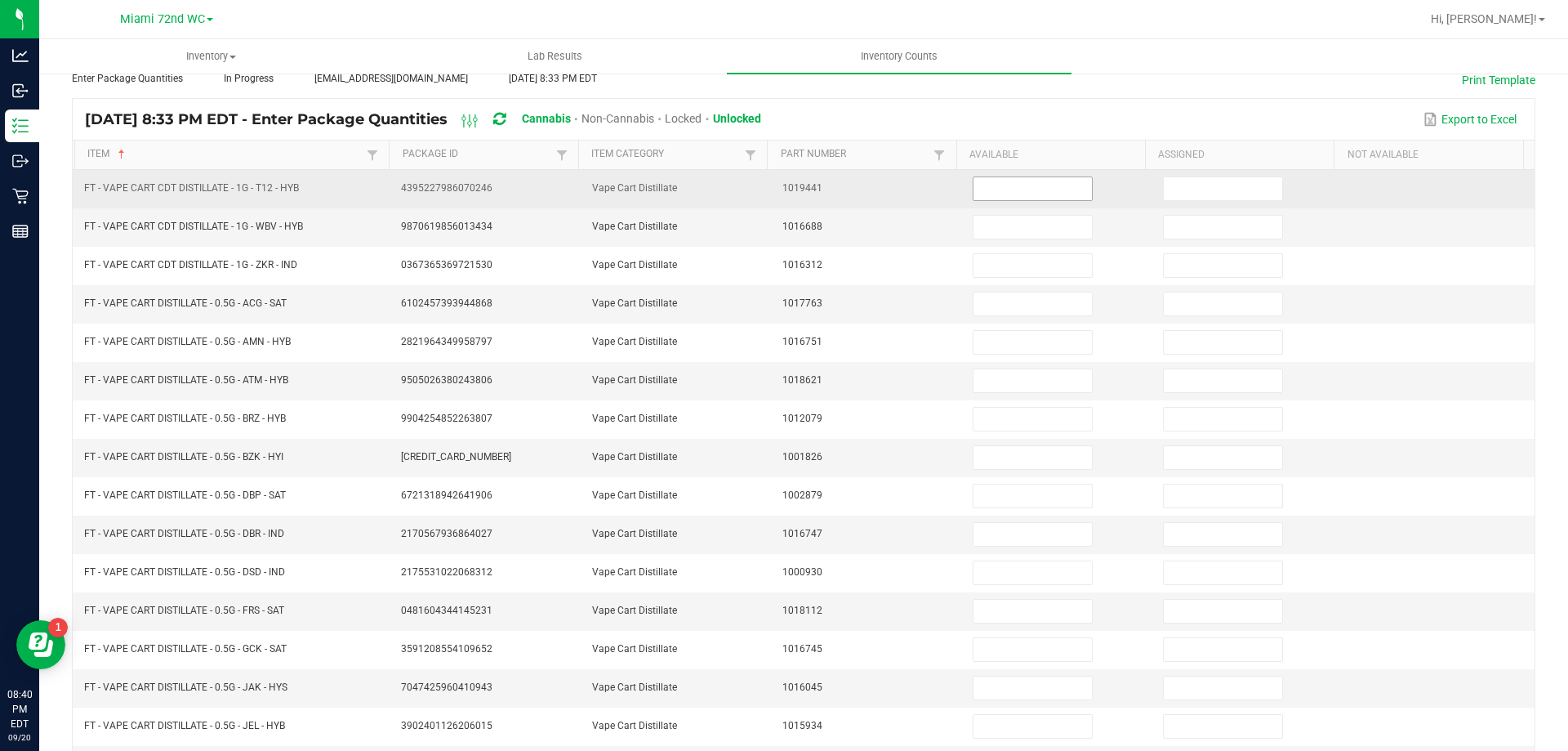
click at [982, 194] on input at bounding box center [1032, 189] width 117 height 23
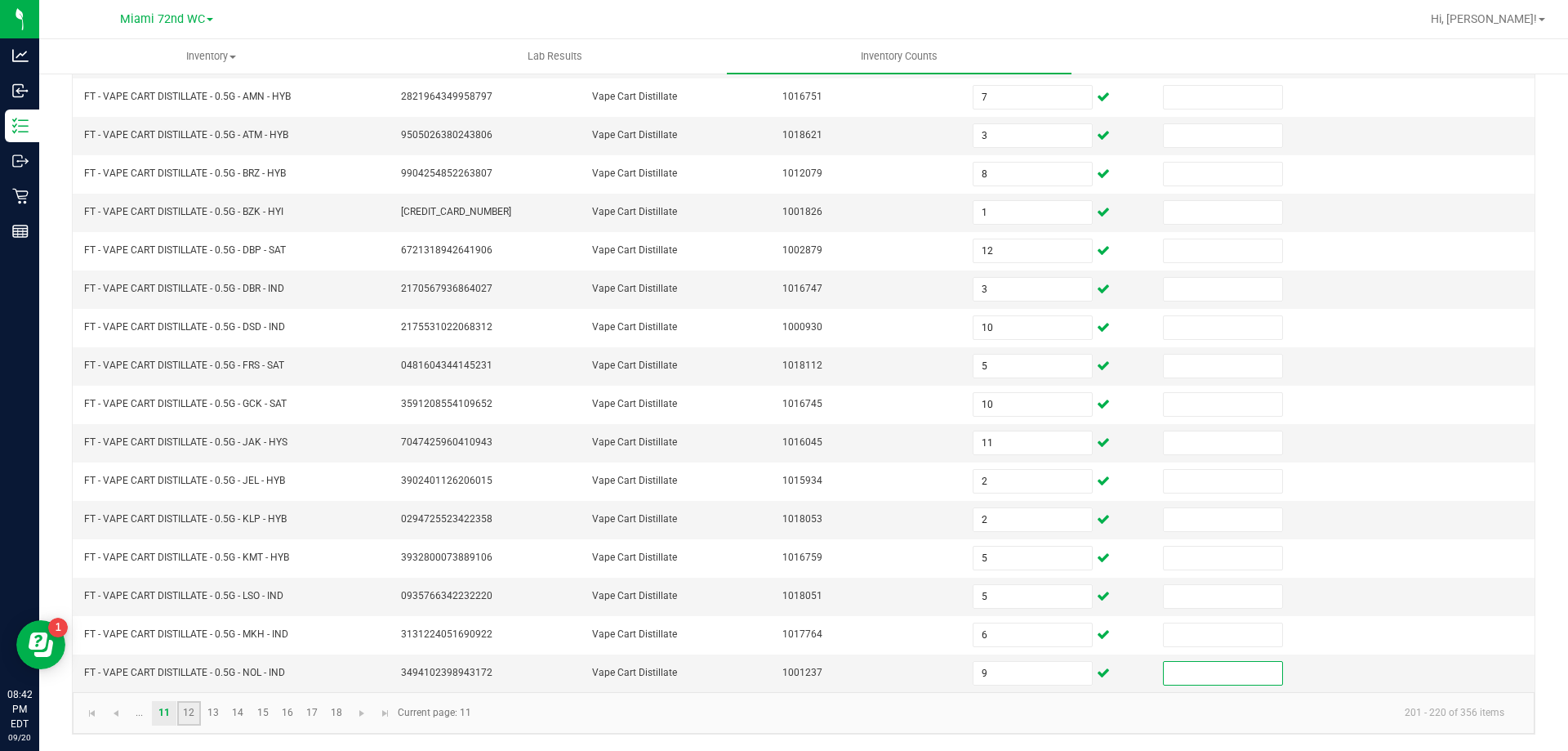
click at [185, 713] on link "12" at bounding box center [189, 713] width 24 height 25
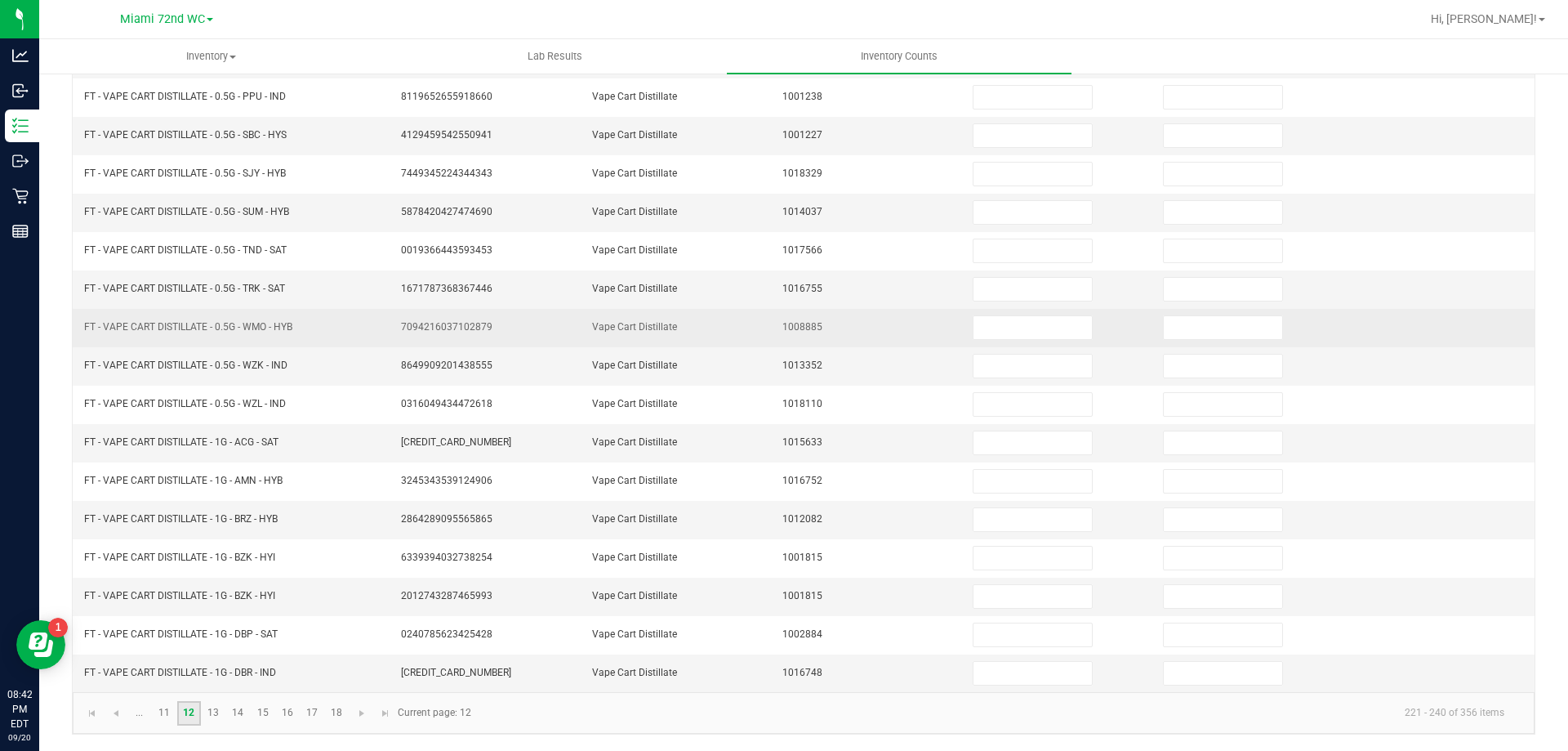
scroll to position [12, 0]
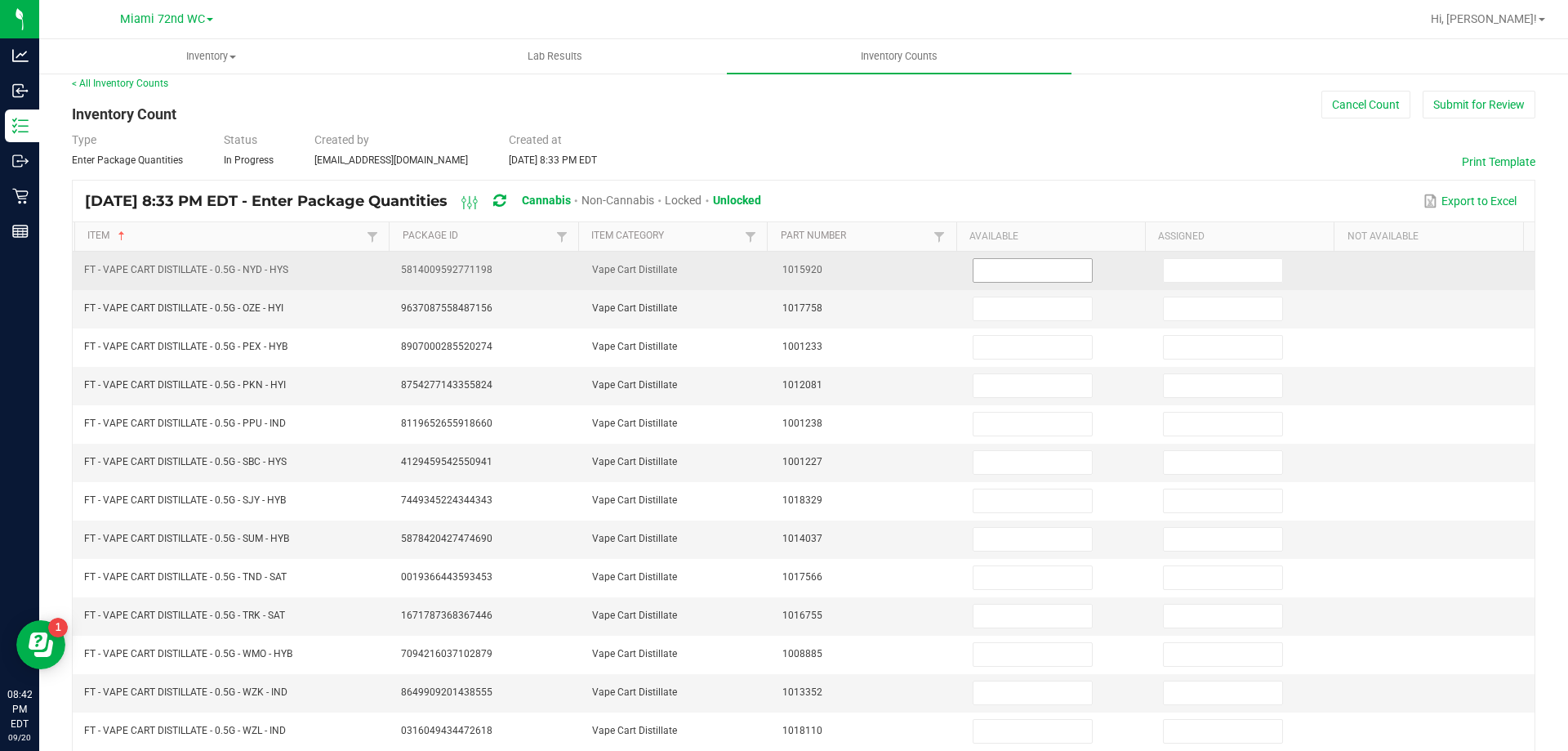
click at [1002, 278] on input at bounding box center [1032, 270] width 117 height 23
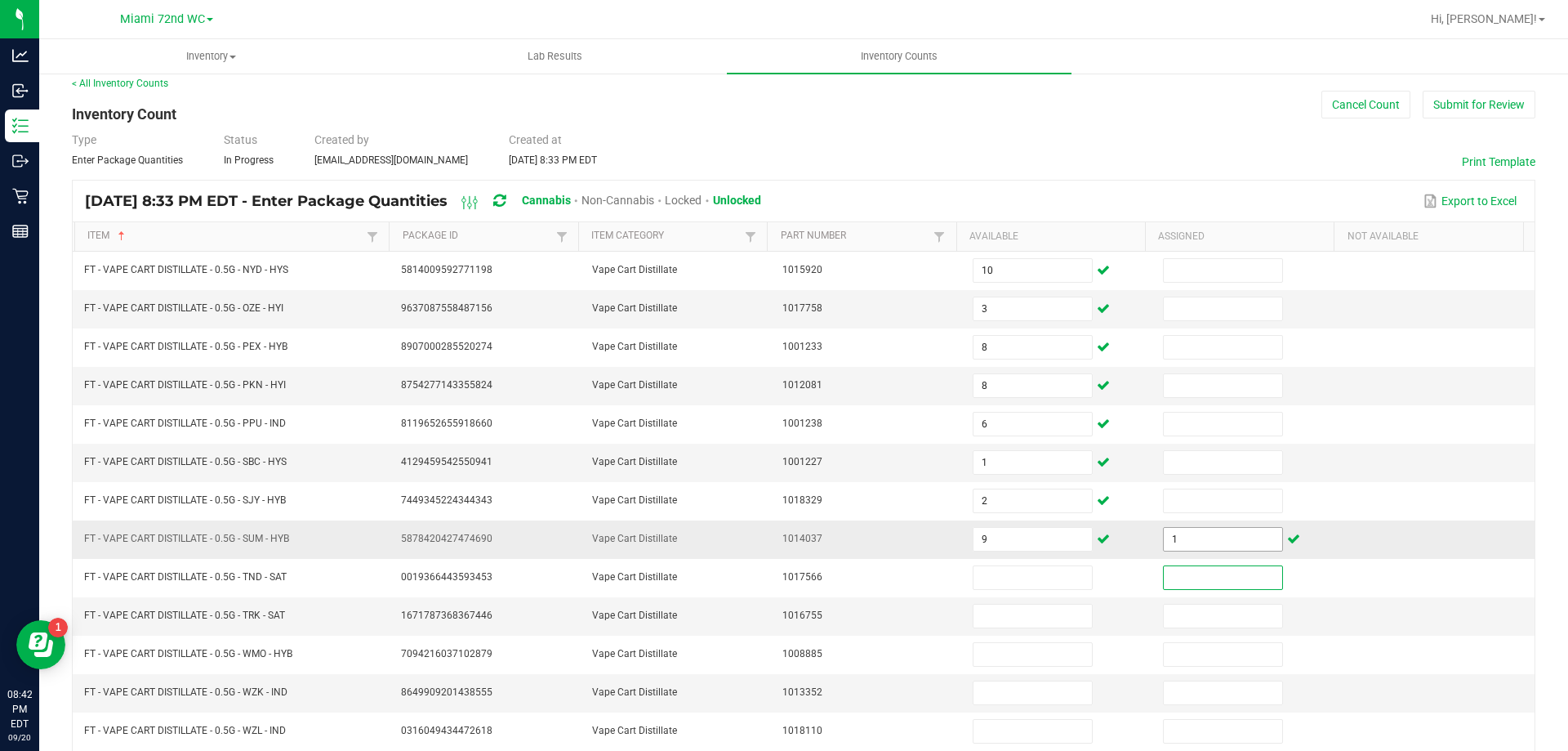
click at [1174, 540] on input "1" at bounding box center [1223, 539] width 117 height 23
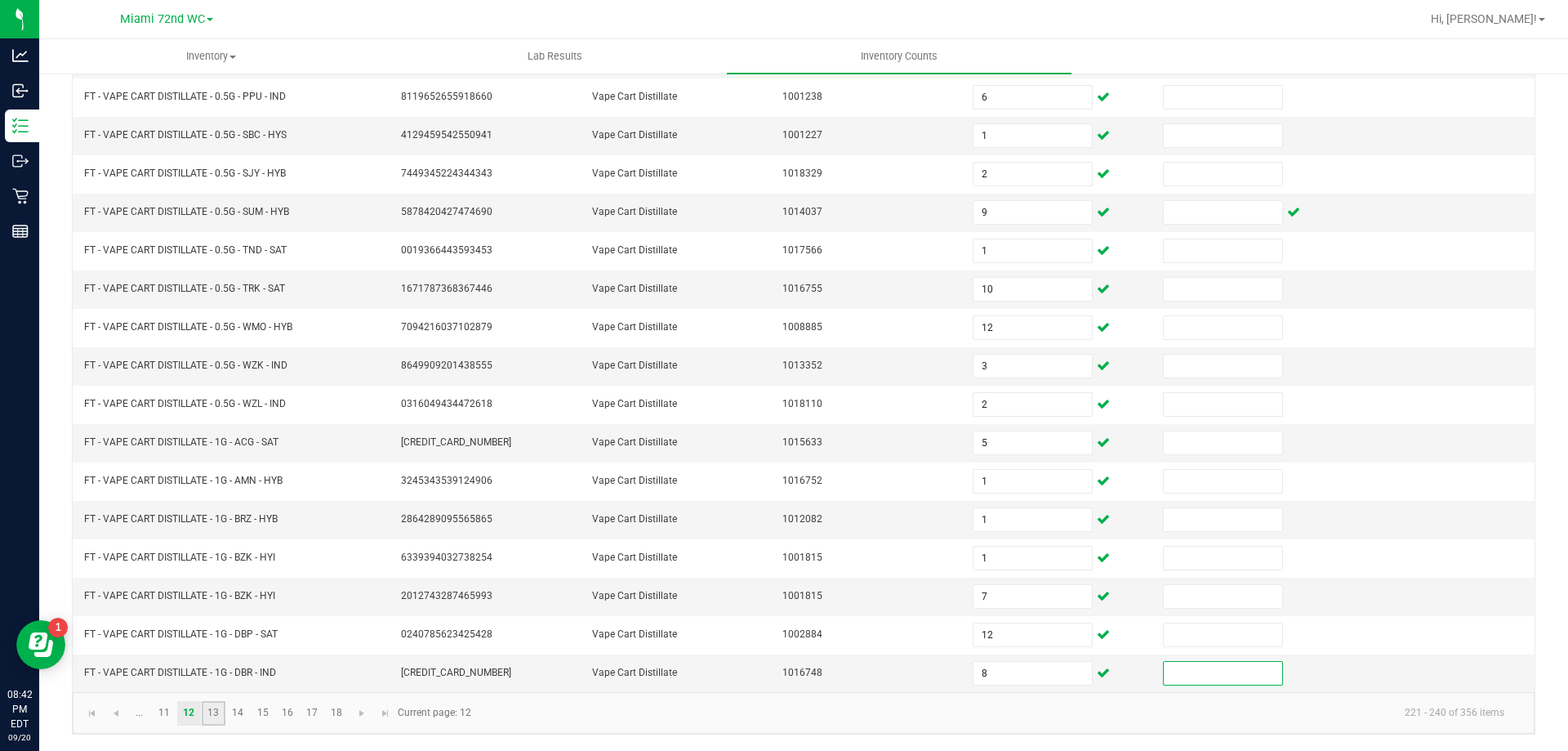
click at [203, 711] on link "13" at bounding box center [213, 713] width 24 height 25
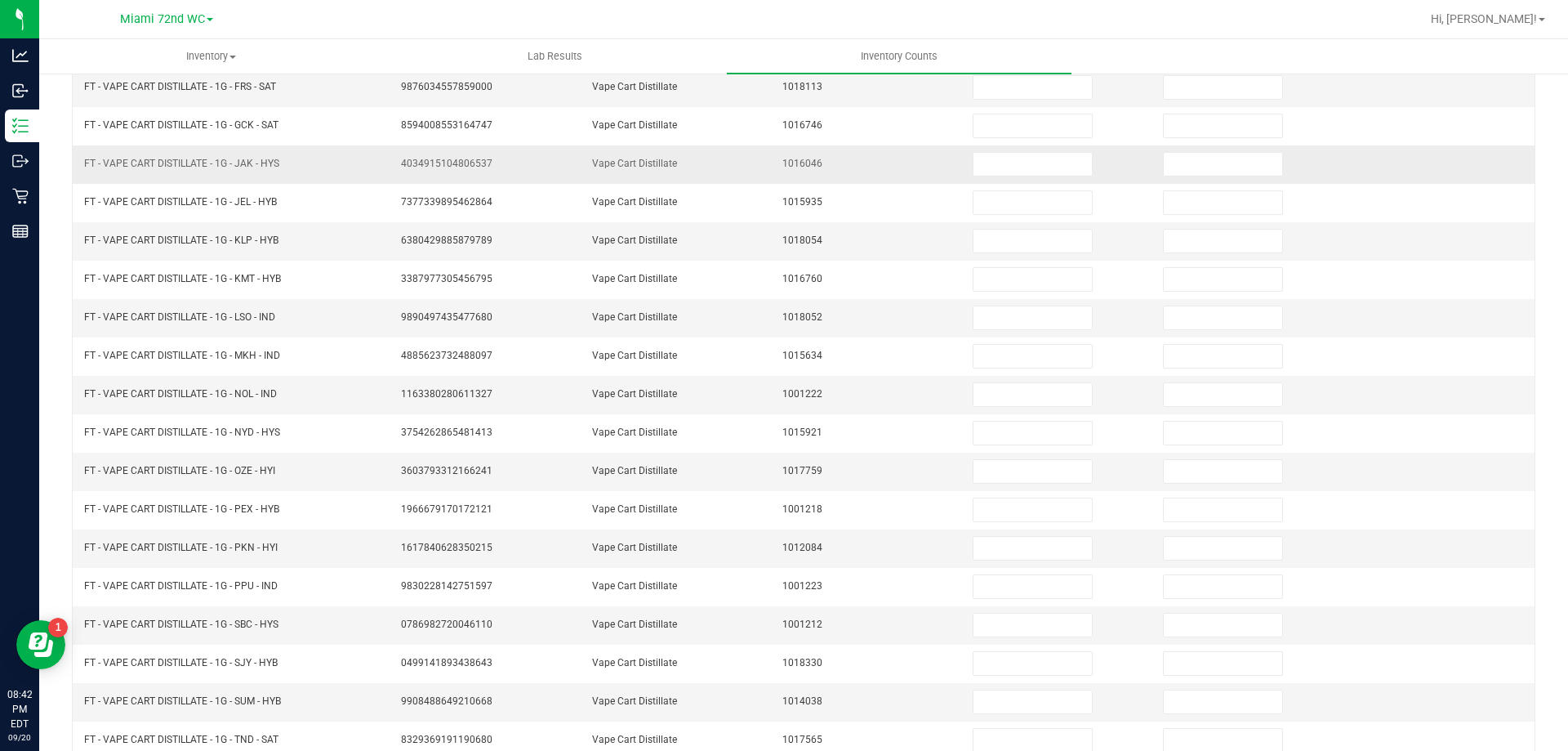
scroll to position [12, 0]
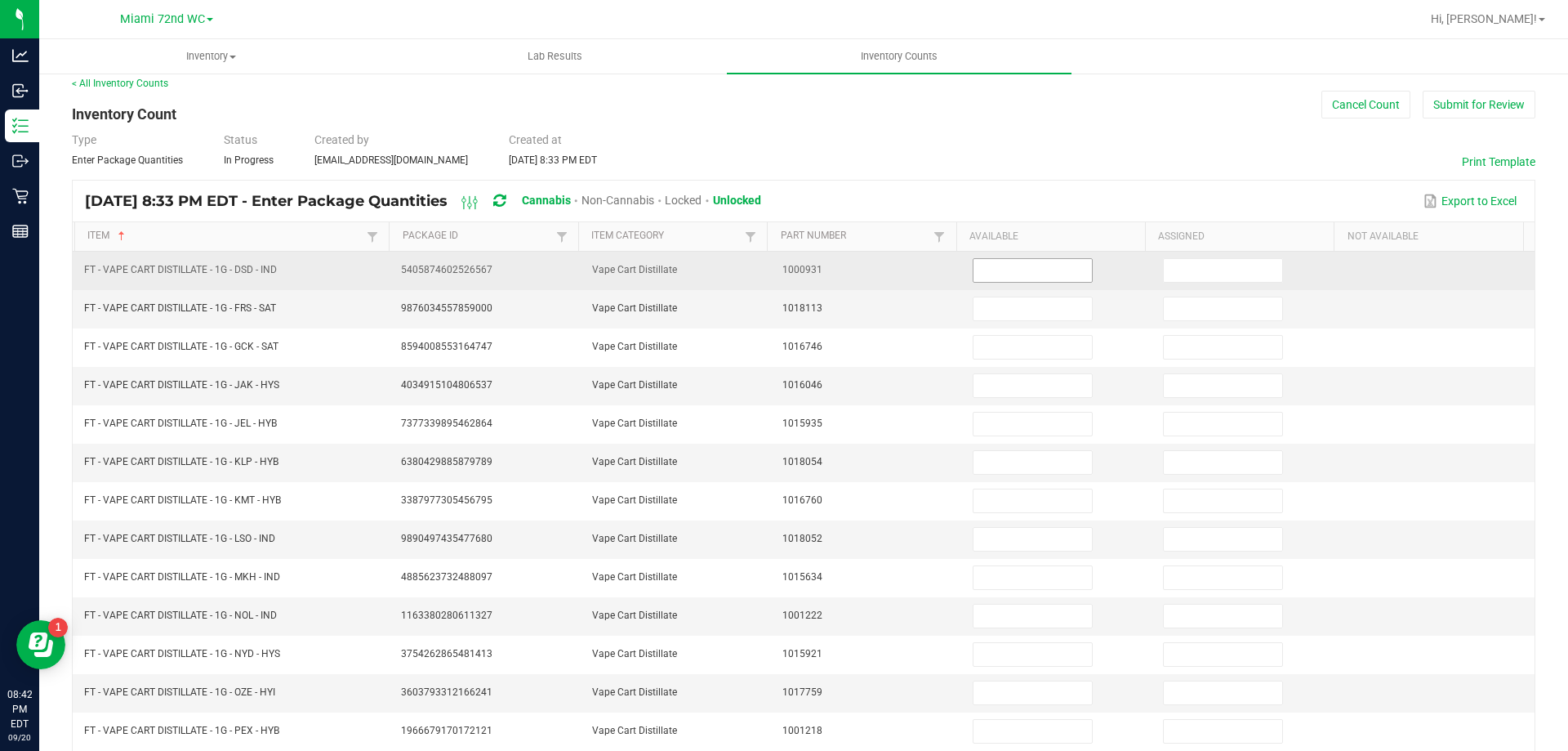
click at [1003, 263] on input at bounding box center [1032, 270] width 117 height 23
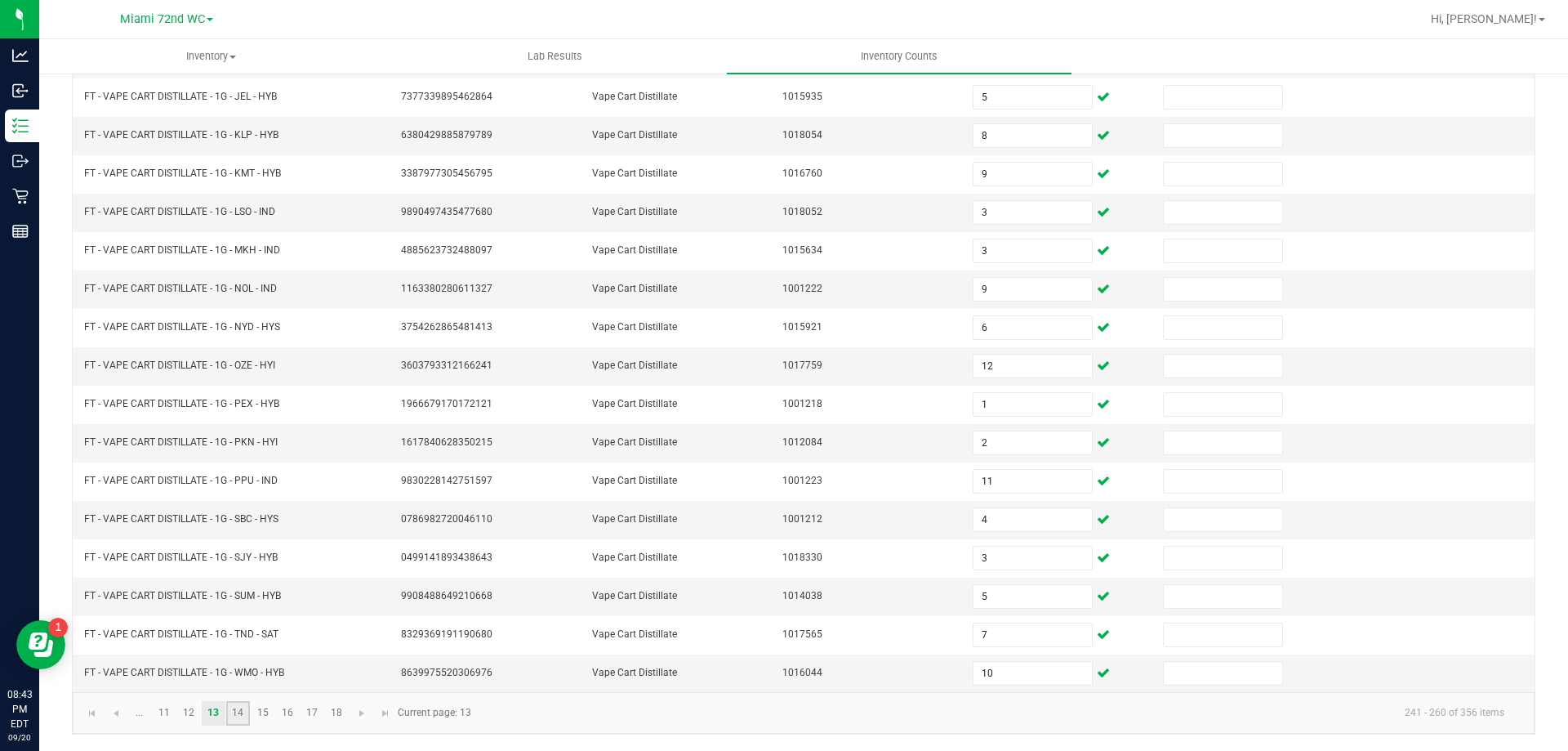
click at [239, 714] on link "14" at bounding box center [238, 713] width 24 height 25
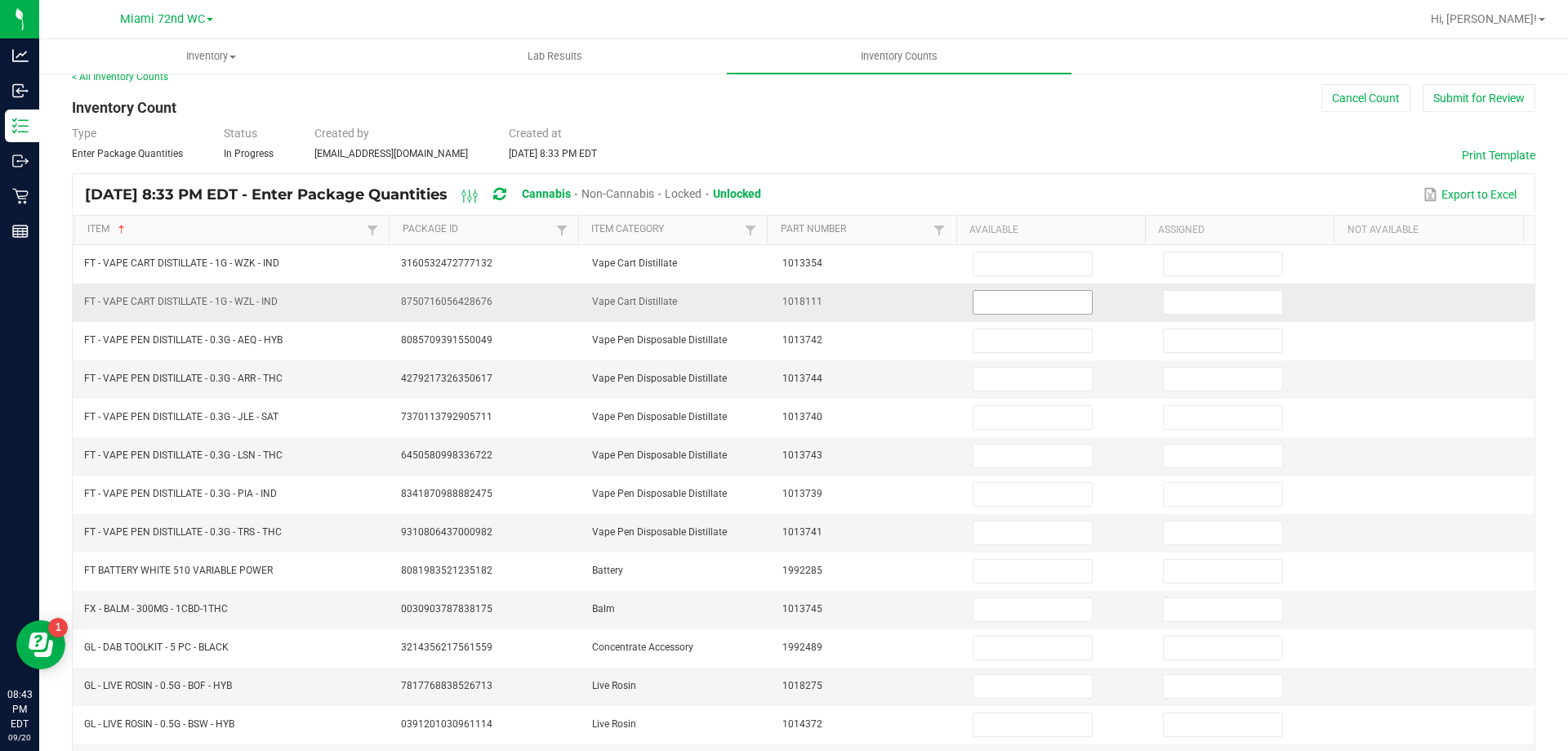
scroll to position [0, 0]
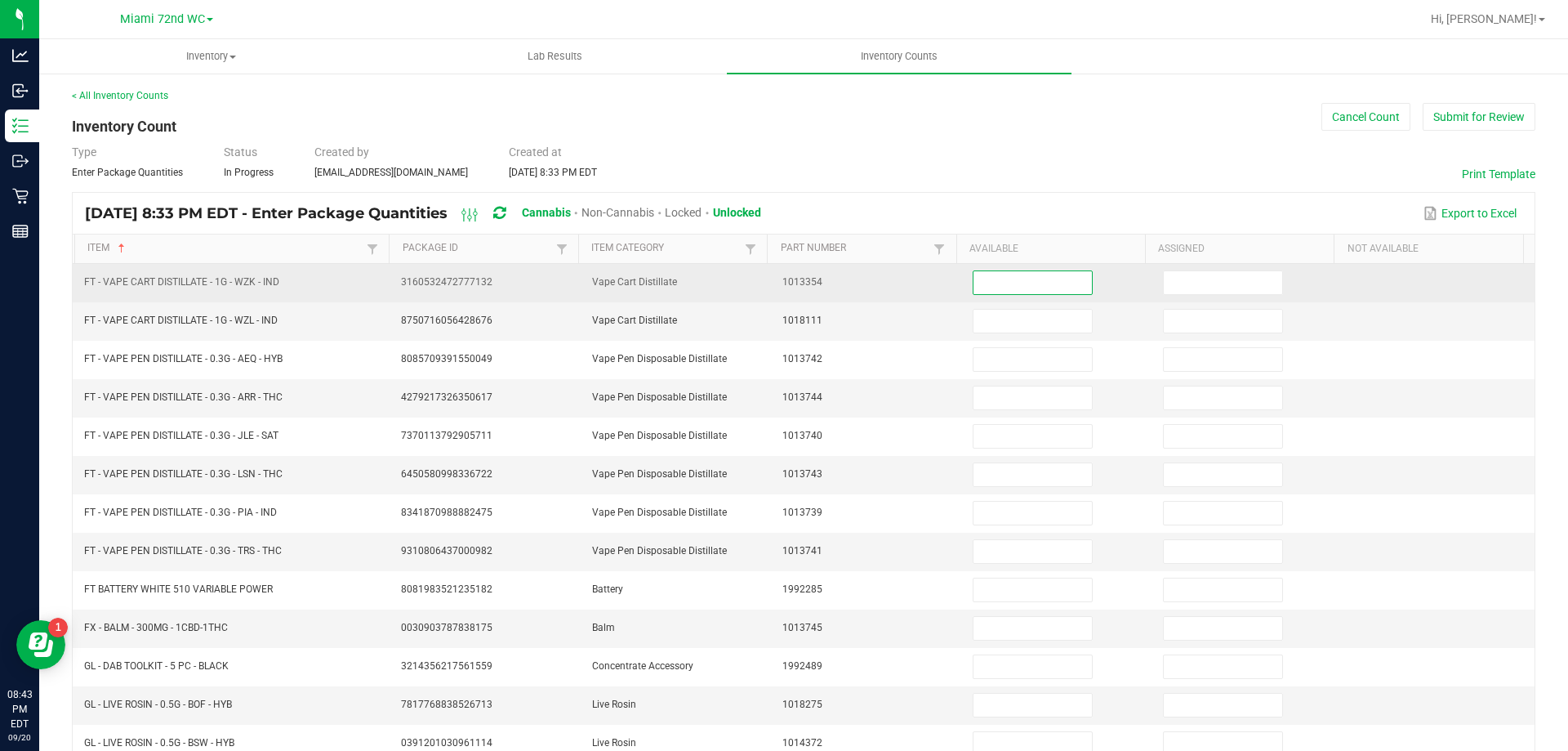
click at [993, 279] on input at bounding box center [1032, 282] width 117 height 23
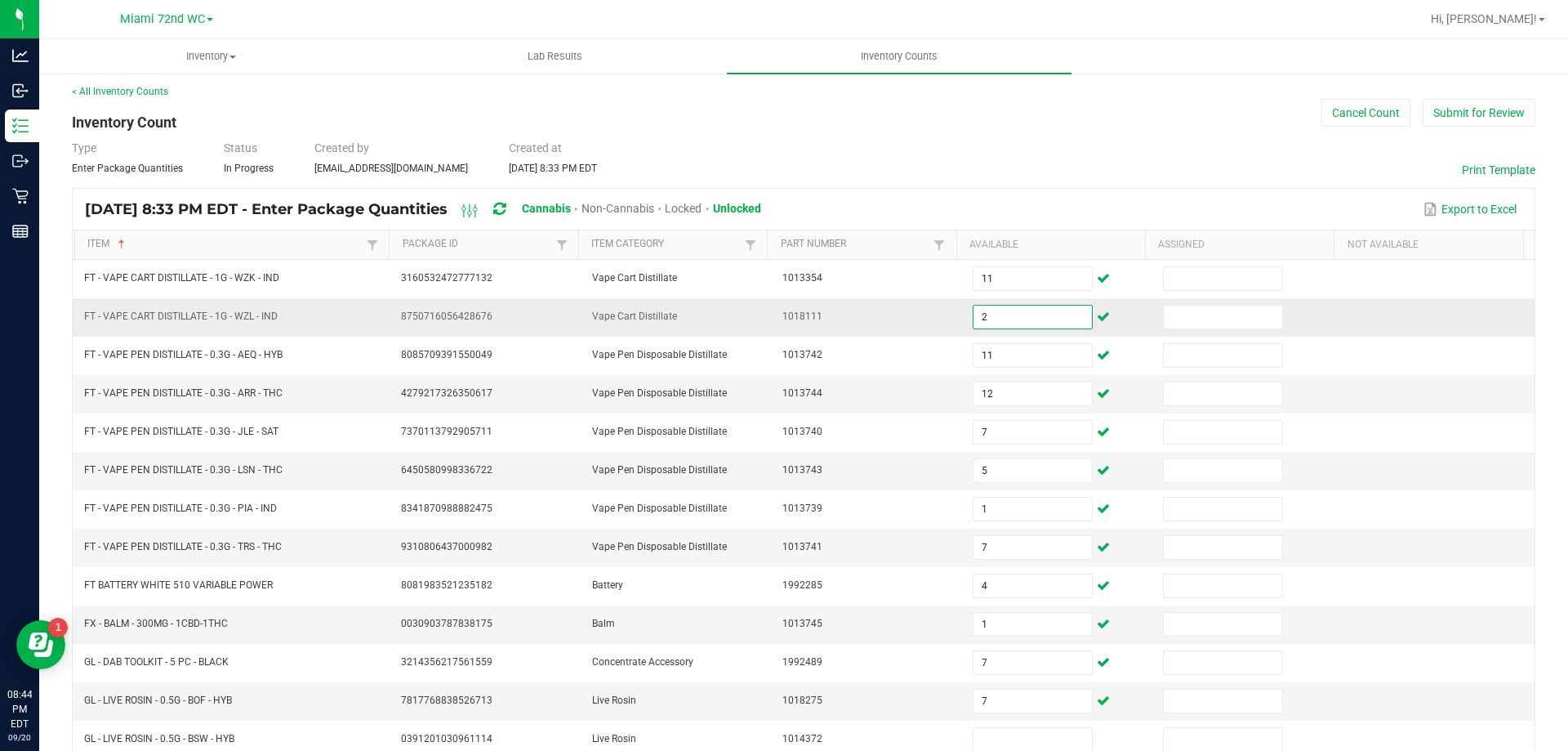
click at [1023, 305] on input "2" at bounding box center [1032, 317] width 117 height 23
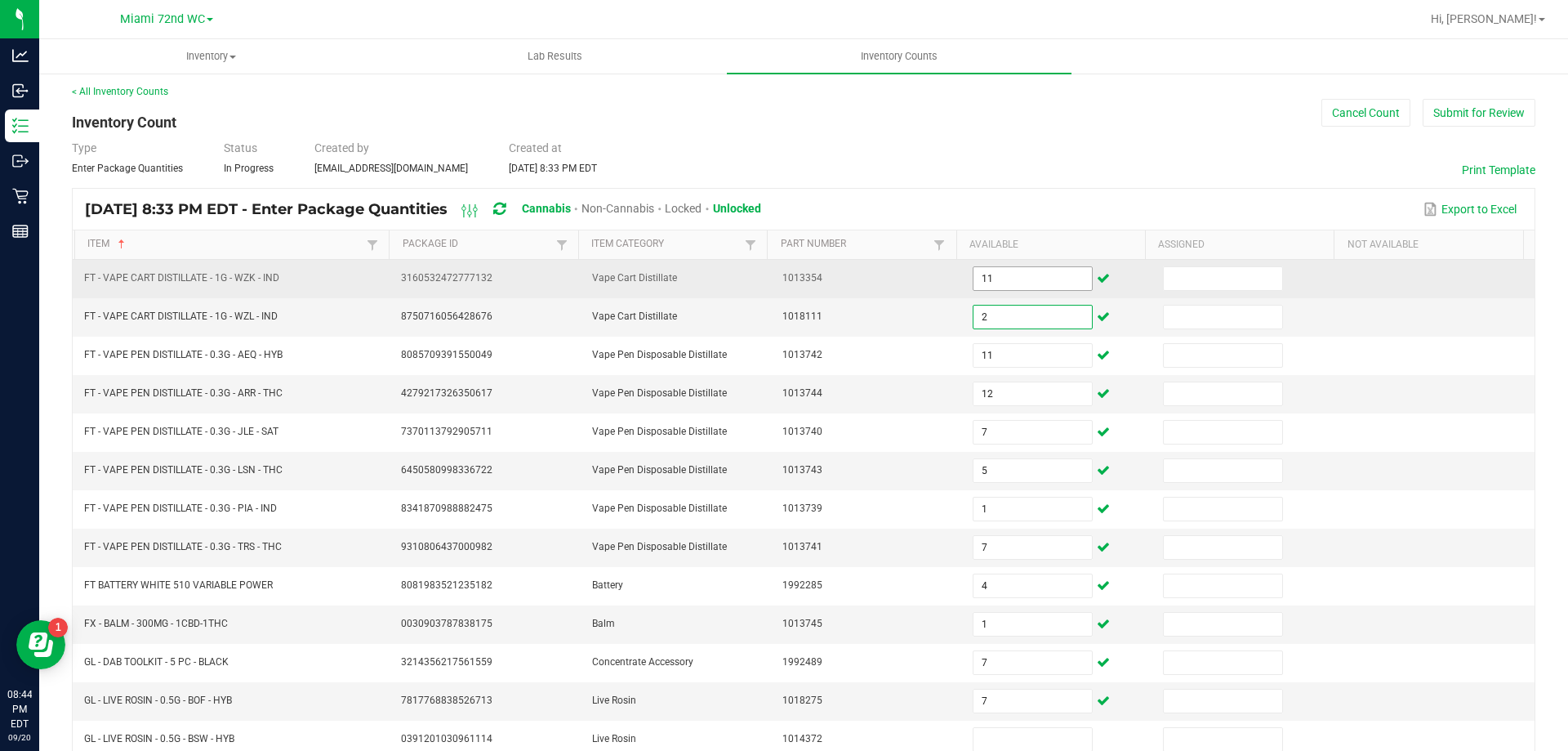
click at [1023, 266] on span "11" at bounding box center [1032, 279] width 119 height 25
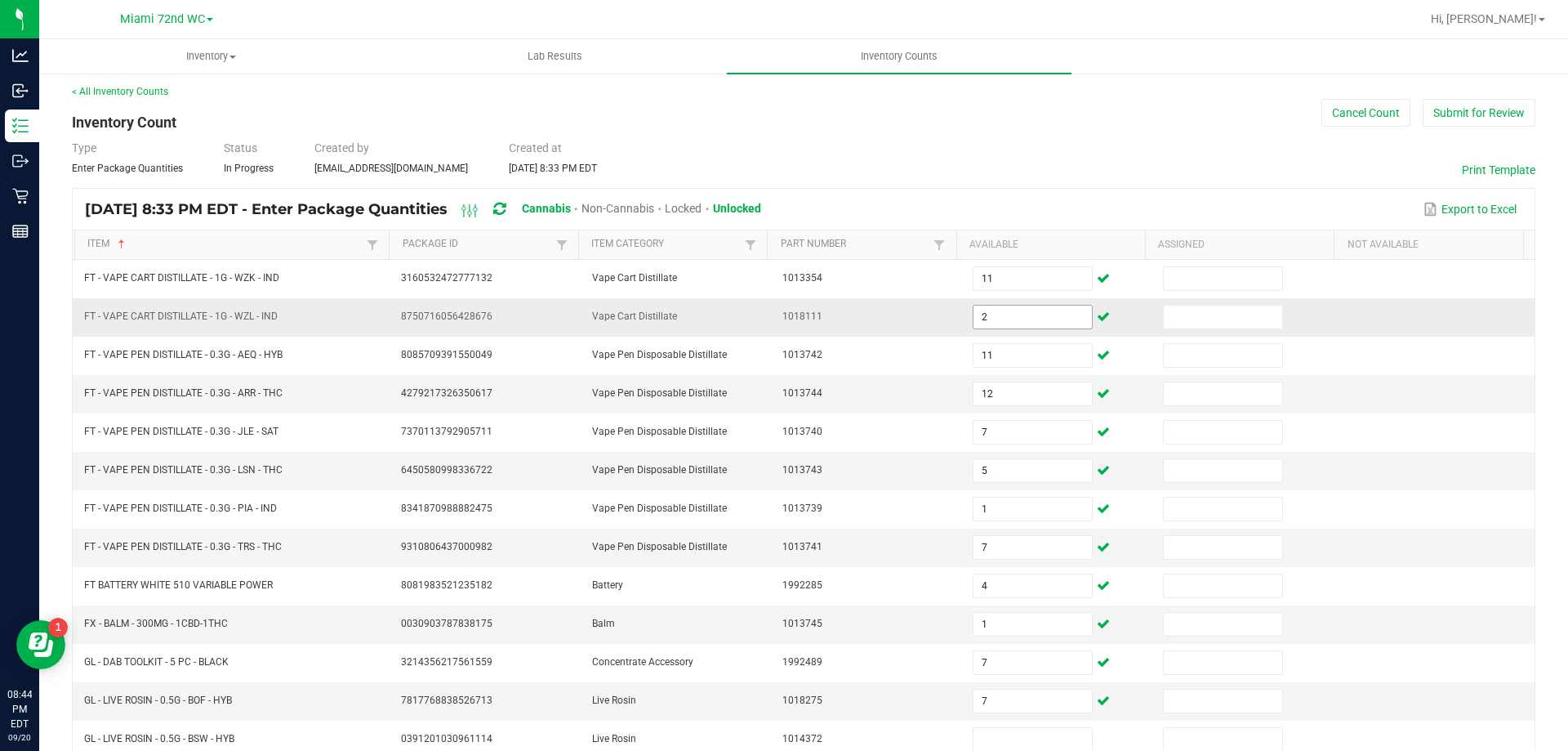
click at [1013, 304] on span "2" at bounding box center [1032, 317] width 119 height 25
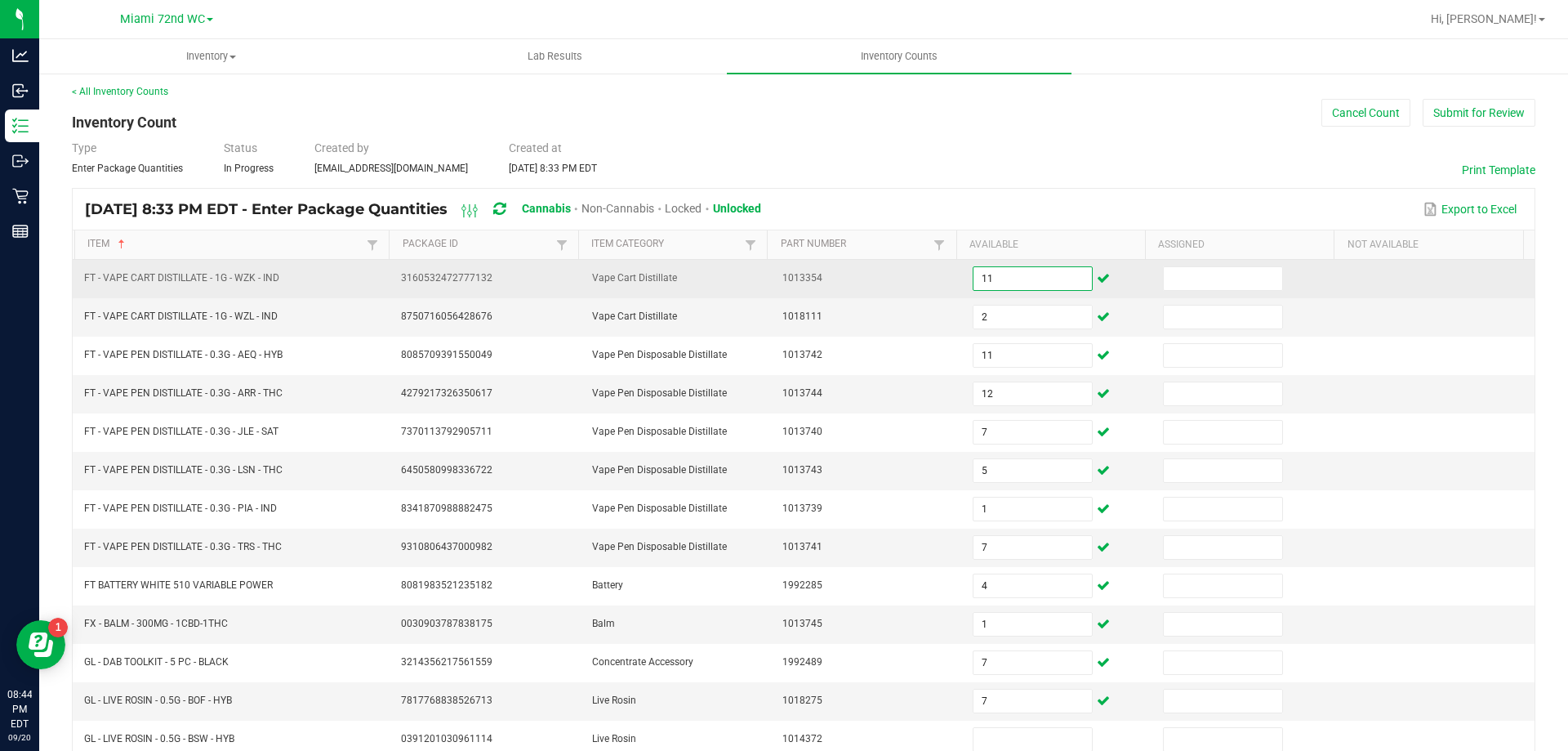
click at [1012, 276] on input "11" at bounding box center [1032, 279] width 117 height 23
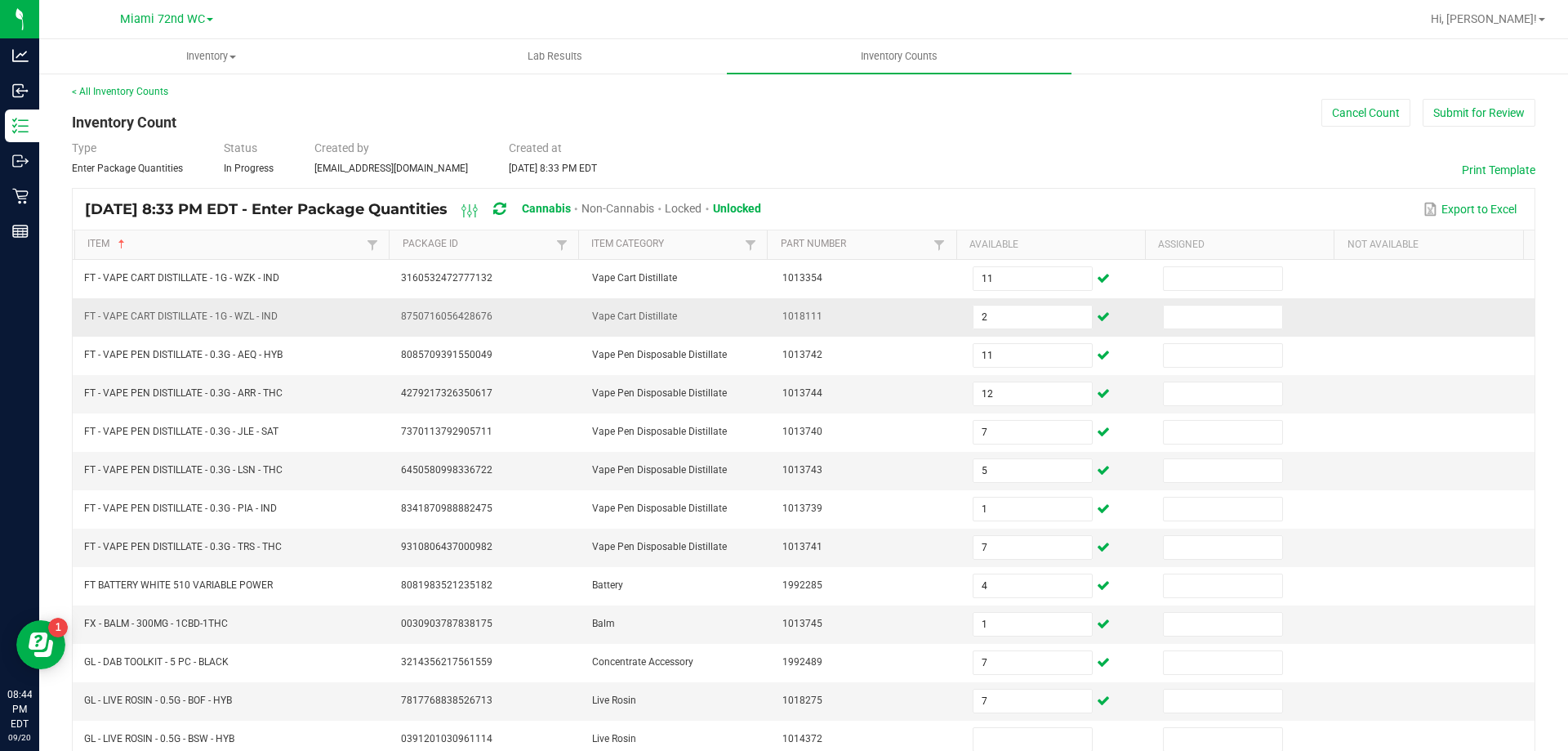
click at [757, 325] on td "Vape Cart Distillate" at bounding box center [677, 317] width 190 height 38
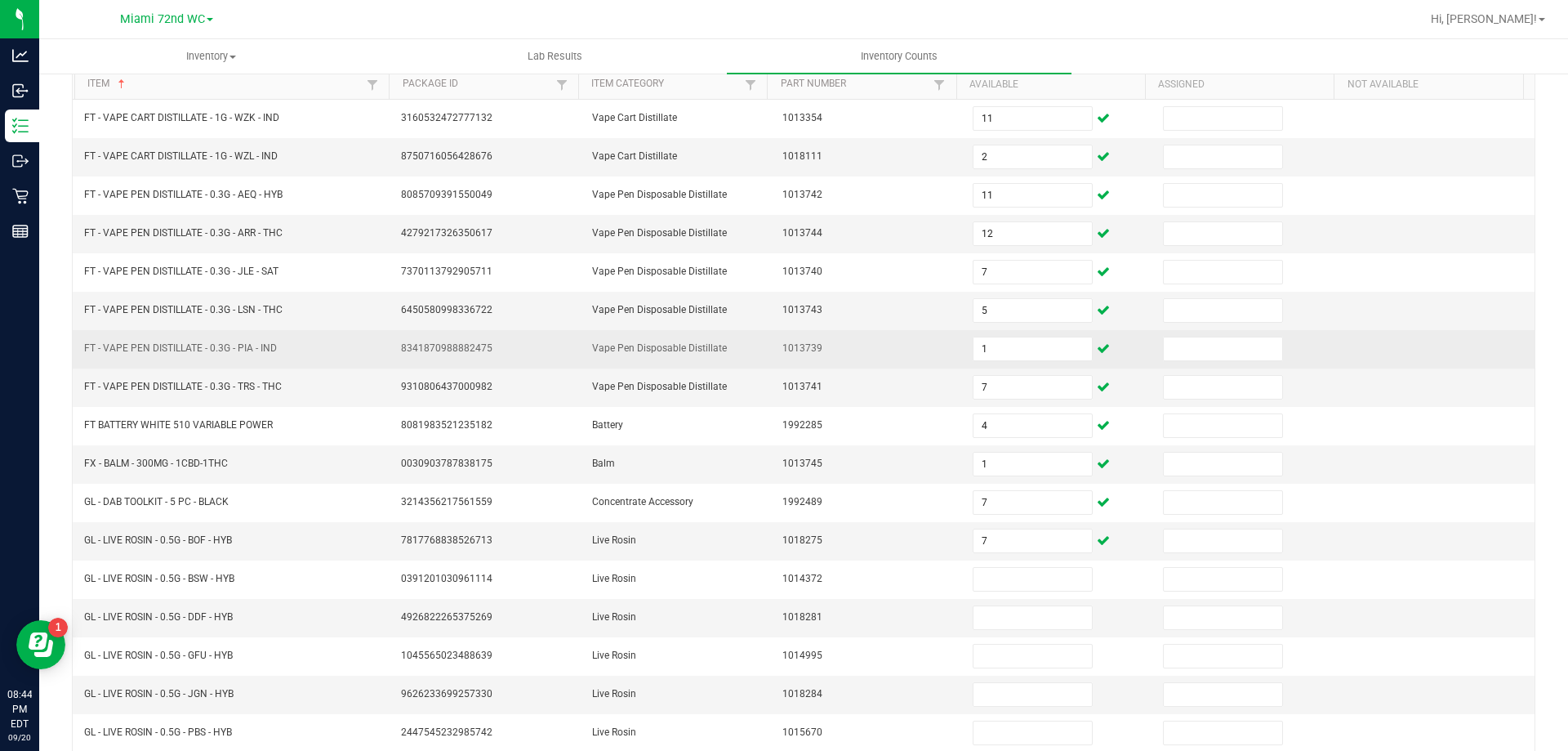
scroll to position [167, 0]
click at [1029, 344] on input "1" at bounding box center [1032, 345] width 117 height 23
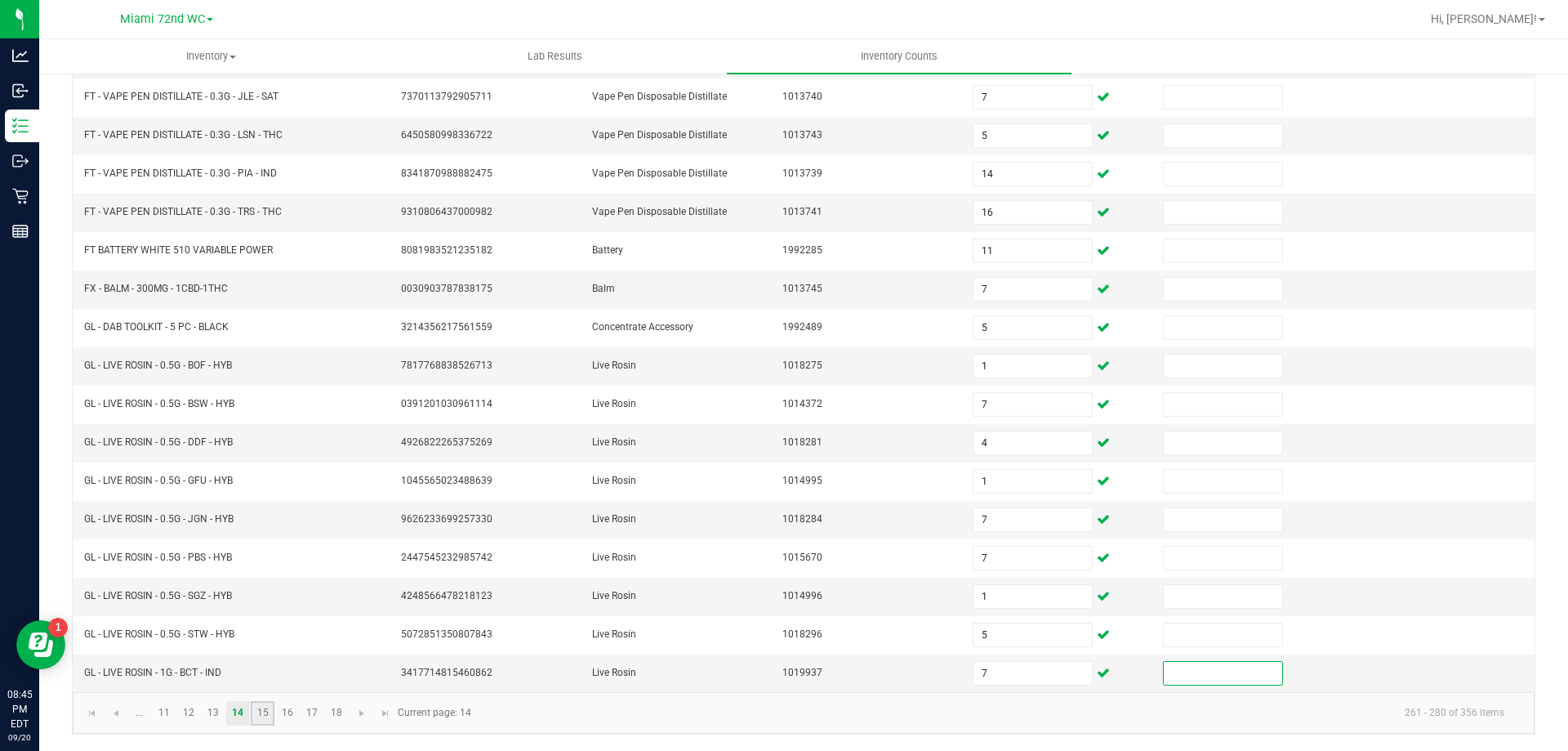
click at [263, 708] on link "15" at bounding box center [262, 713] width 24 height 25
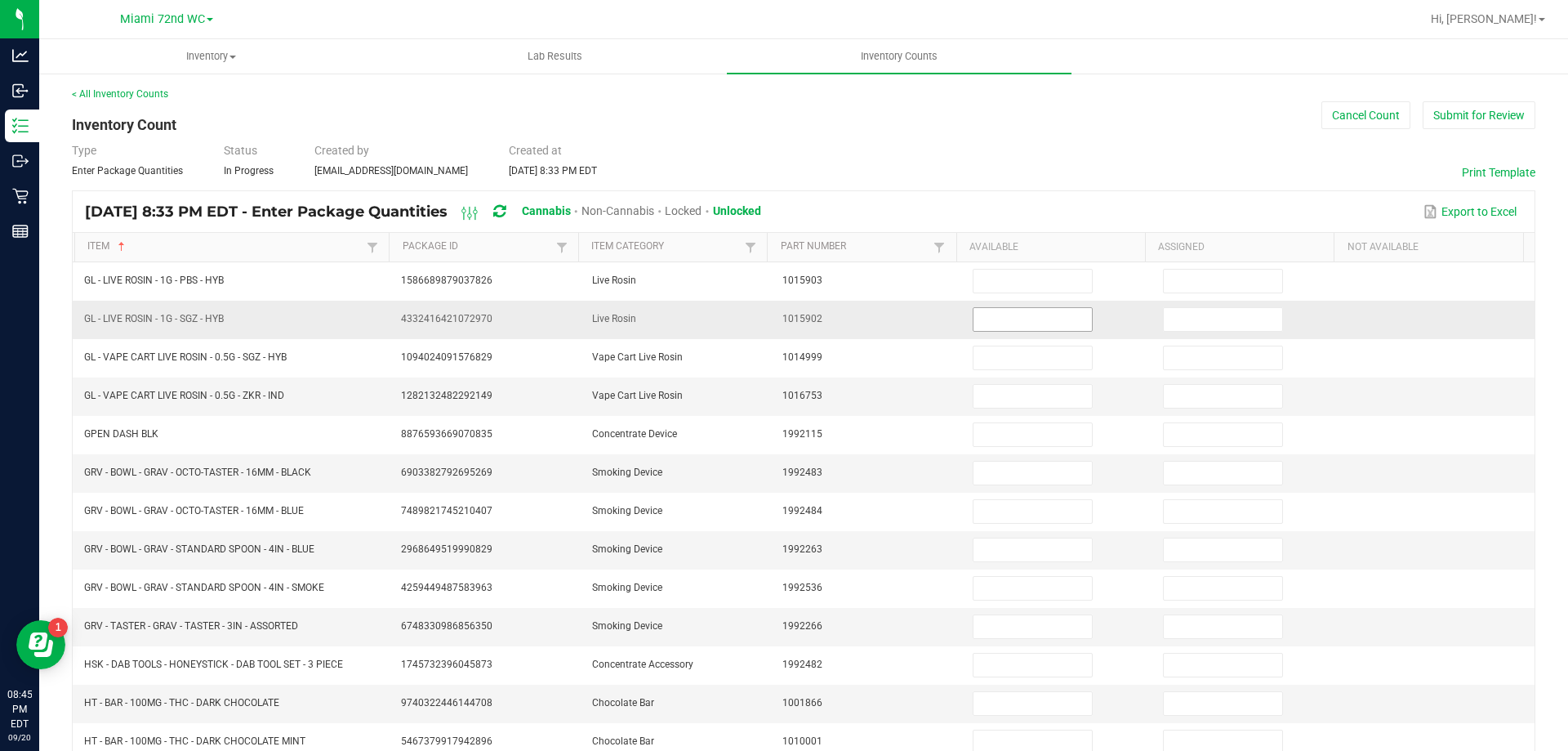
scroll to position [0, 0]
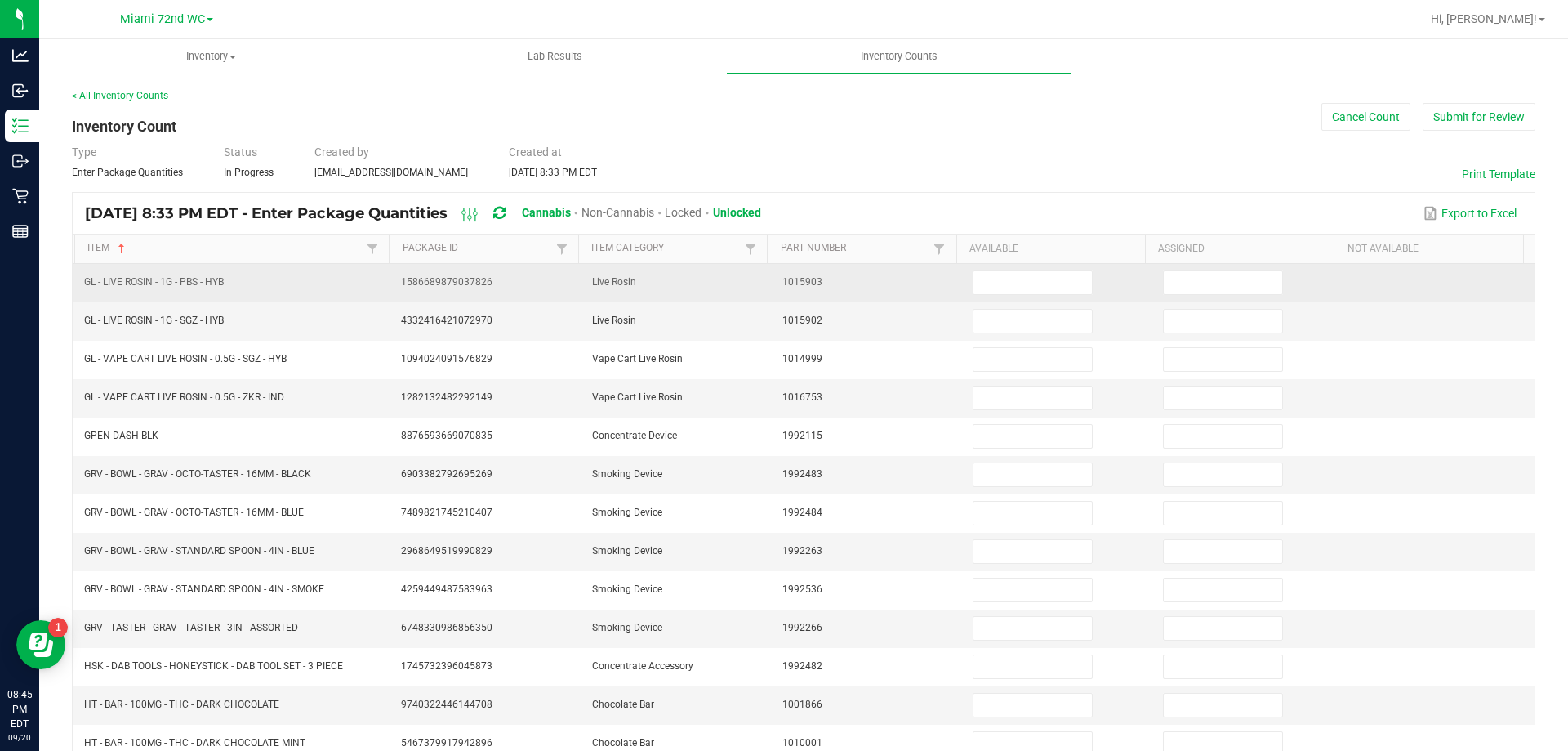
click at [988, 297] on td at bounding box center [1057, 282] width 190 height 38
click at [989, 291] on input at bounding box center [1032, 282] width 117 height 23
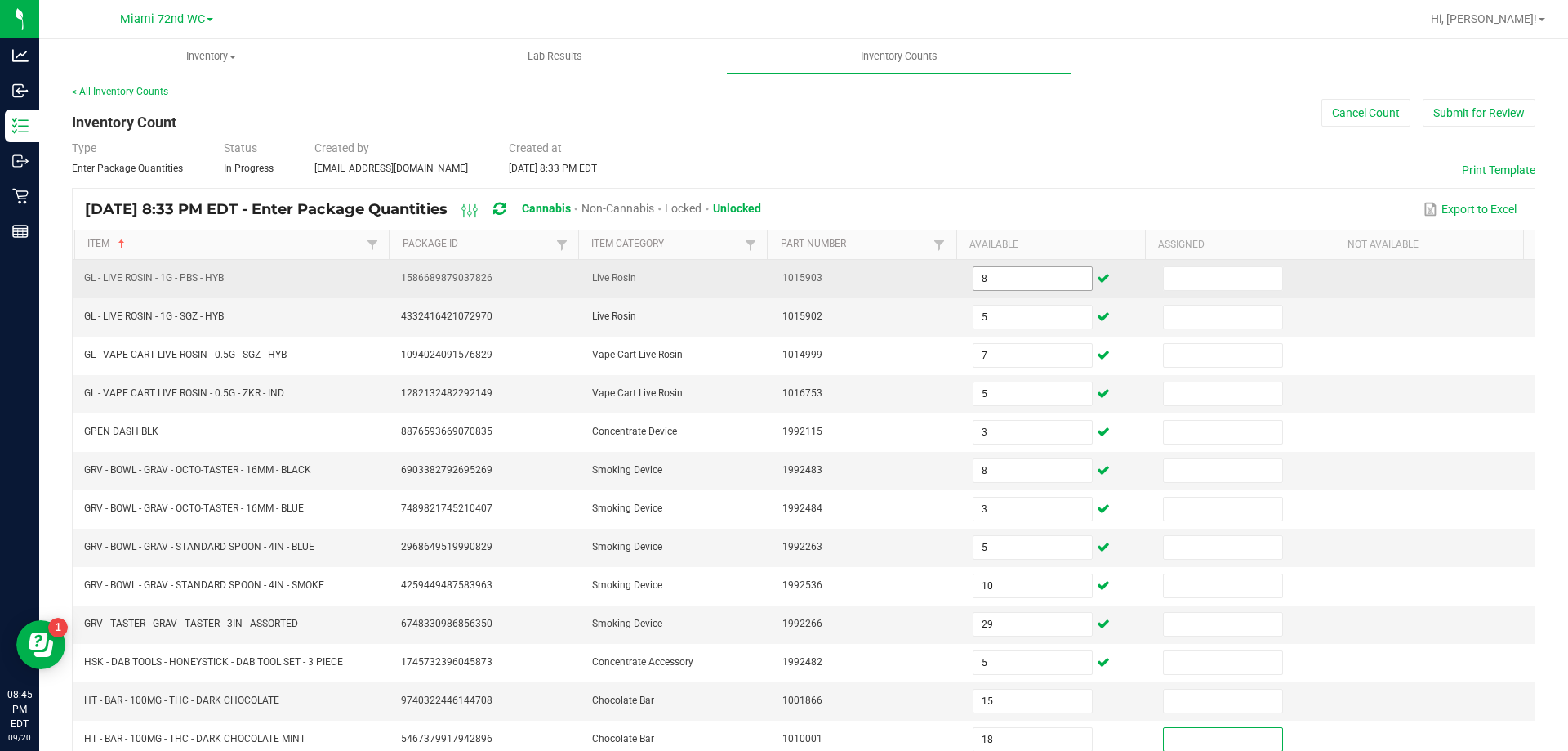
scroll to position [339, 0]
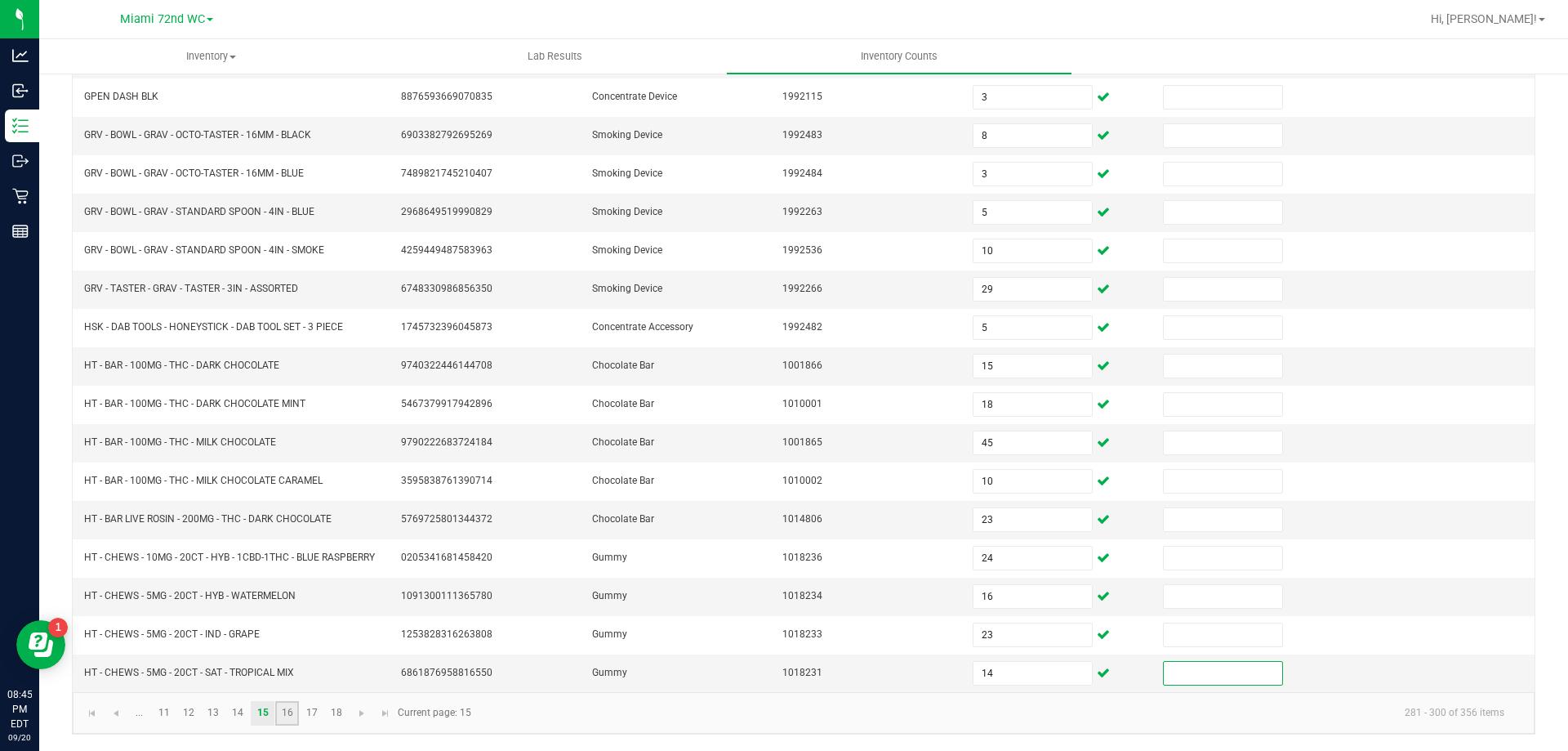
click at [280, 708] on link "16" at bounding box center [286, 713] width 24 height 25
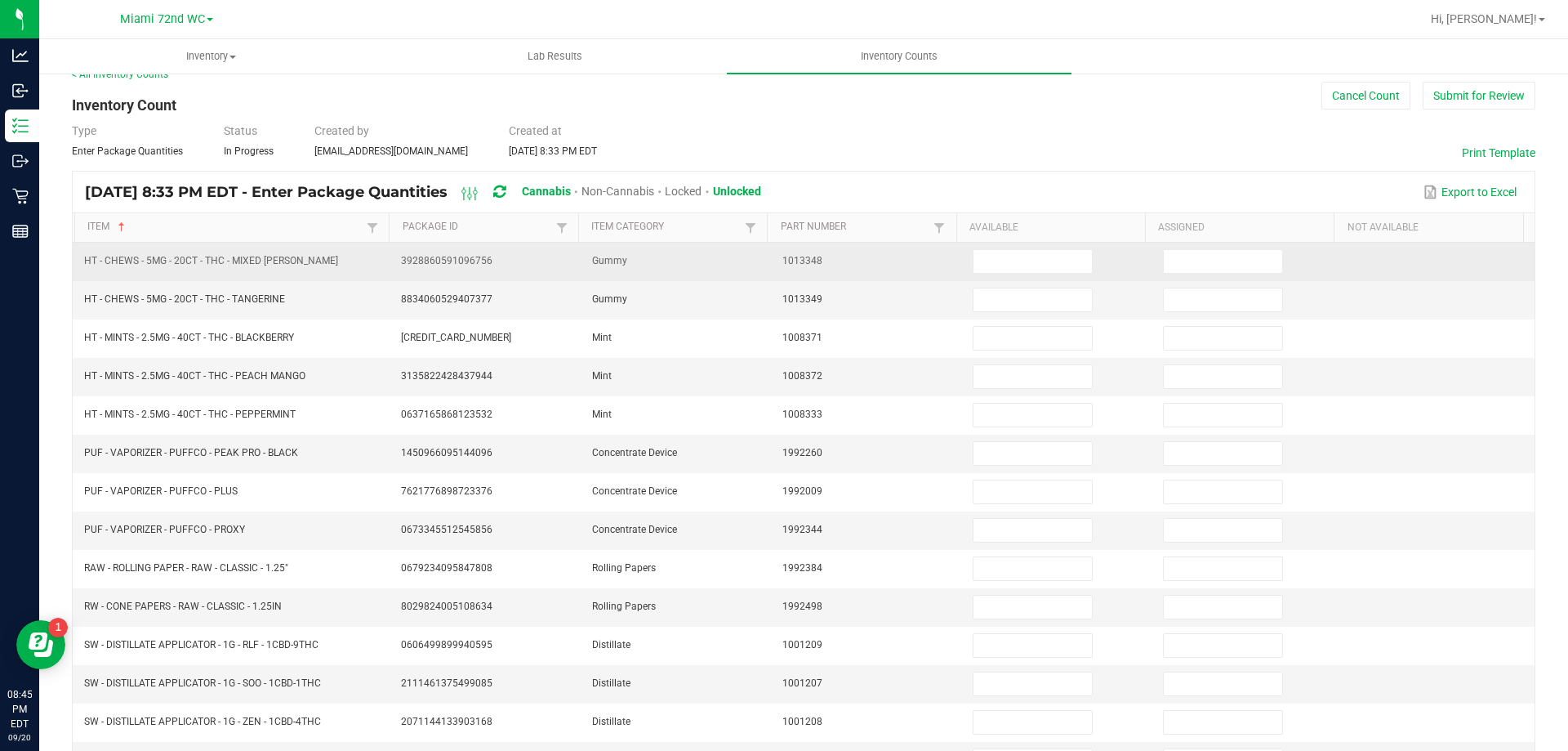
scroll to position [12, 0]
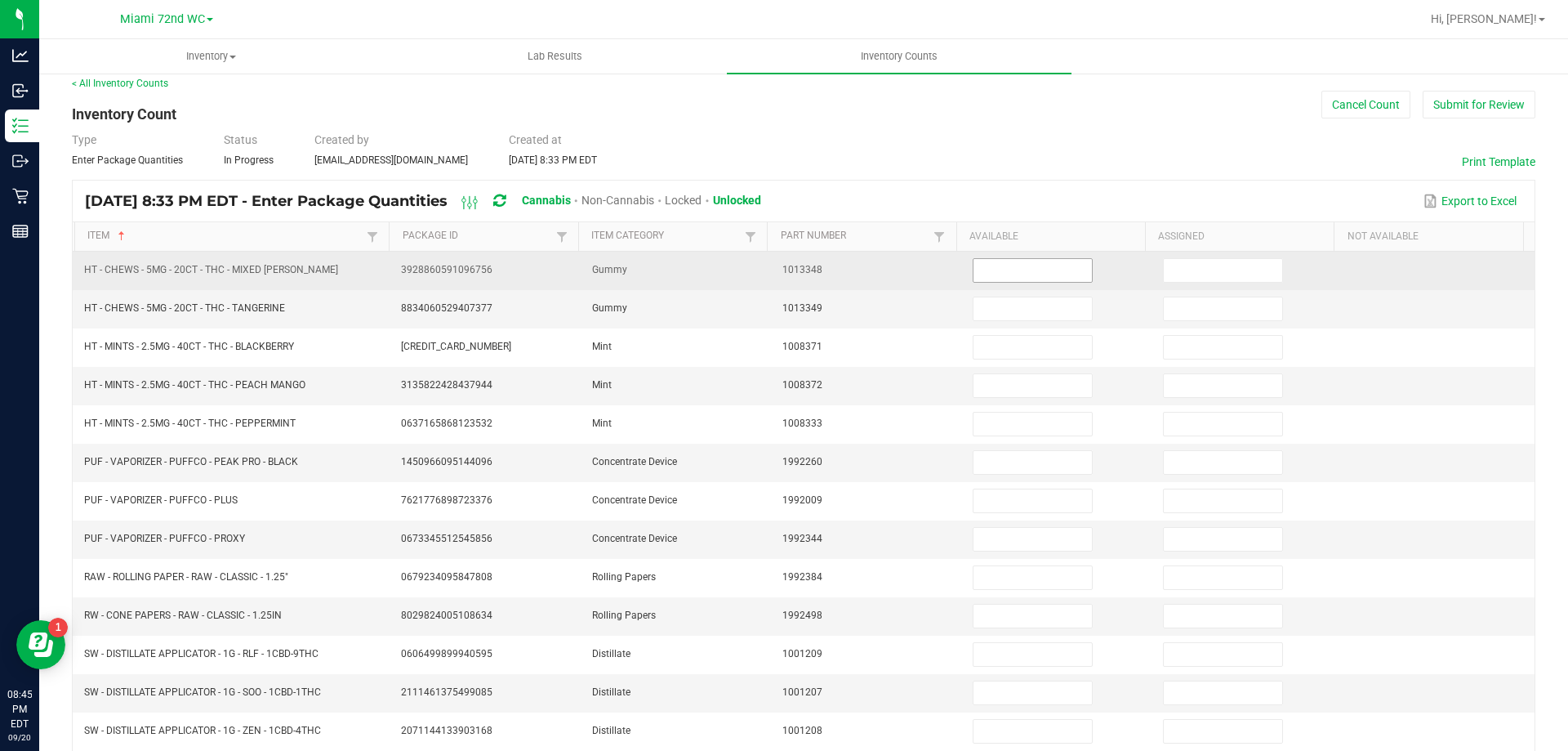
click at [984, 268] on input at bounding box center [1032, 270] width 117 height 23
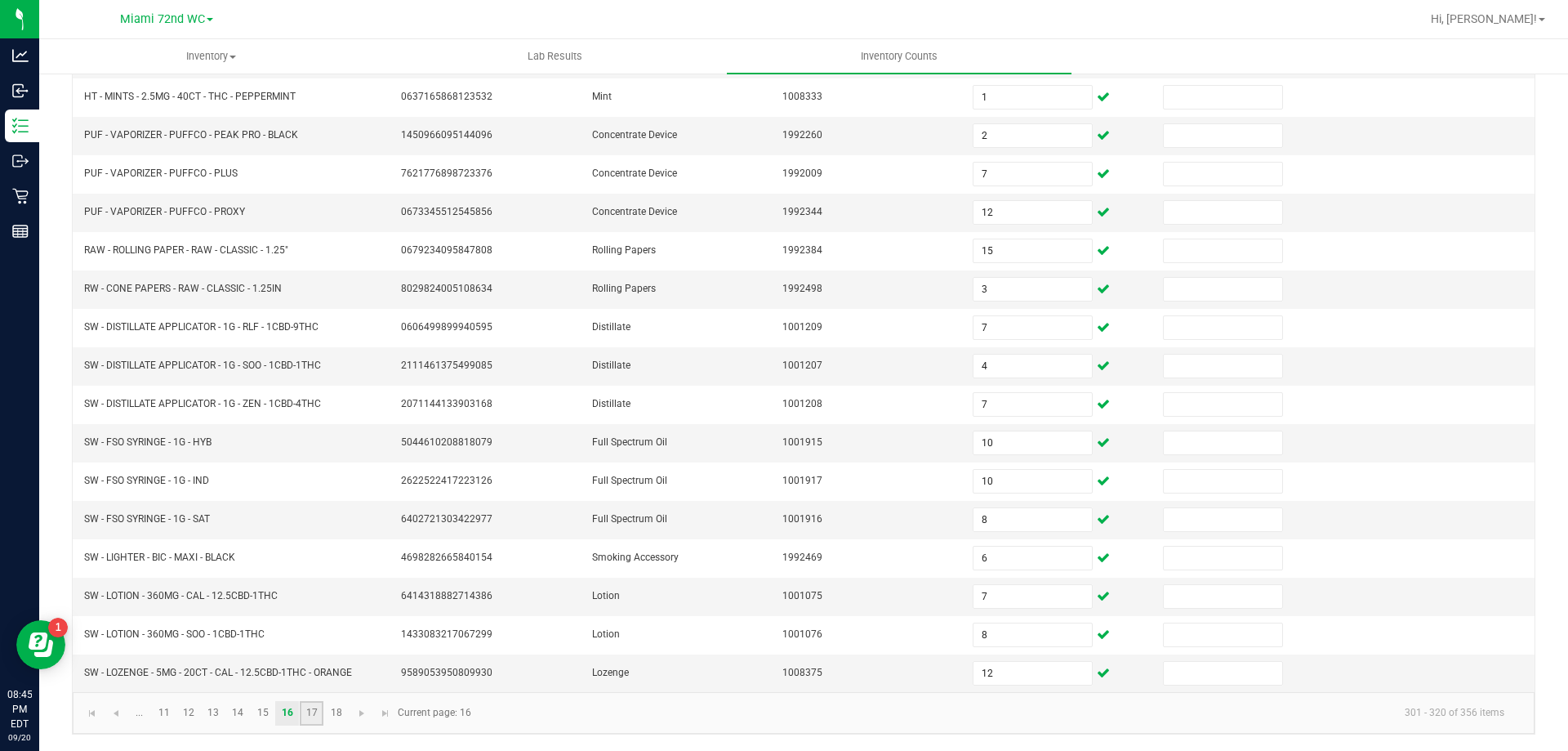
click at [321, 713] on link "17" at bounding box center [311, 713] width 24 height 25
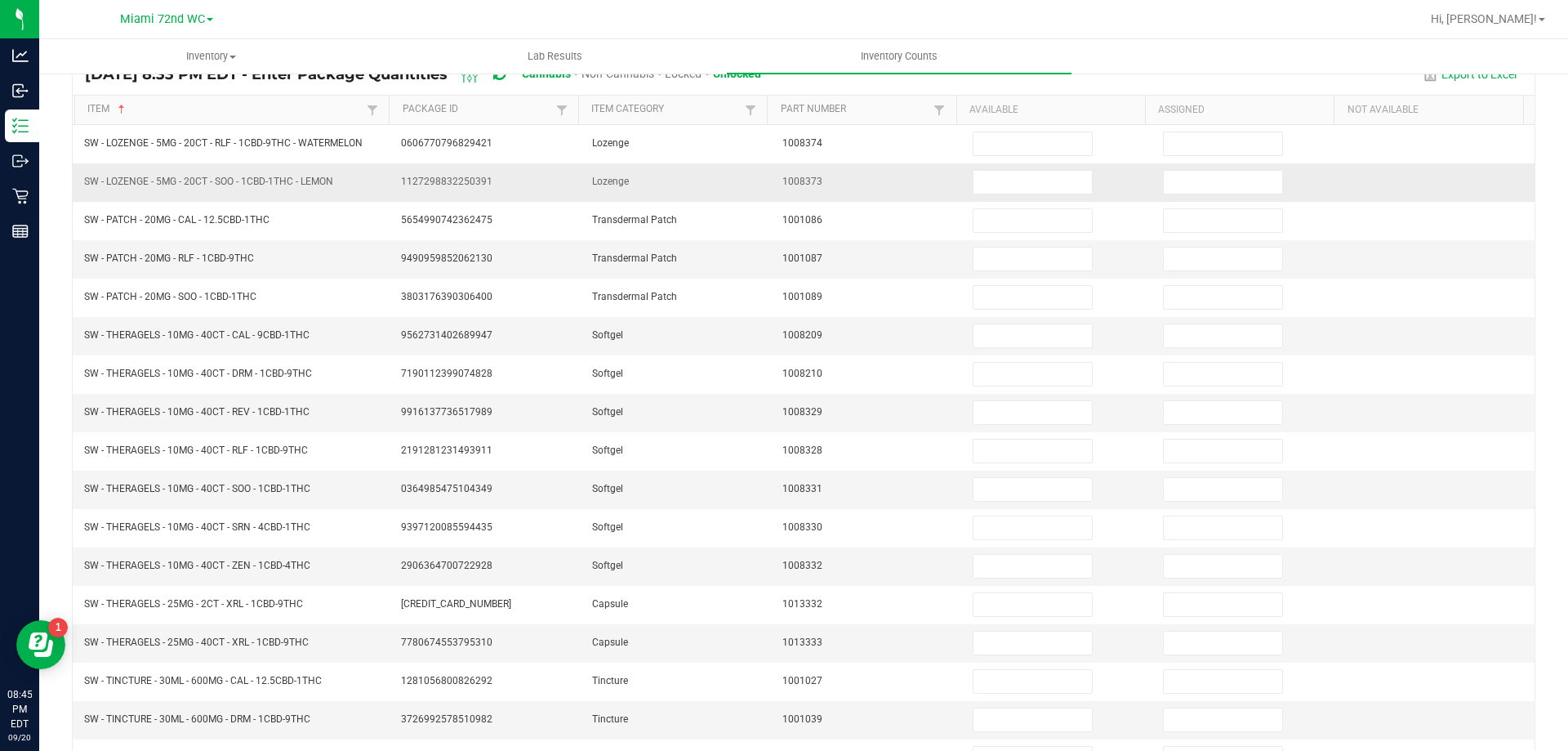
scroll to position [0, 0]
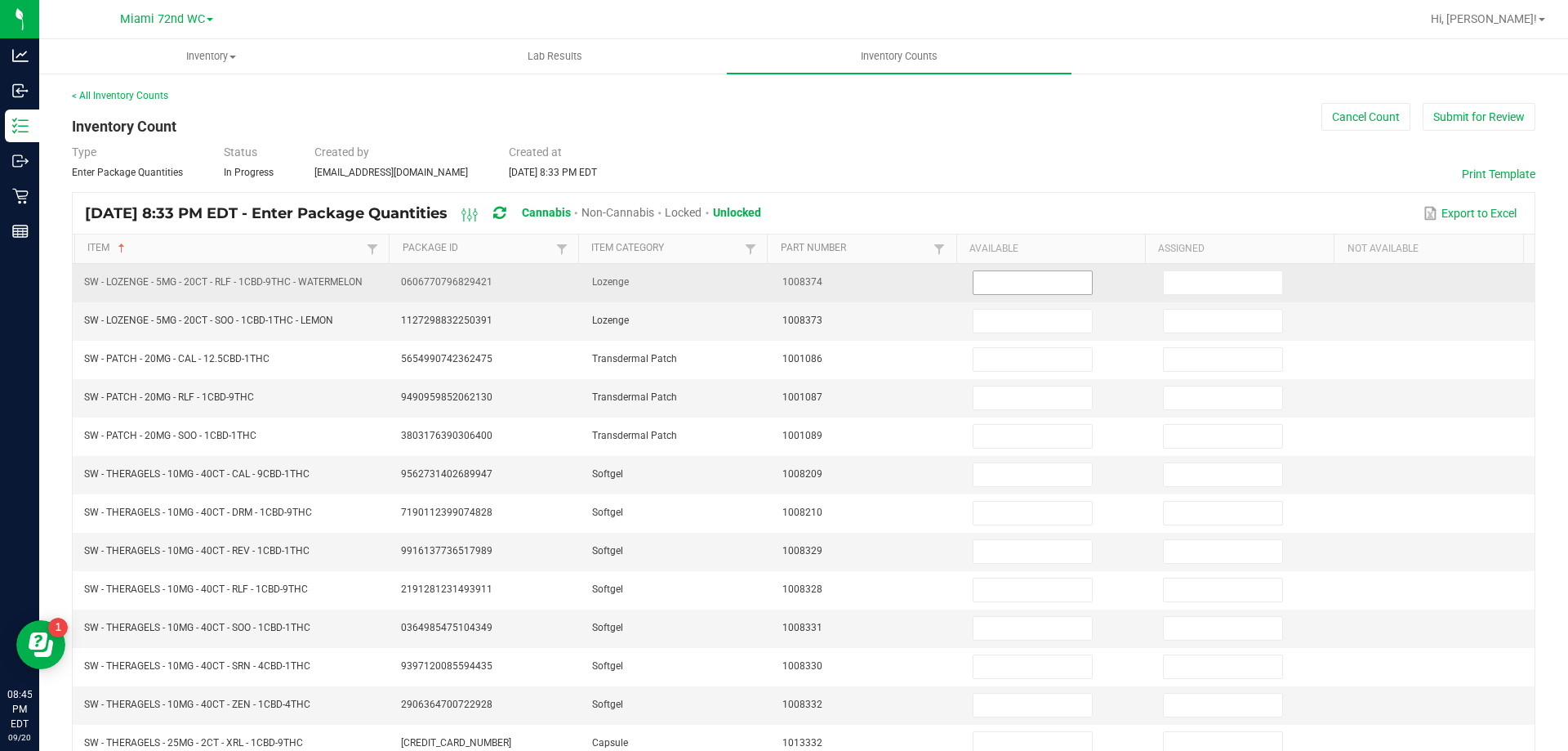
click at [1012, 280] on input at bounding box center [1032, 282] width 117 height 23
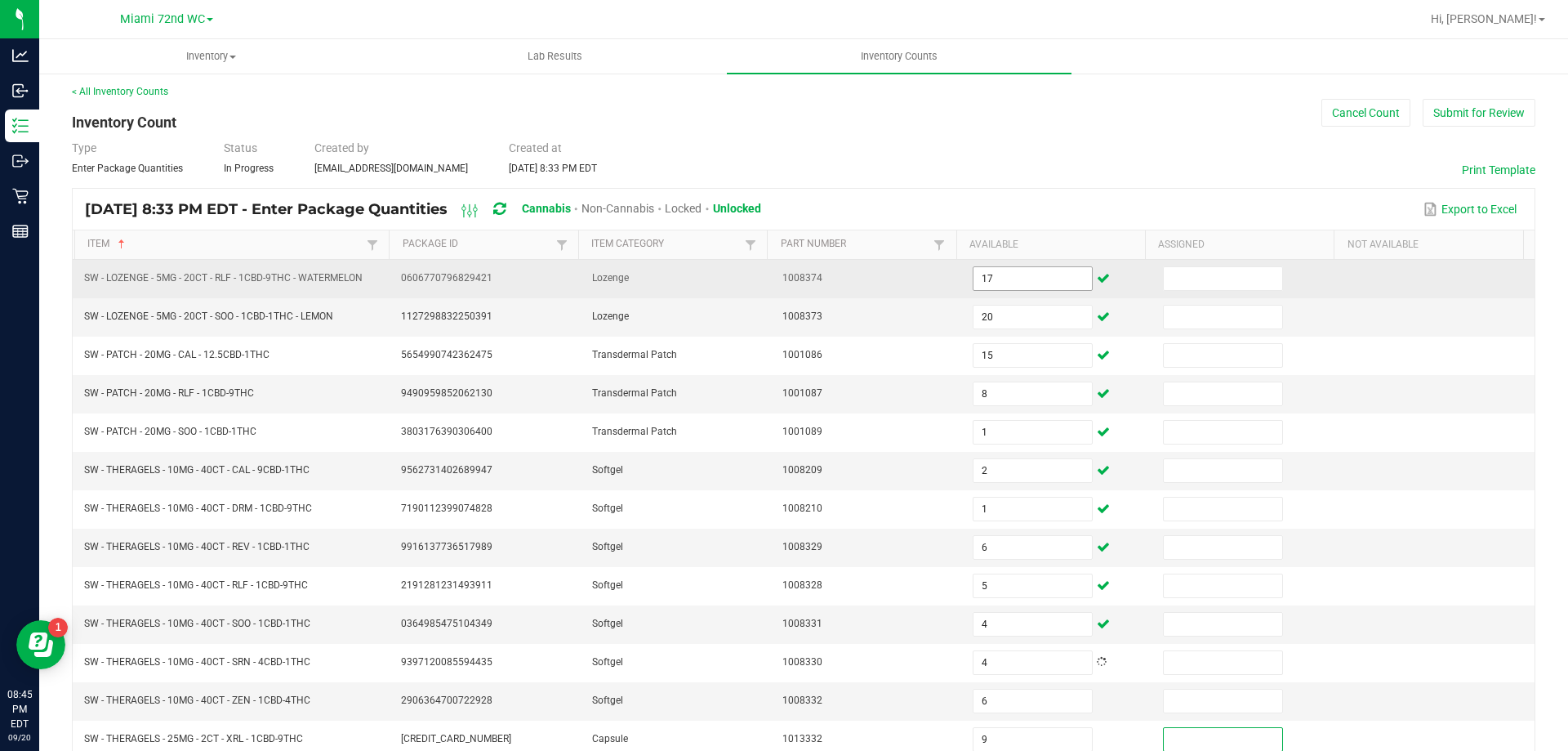
scroll to position [339, 0]
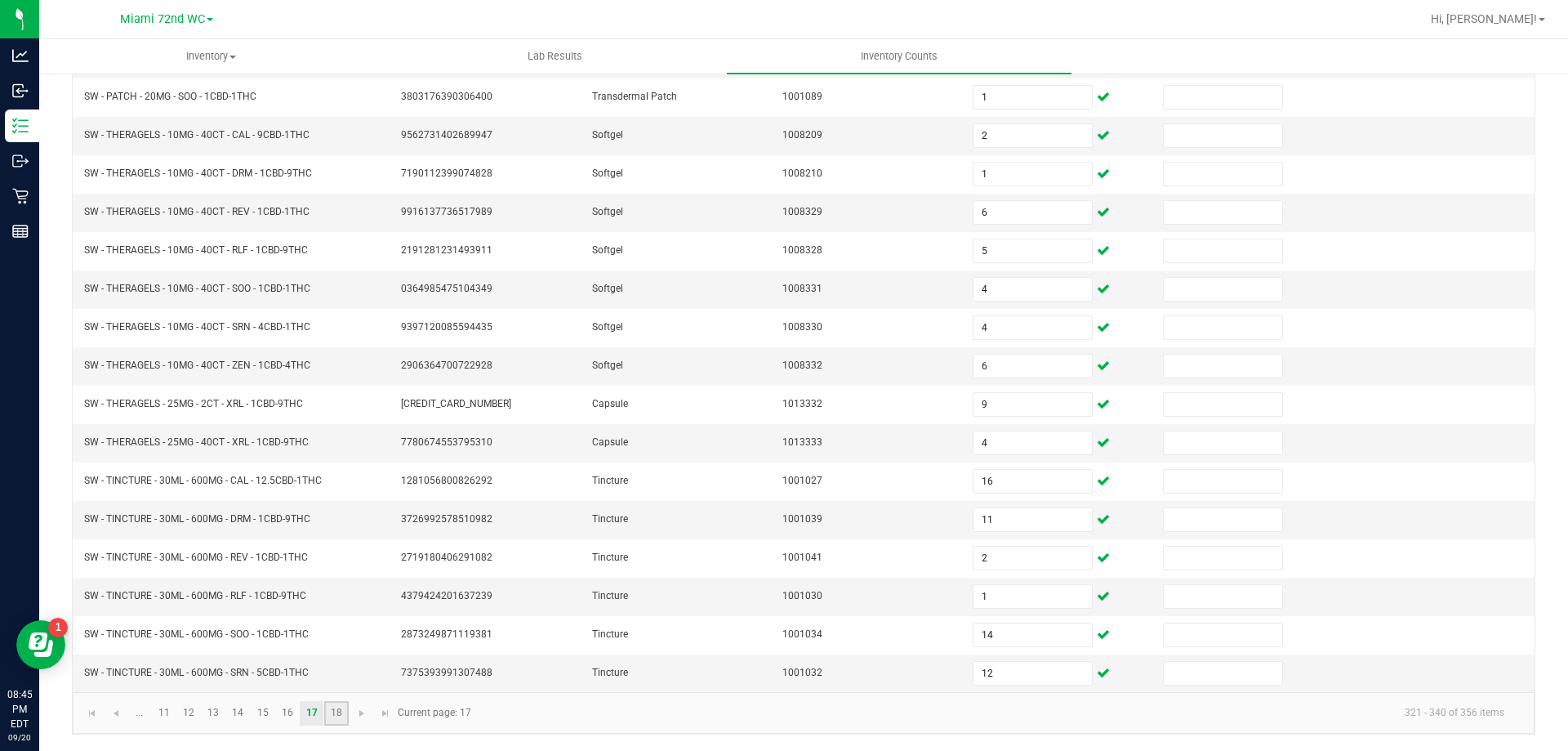
click at [333, 718] on link "18" at bounding box center [336, 713] width 24 height 25
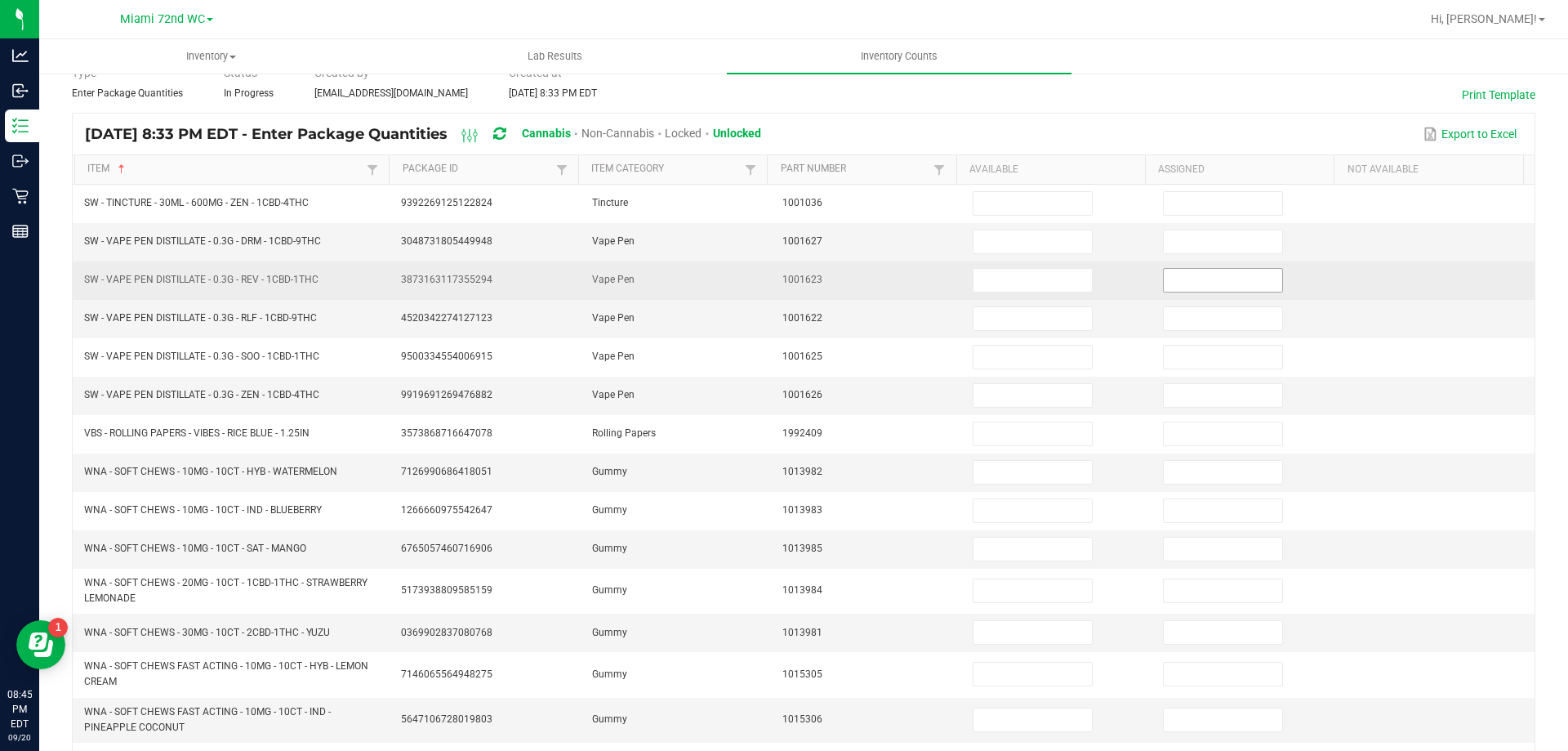
scroll to position [0, 0]
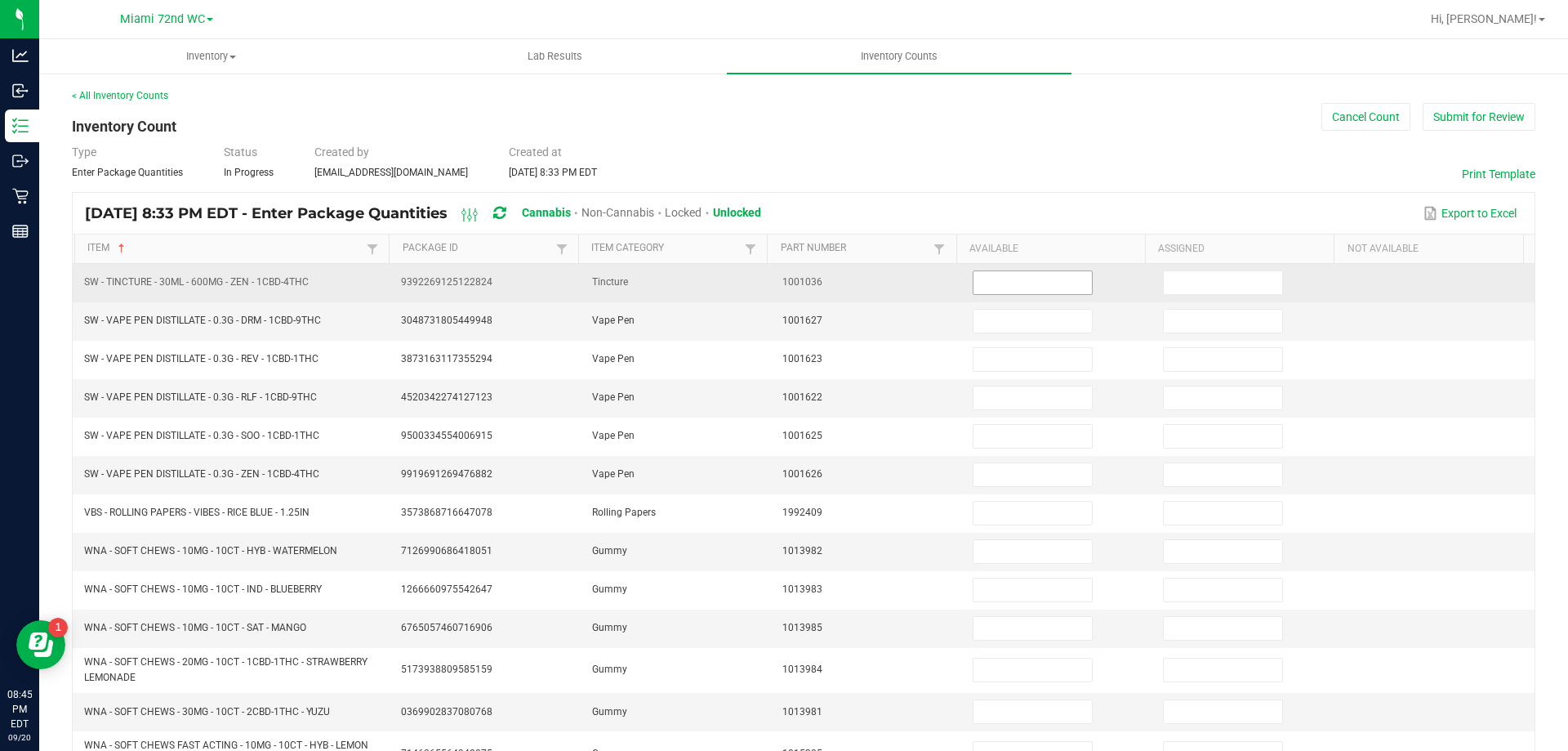
click at [1018, 282] on input at bounding box center [1032, 282] width 117 height 23
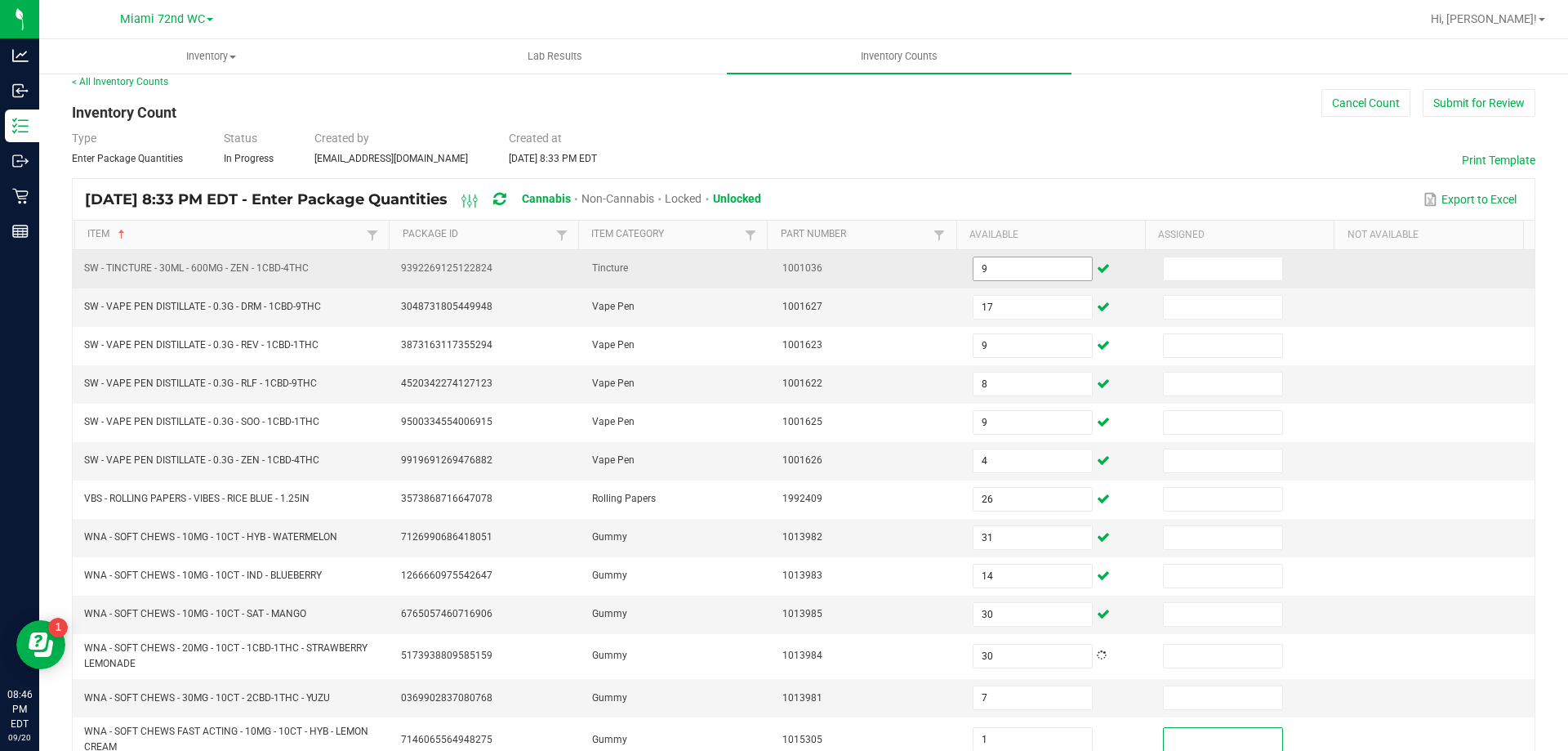
scroll to position [219, 0]
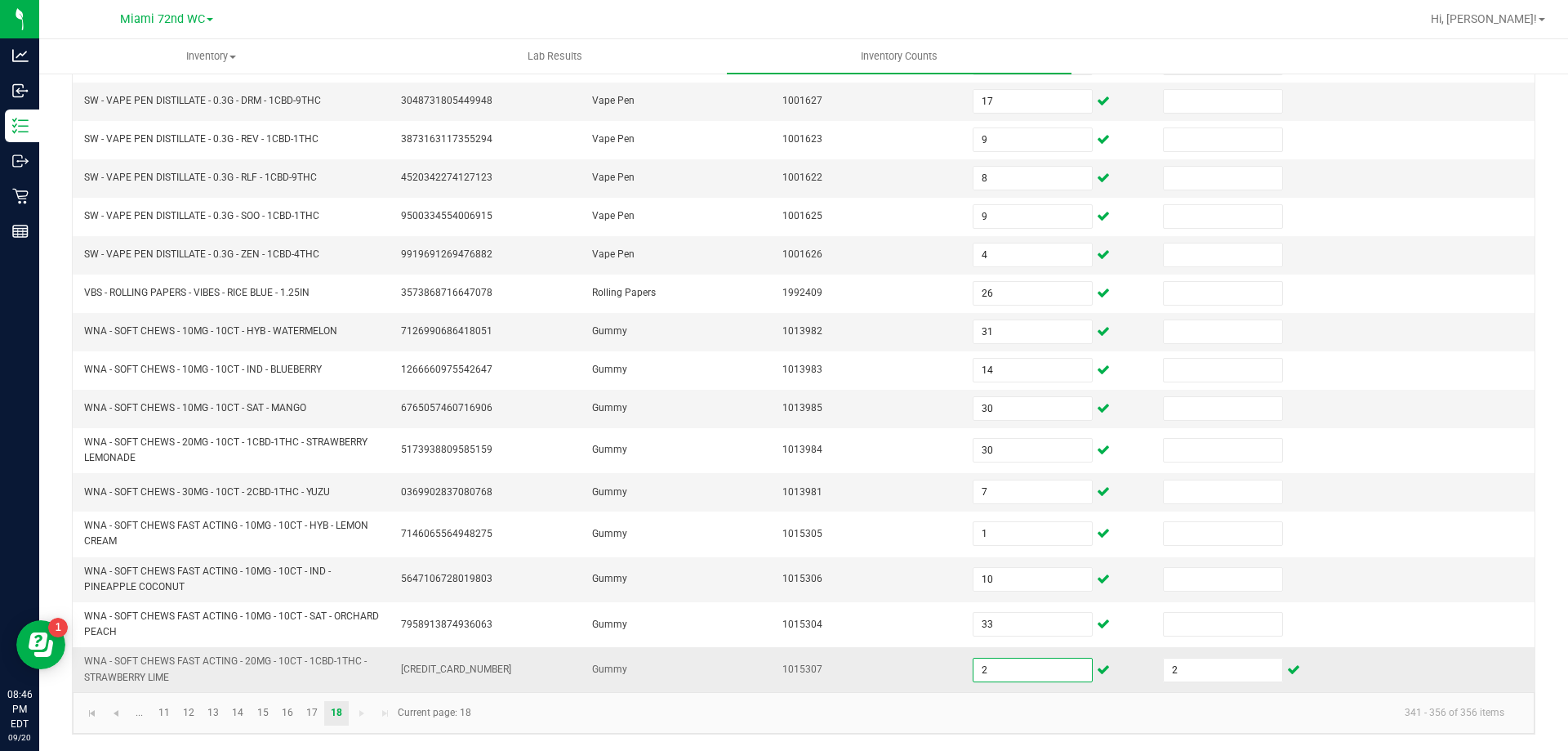
click at [1023, 678] on input "2" at bounding box center [1032, 670] width 117 height 23
click at [1182, 652] on td "2" at bounding box center [1248, 669] width 190 height 44
click at [1170, 671] on input "2" at bounding box center [1223, 670] width 117 height 23
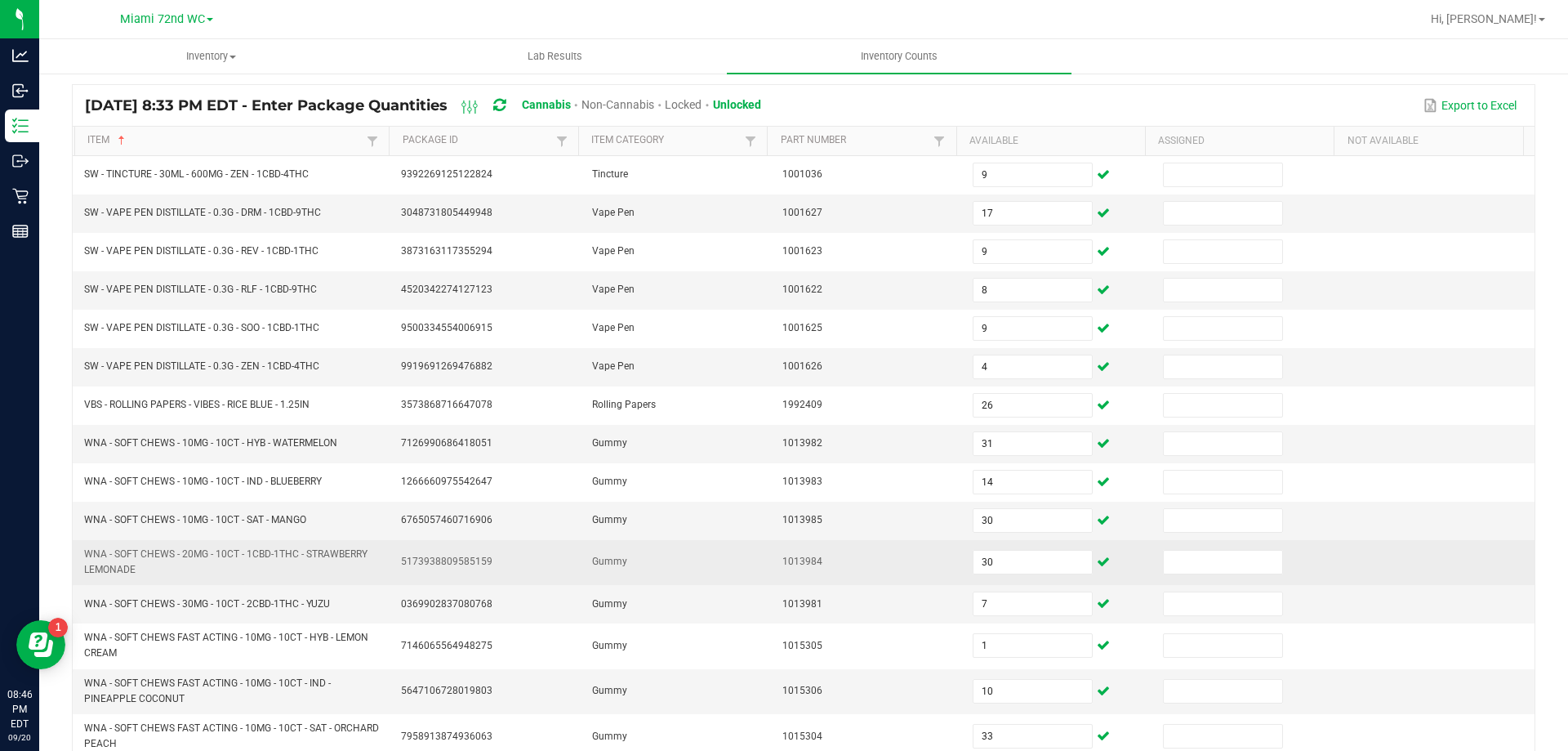
scroll to position [0, 0]
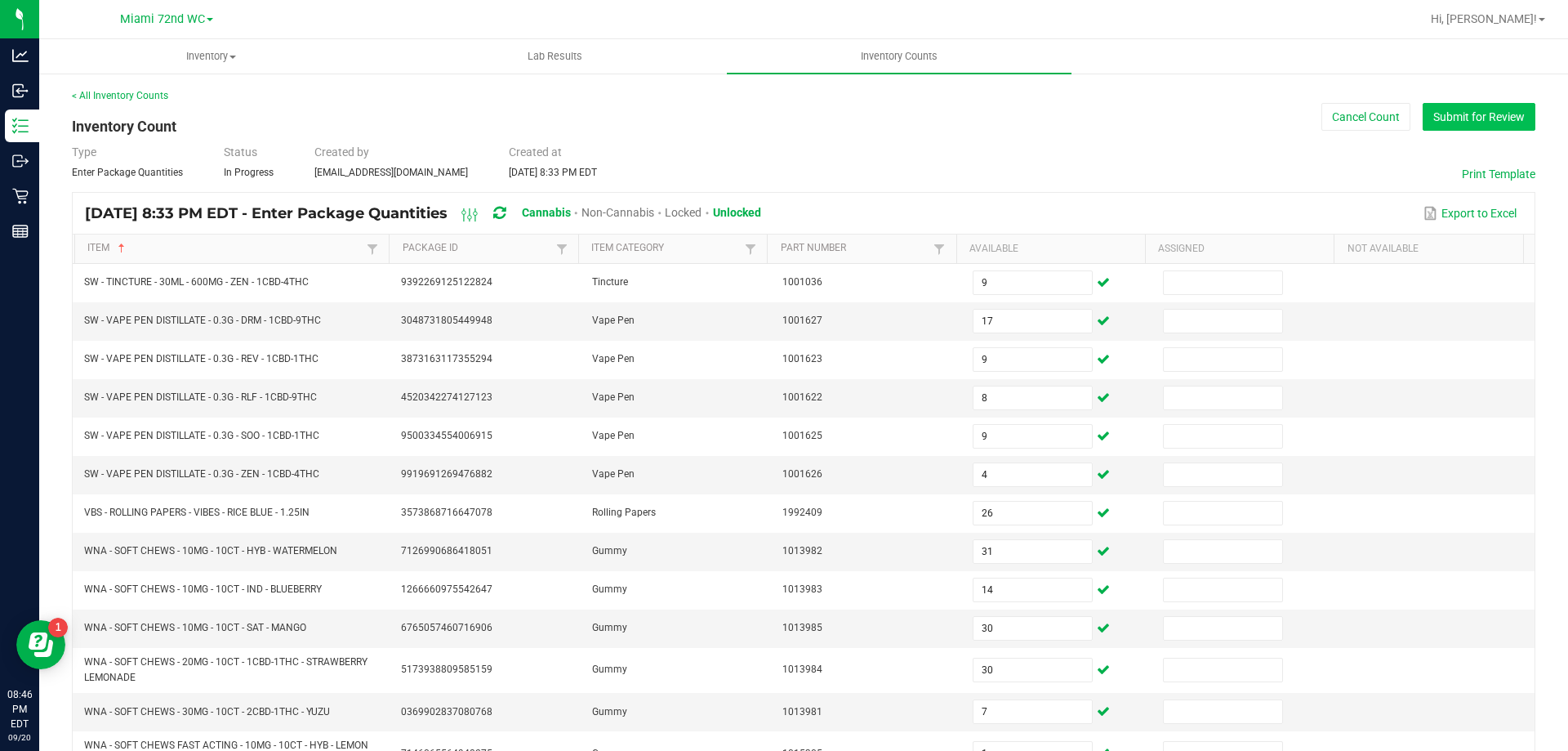
click at [1457, 114] on button "Submit for Review" at bounding box center [1479, 116] width 113 height 28
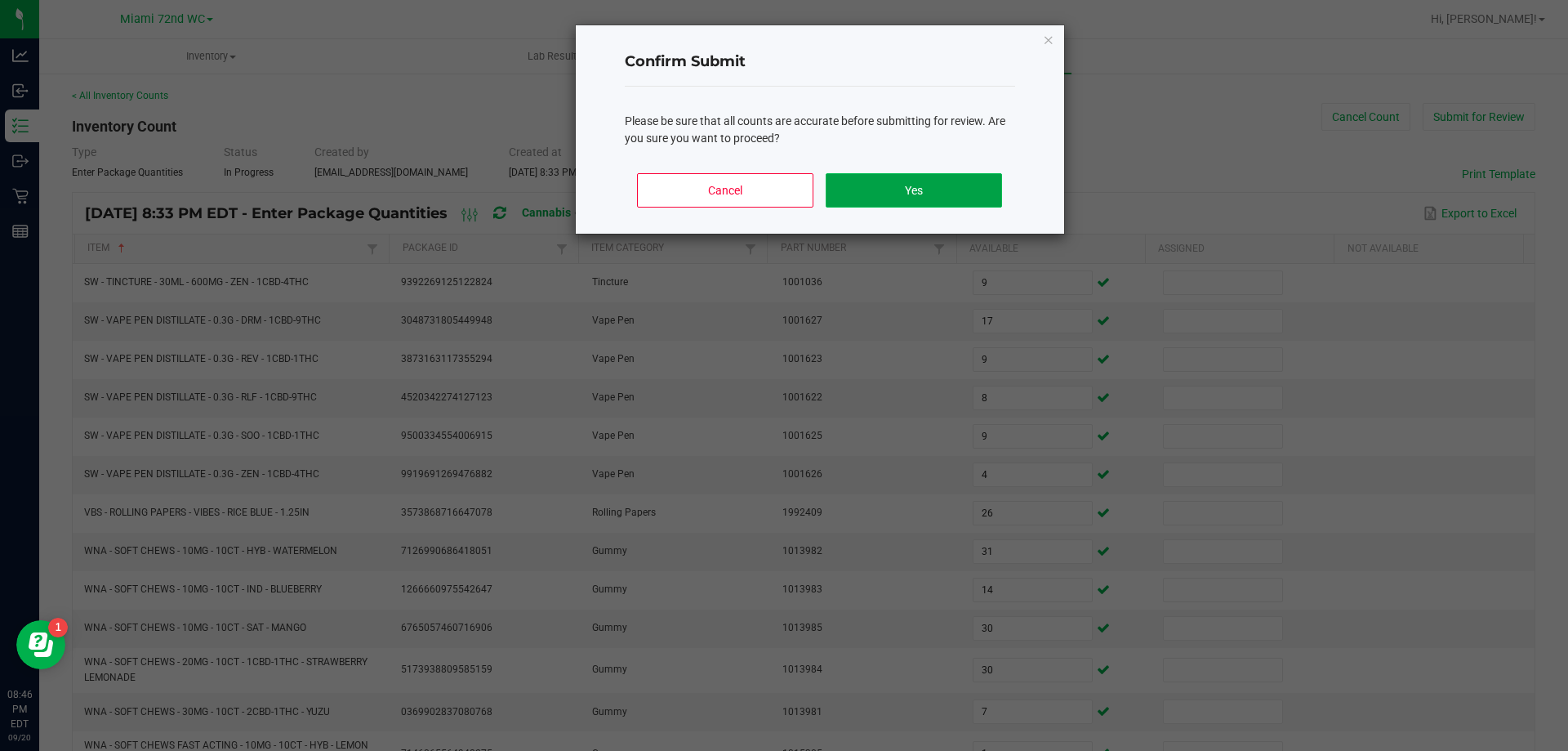
click at [984, 178] on button "Yes" at bounding box center [913, 190] width 176 height 34
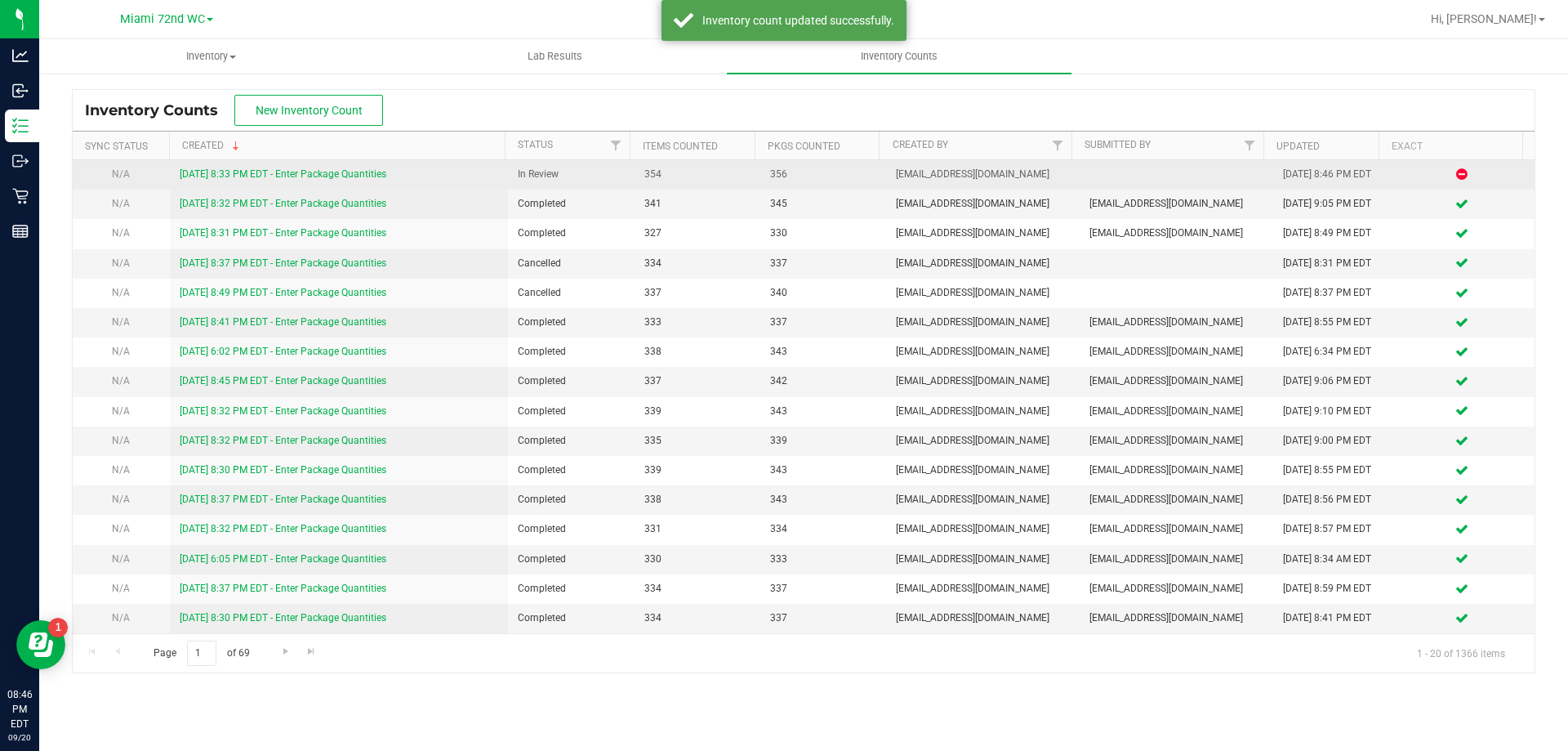
click at [318, 171] on link "[DATE] 8:33 PM EDT - Enter Package Quantities" at bounding box center [282, 174] width 207 height 11
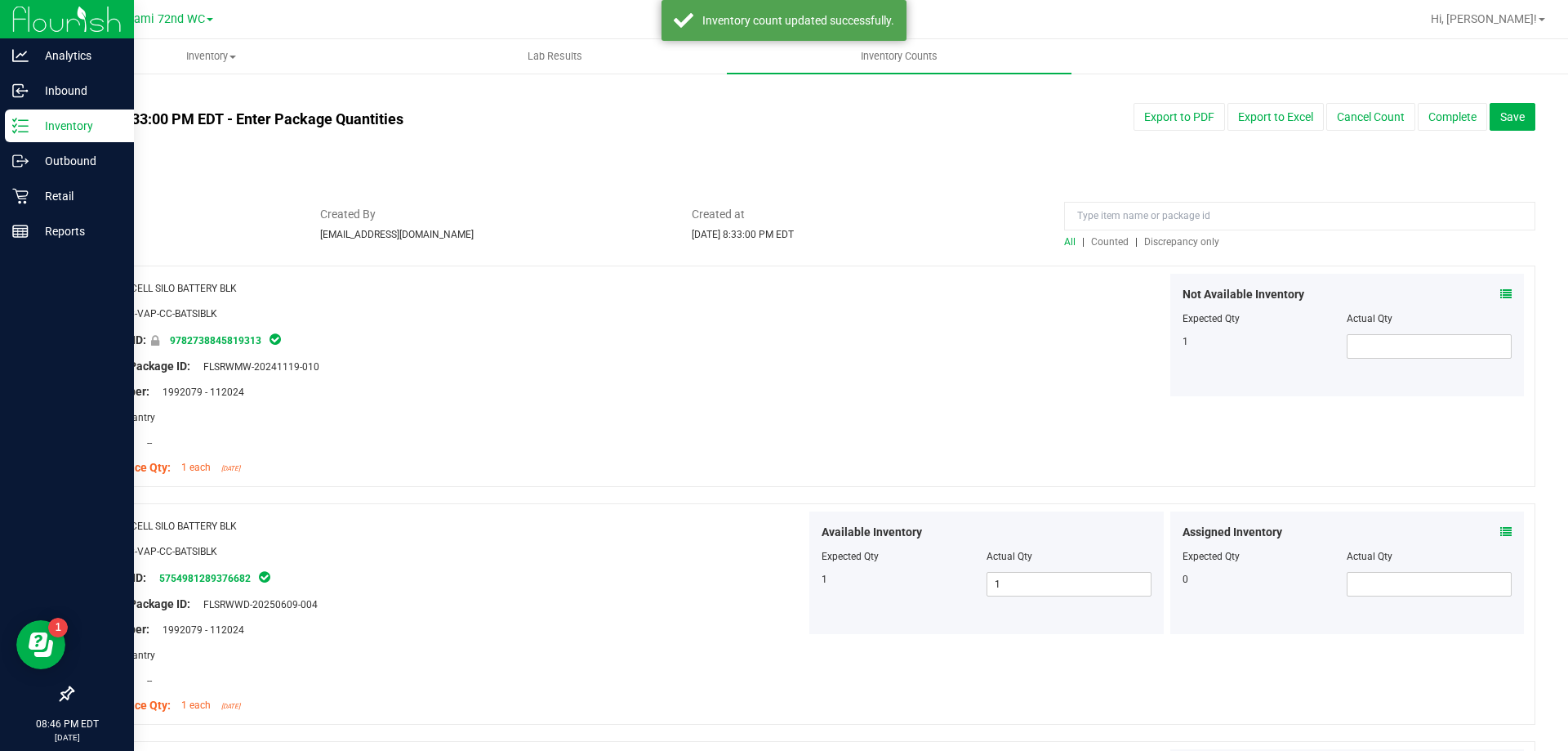
click at [65, 120] on p "Inventory" at bounding box center [77, 126] width 98 height 20
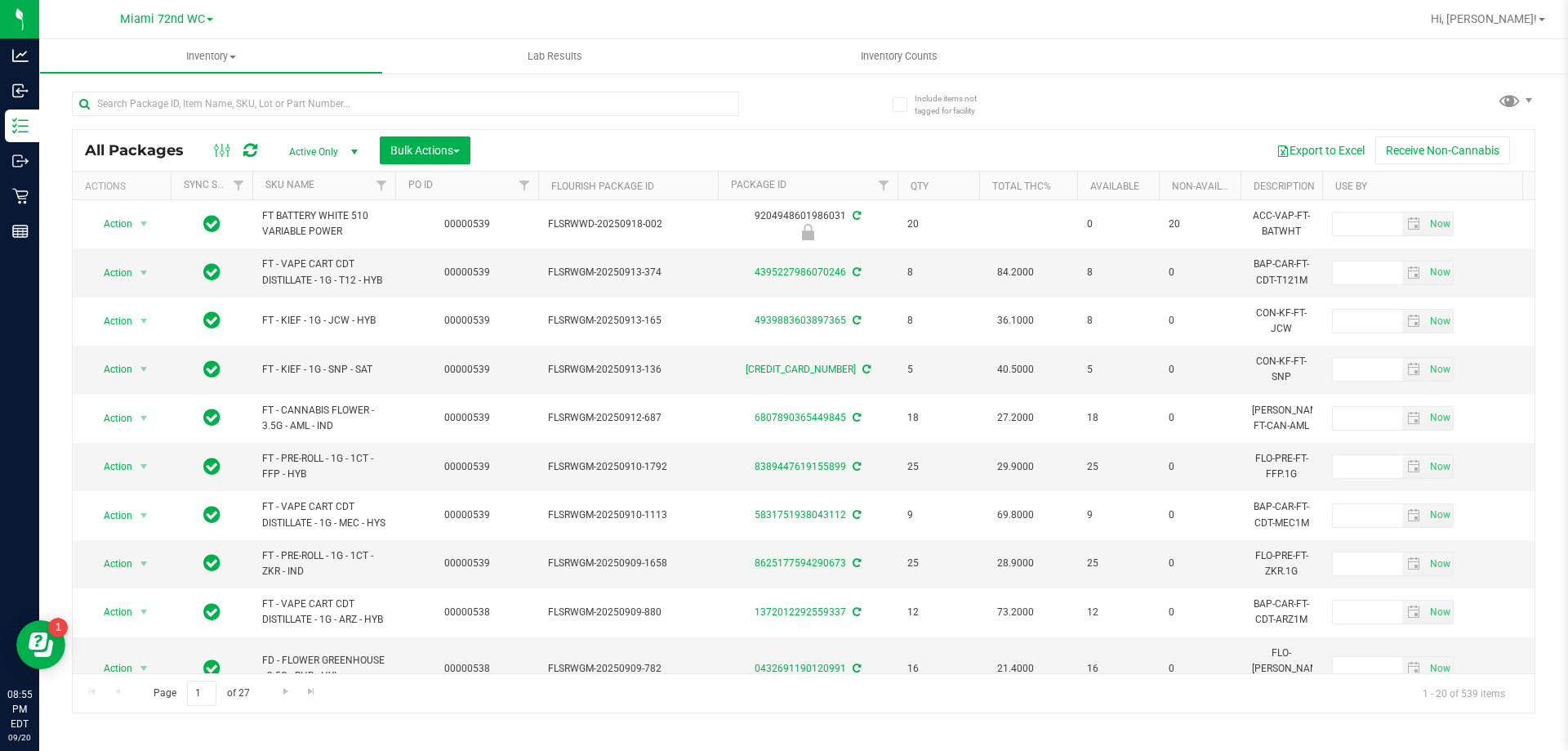
click at [1556, 28] on div "Hi, [PERSON_NAME]!" at bounding box center [1490, 18] width 139 height 31
click at [1536, 21] on span "Hi, [PERSON_NAME]!" at bounding box center [1484, 19] width 106 height 13
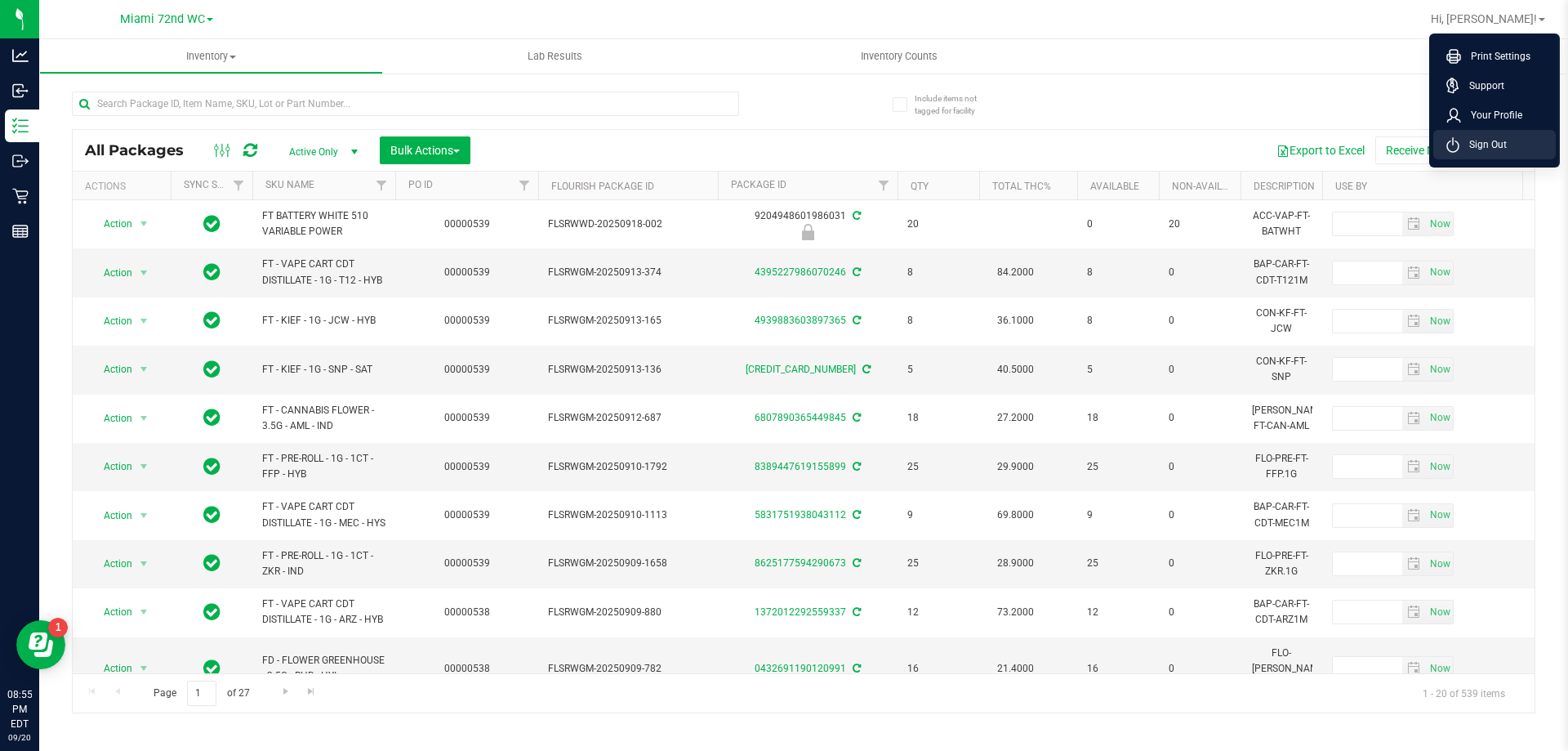
click at [1499, 139] on span "Sign Out" at bounding box center [1484, 144] width 48 height 16
